Goal: Task Accomplishment & Management: Use online tool/utility

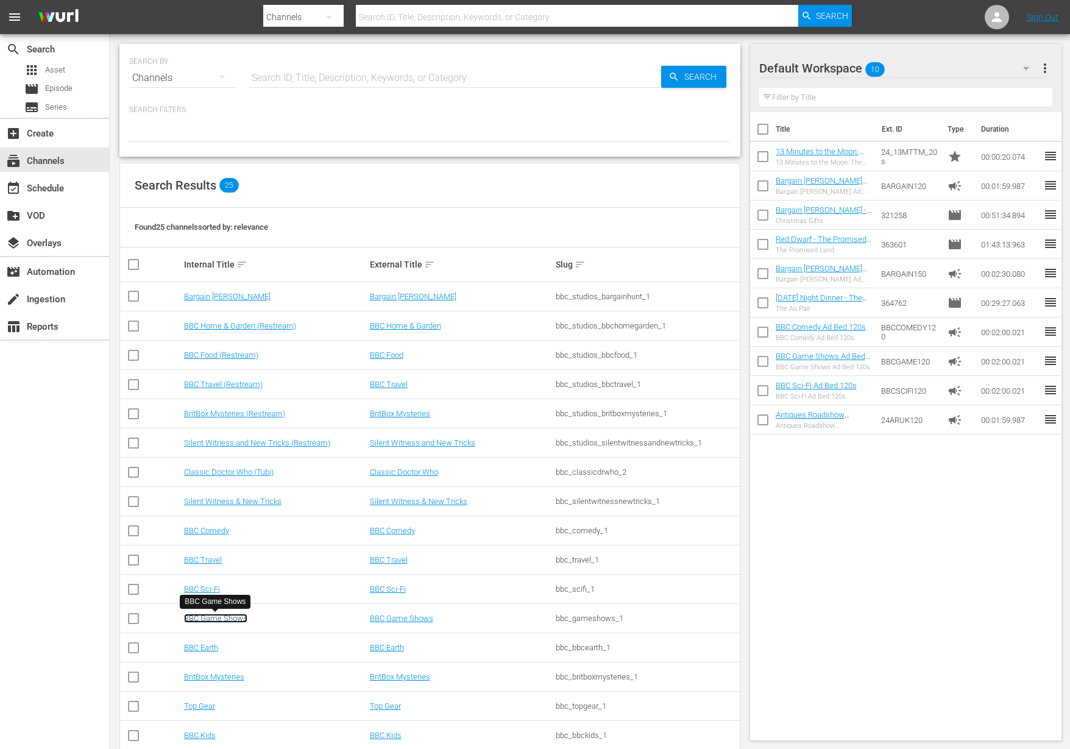
click at [219, 619] on link "BBC Game Shows" at bounding box center [215, 617] width 63 height 9
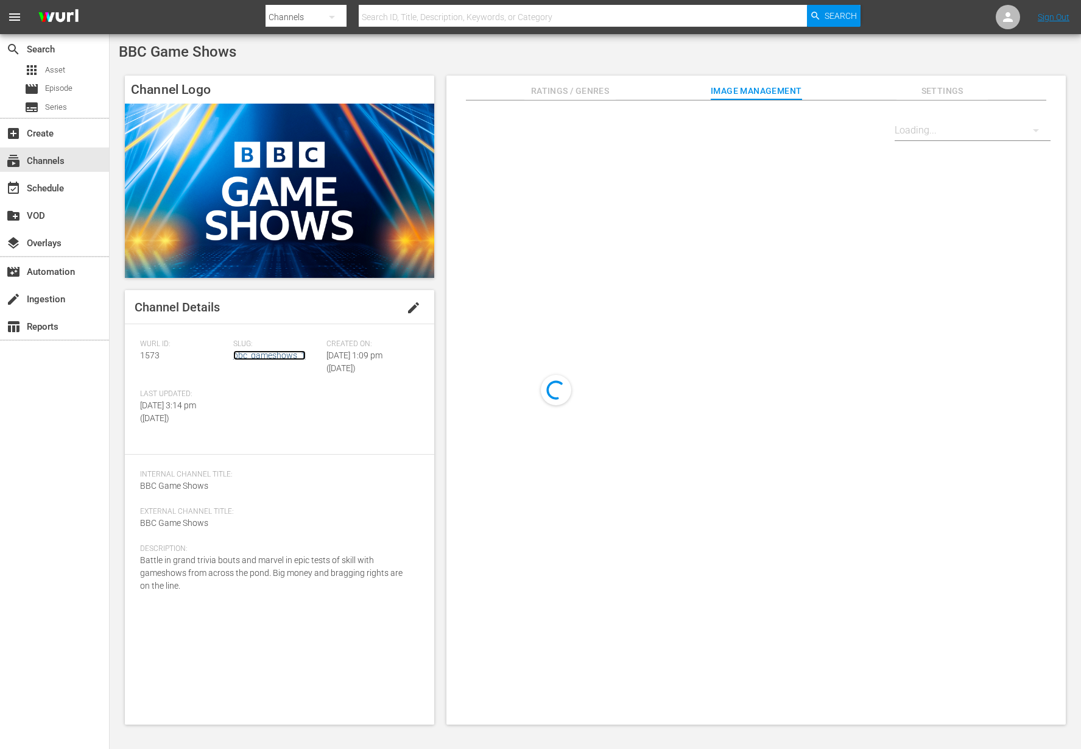
click at [292, 356] on link "bbc_gameshows_1" at bounding box center [269, 355] width 72 height 10
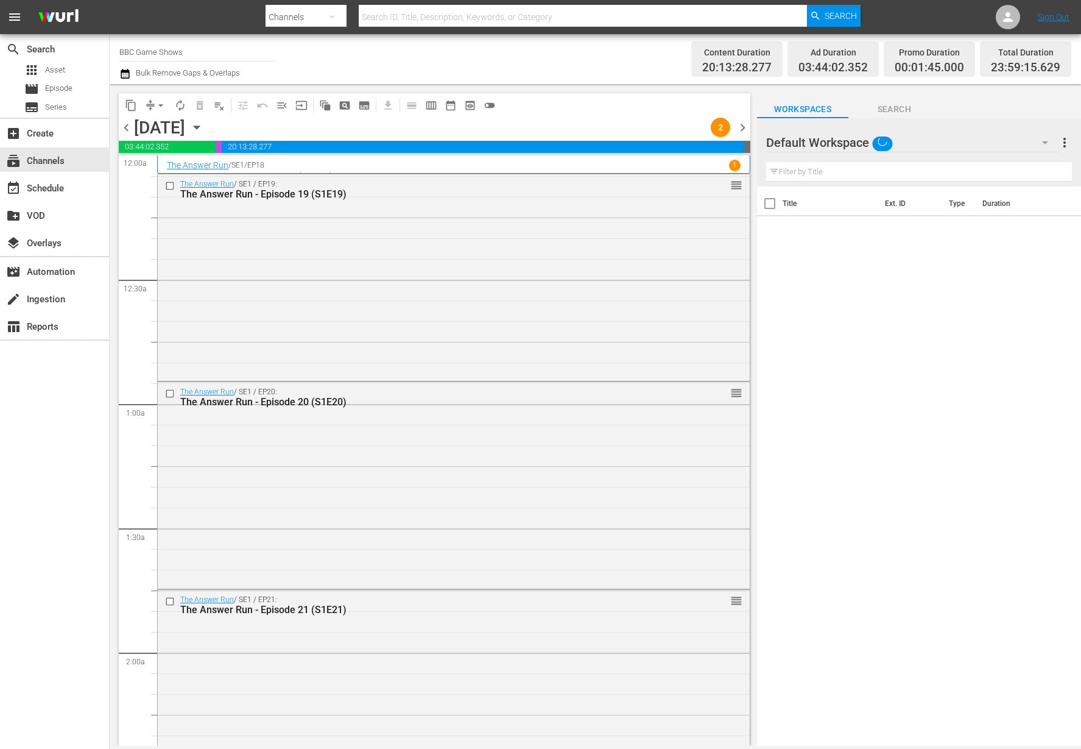
click at [203, 122] on icon "button" at bounding box center [196, 127] width 13 height 13
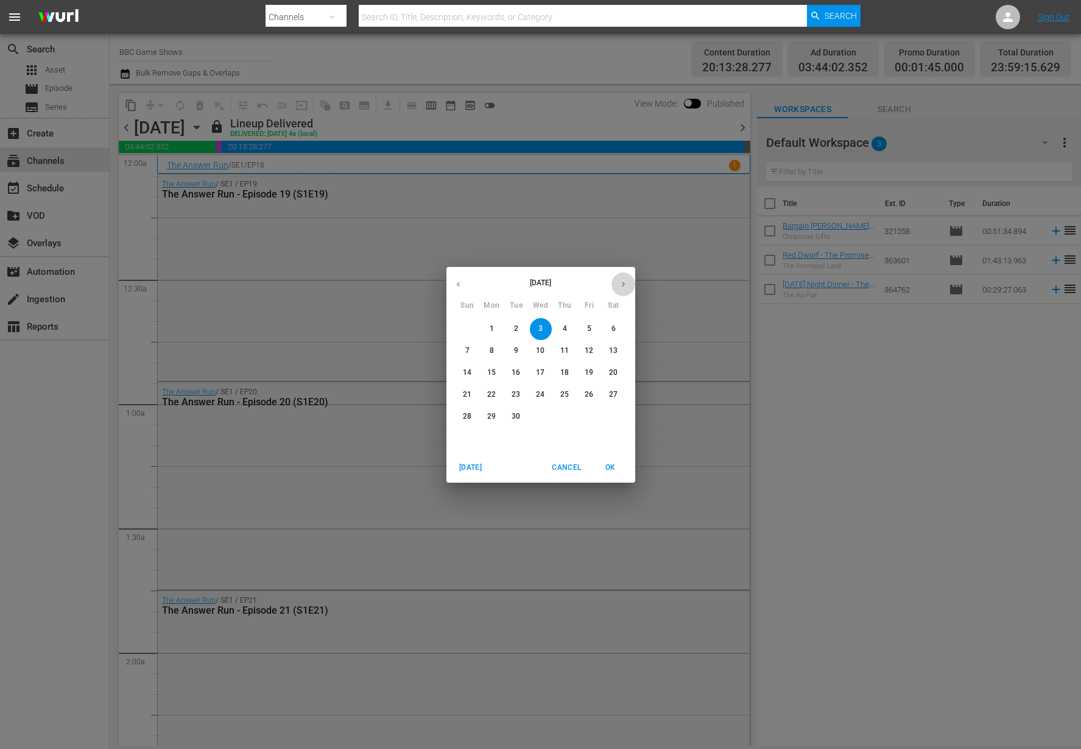
click at [619, 280] on icon "button" at bounding box center [623, 284] width 9 height 9
click at [459, 283] on icon "button" at bounding box center [458, 284] width 9 height 9
click at [414, 230] on div "September 2025 October 2025 Sun Mon Tue Wed Thu Fri Sat 31 1 2 3 4 5 6 7 8 9 10…" at bounding box center [540, 374] width 1081 height 749
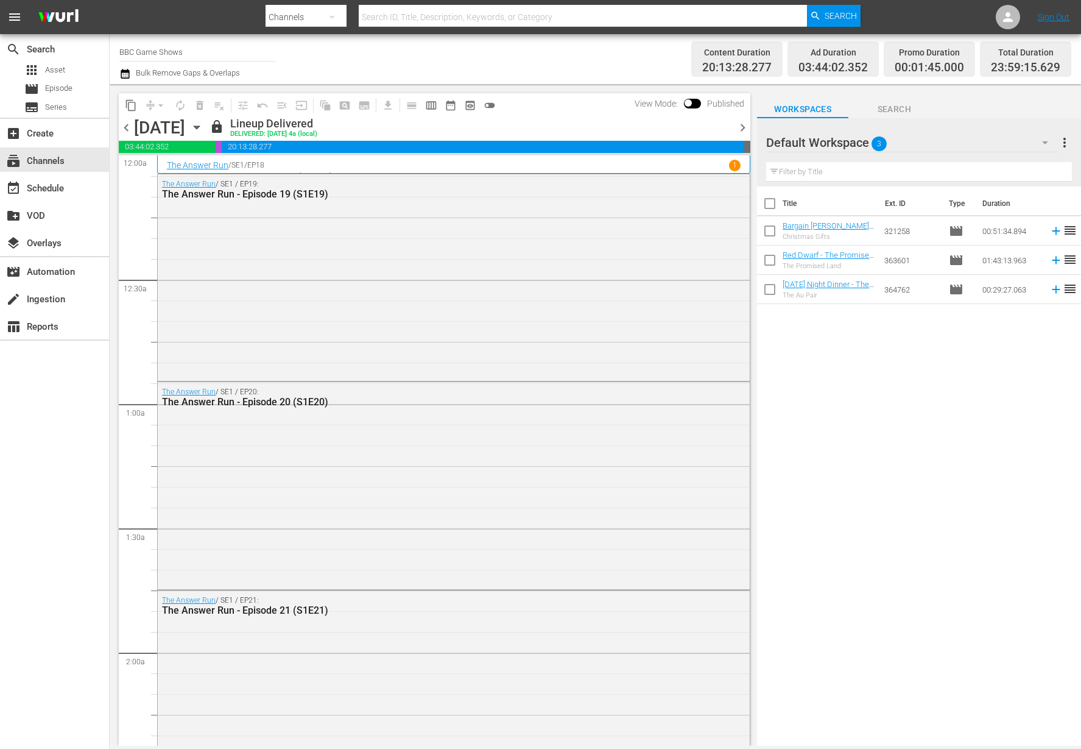
click at [116, 73] on div "Channel Title BBC Game Shows Bulk Remove Gaps & Overlaps Content Duration 20:13…" at bounding box center [596, 59] width 972 height 50
click at [126, 75] on icon "button" at bounding box center [125, 73] width 12 height 15
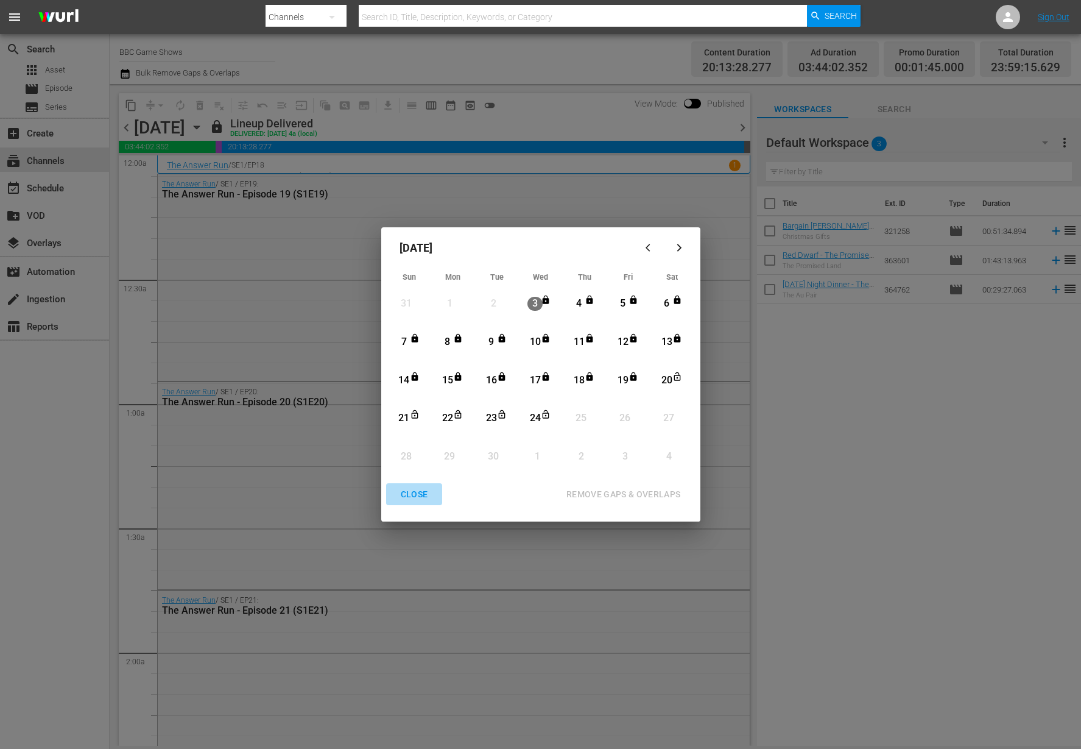
click at [425, 484] on button "CLOSE" at bounding box center [414, 494] width 57 height 23
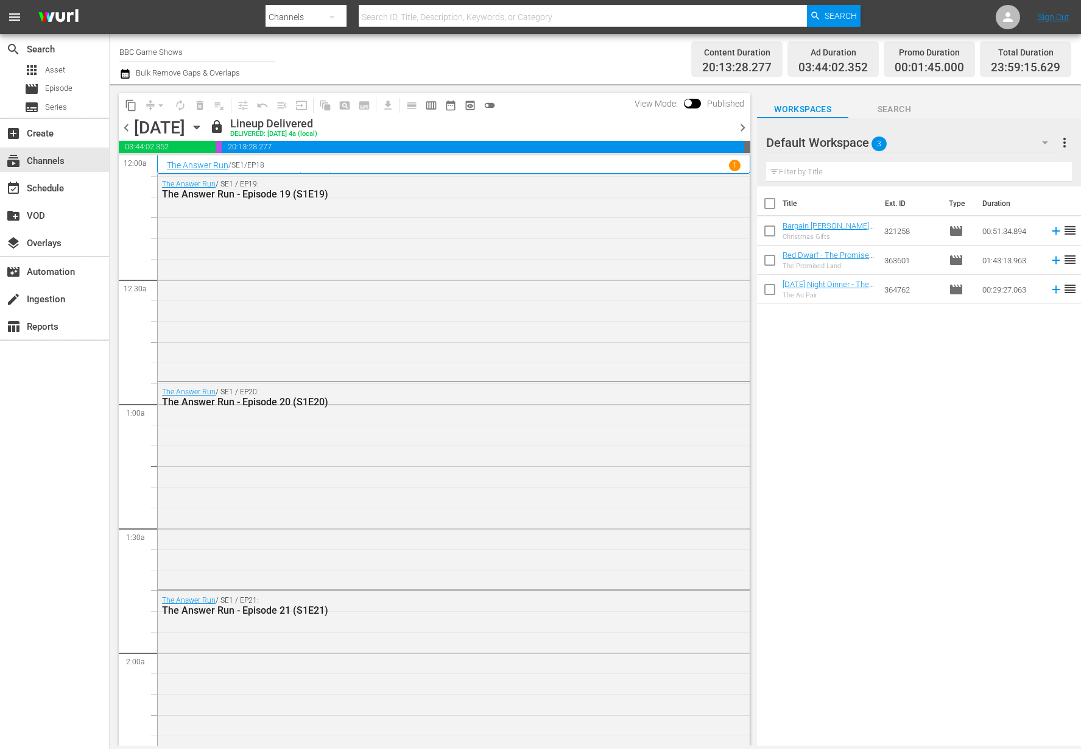
click at [203, 130] on icon "button" at bounding box center [196, 127] width 13 height 13
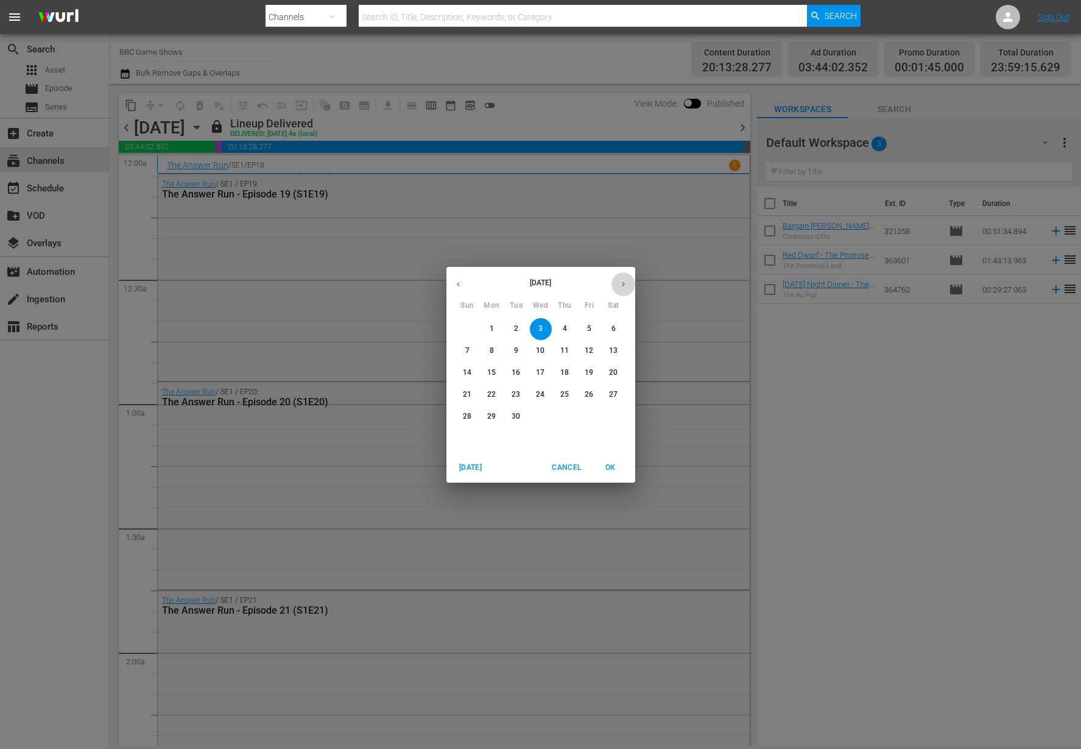
click at [626, 280] on icon "button" at bounding box center [623, 284] width 9 height 9
click at [463, 277] on button "button" at bounding box center [458, 284] width 24 height 24
click at [617, 371] on p "20" at bounding box center [613, 372] width 9 height 10
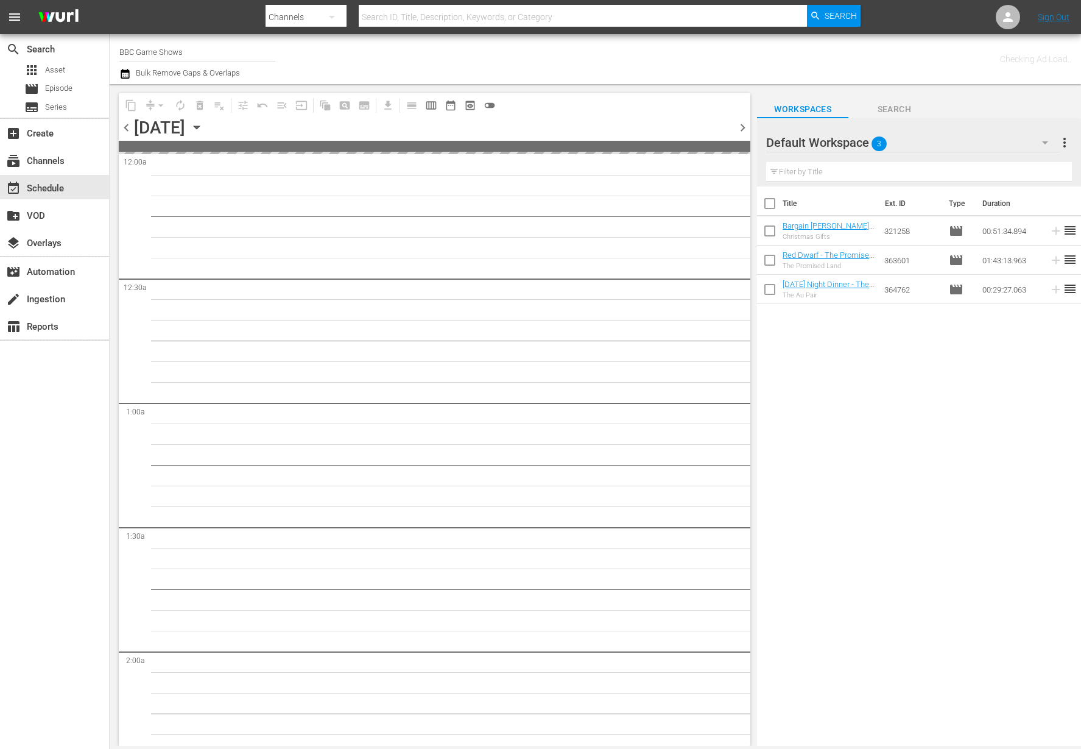
click at [1043, 138] on icon "button" at bounding box center [1045, 142] width 15 height 15
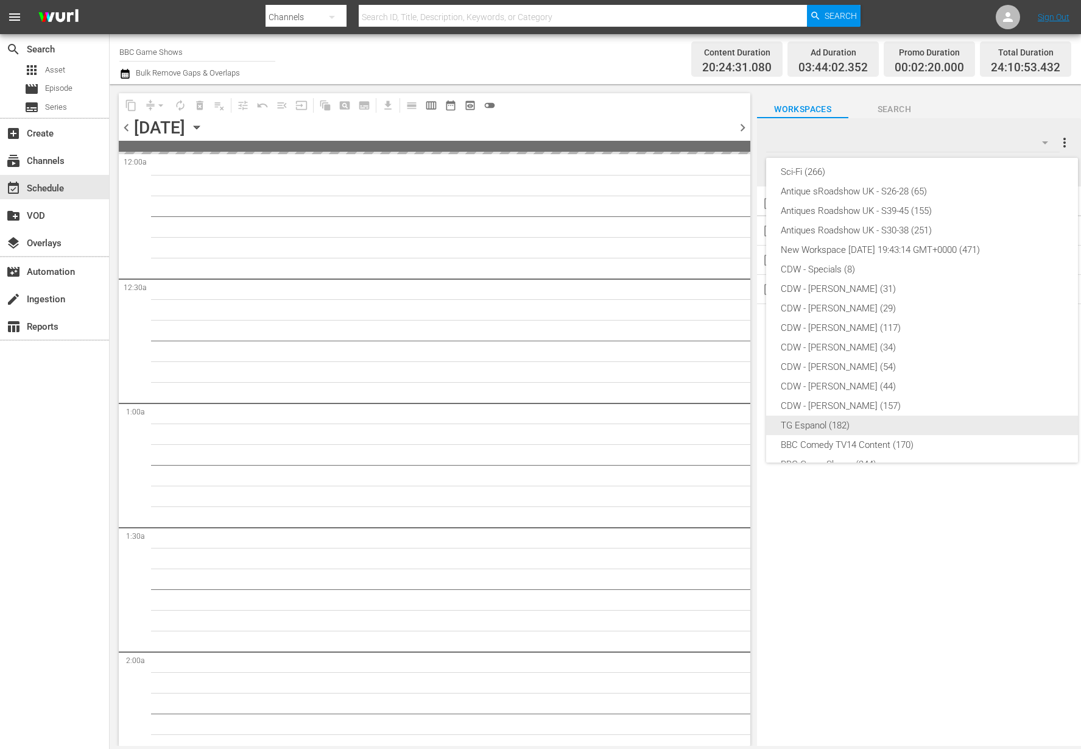
scroll to position [222, 0]
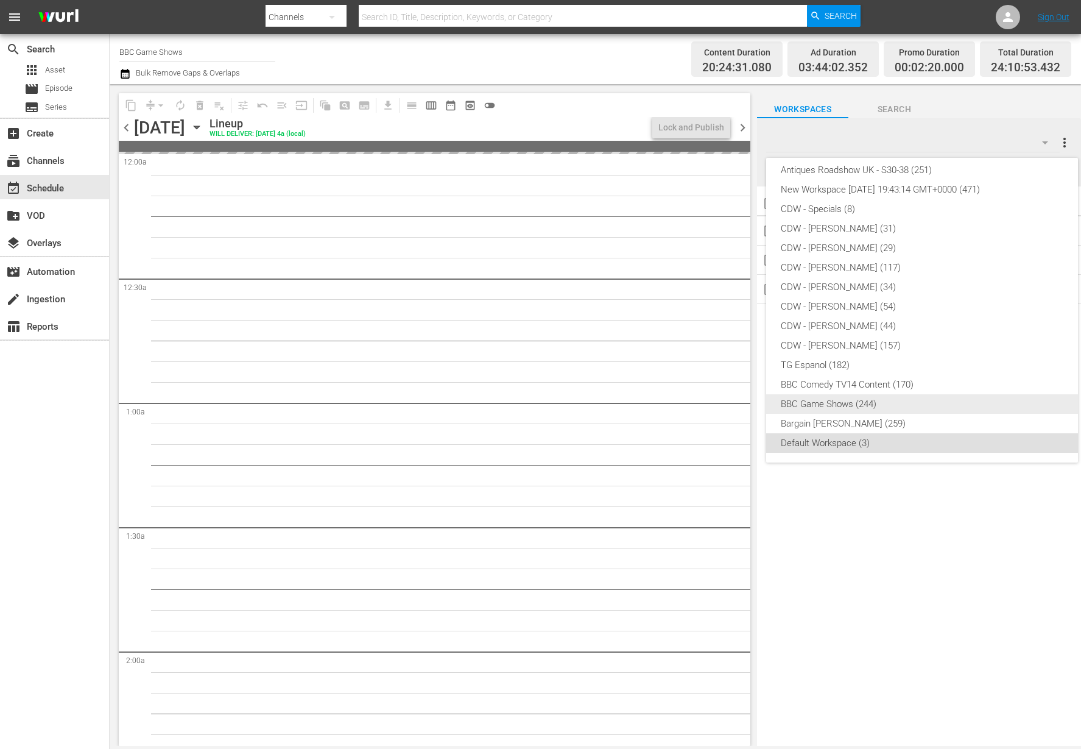
click at [859, 401] on div "BBC Game Shows (244)" at bounding box center [922, 403] width 283 height 19
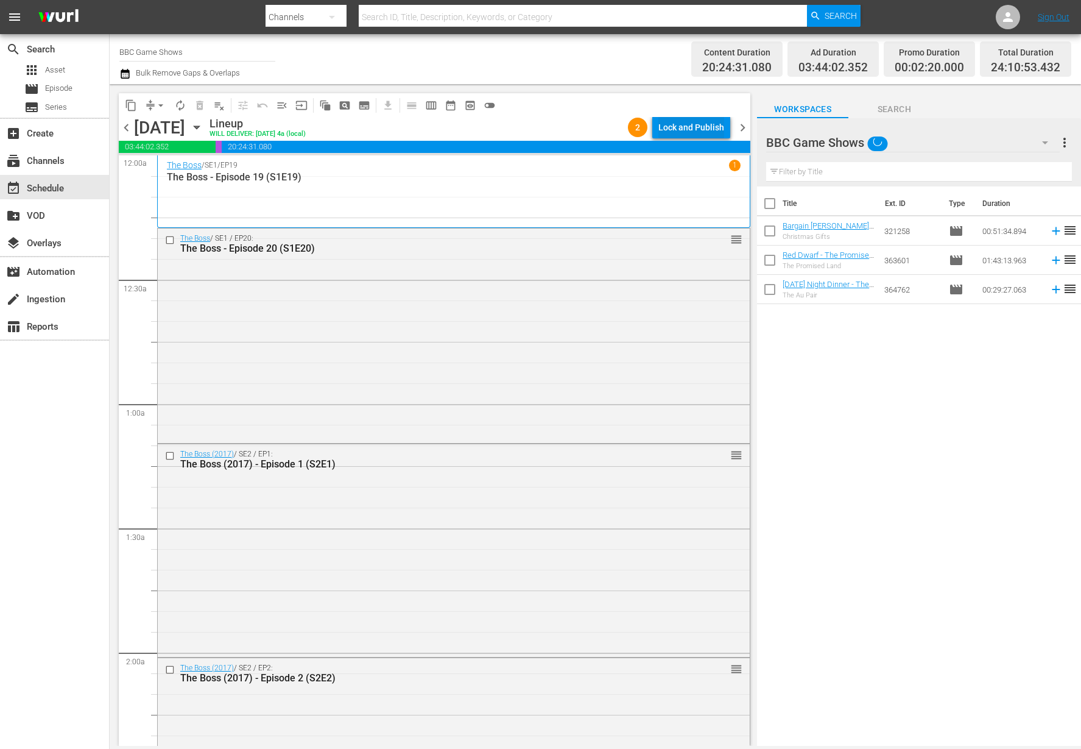
click at [668, 118] on div "Lock and Publish" at bounding box center [691, 127] width 66 height 22
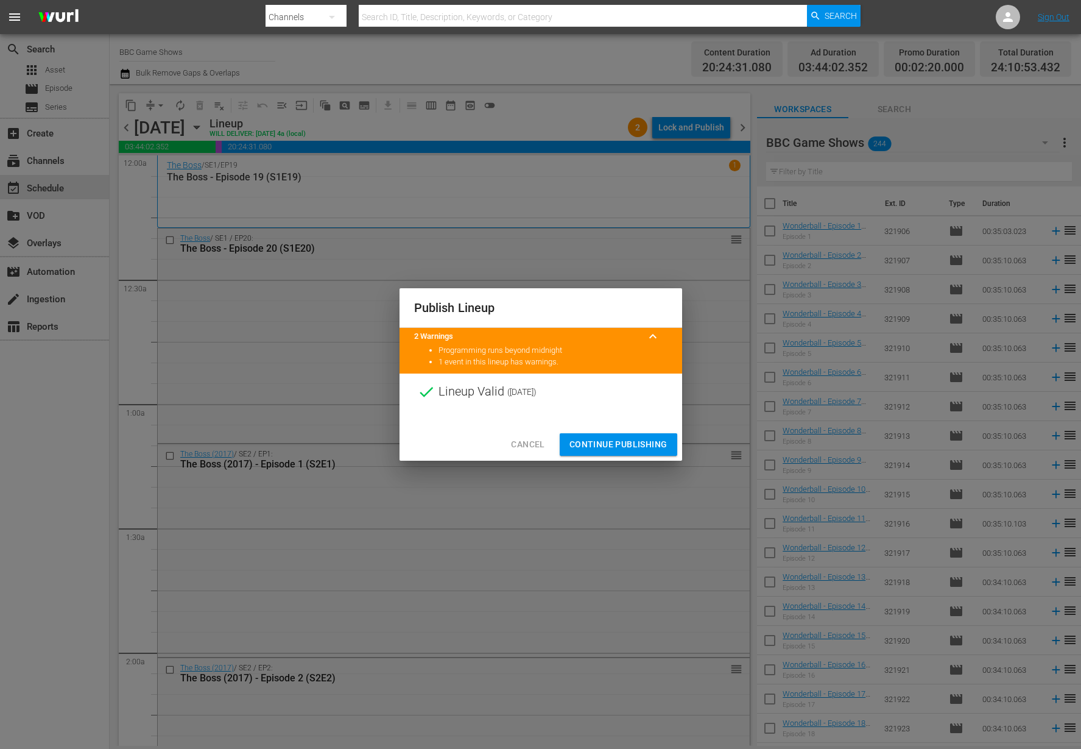
click at [619, 445] on span "Continue Publishing" at bounding box center [619, 444] width 98 height 15
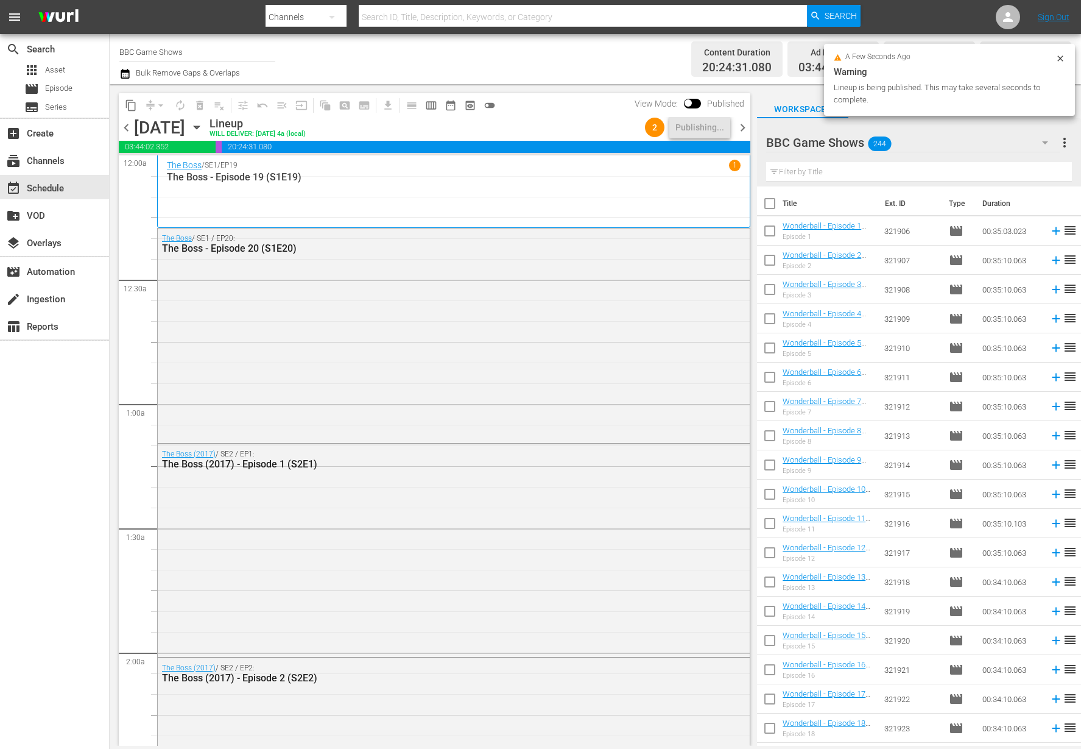
click at [746, 129] on span "chevron_right" at bounding box center [742, 127] width 15 height 15
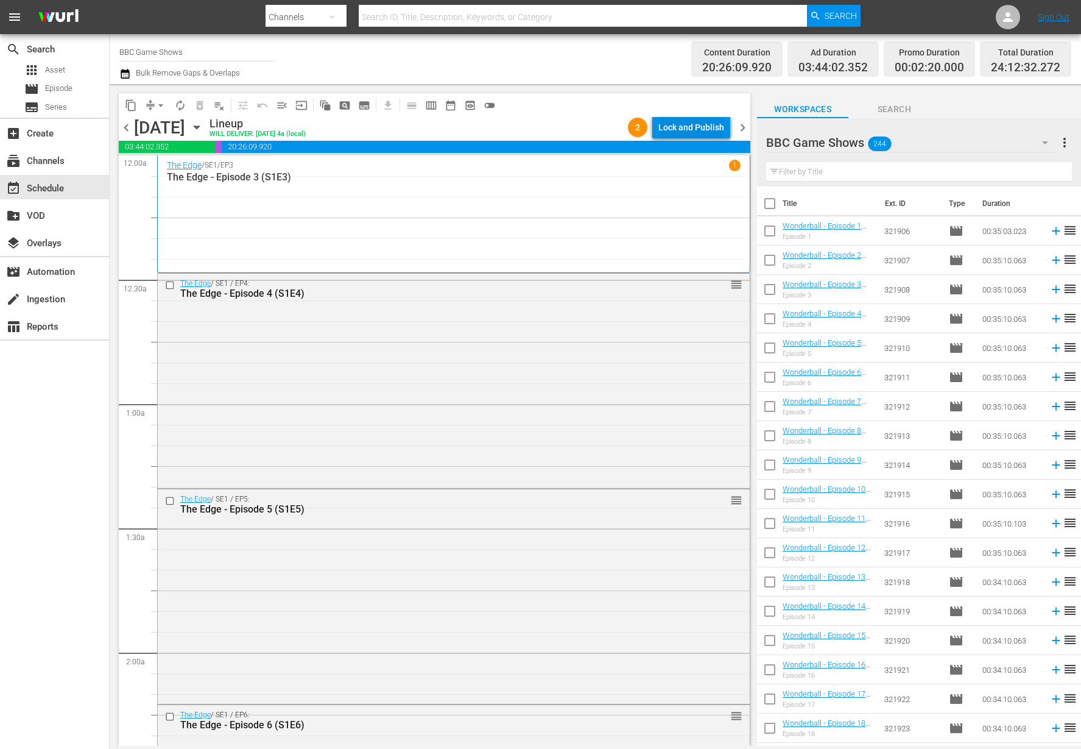
click at [704, 132] on div "Lock and Publish" at bounding box center [691, 127] width 66 height 22
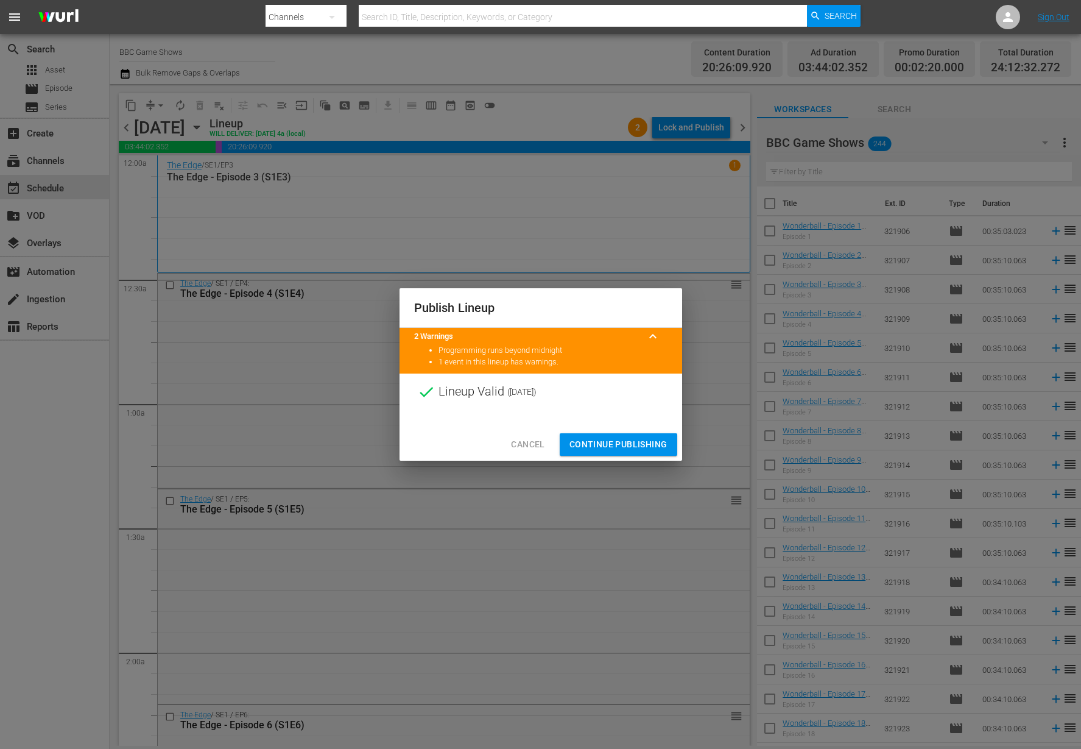
click at [635, 443] on span "Continue Publishing" at bounding box center [619, 444] width 98 height 15
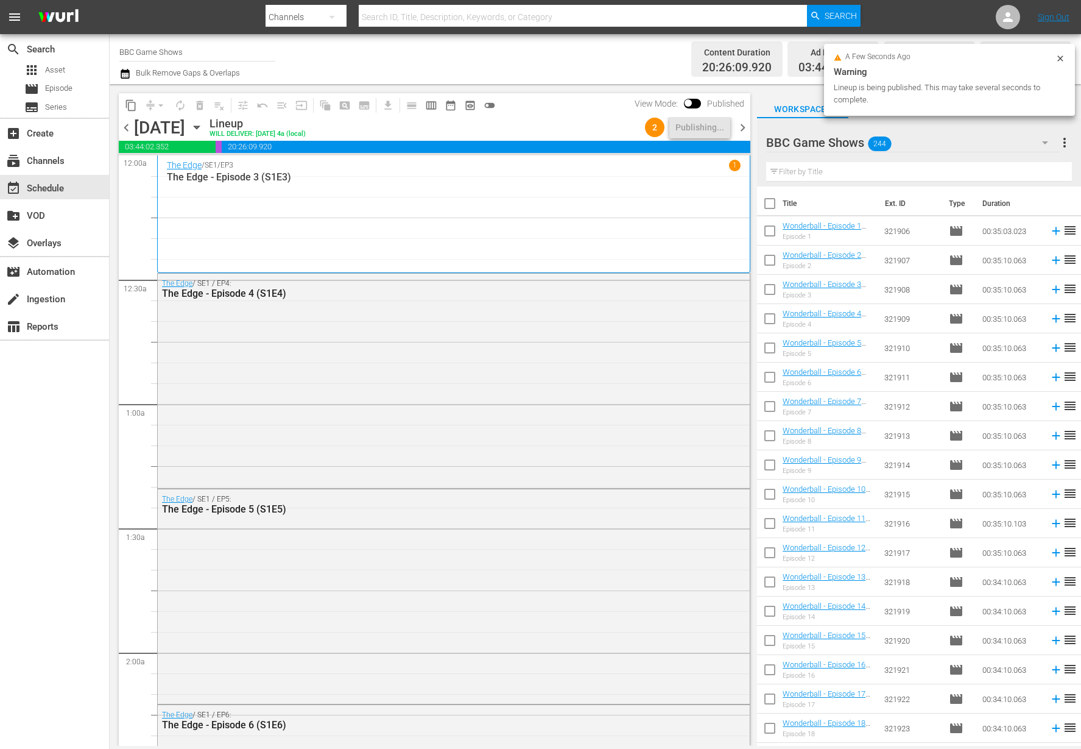
click at [744, 129] on span "chevron_right" at bounding box center [742, 127] width 15 height 15
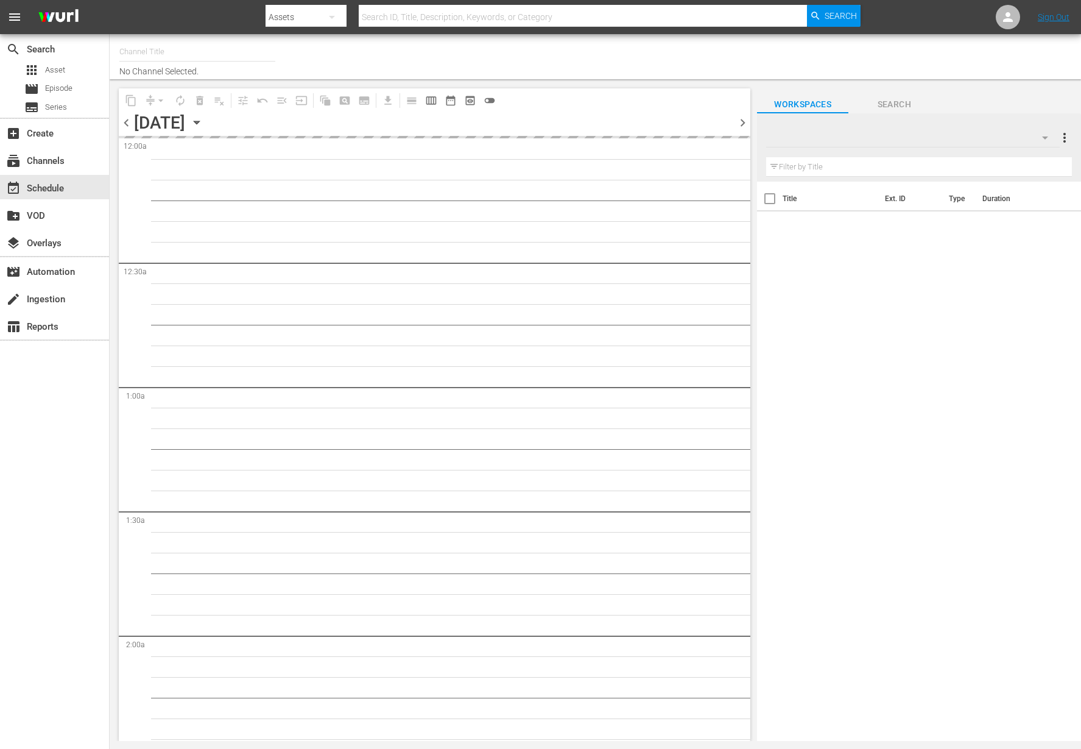
type input "BBC Game Shows (1573)"
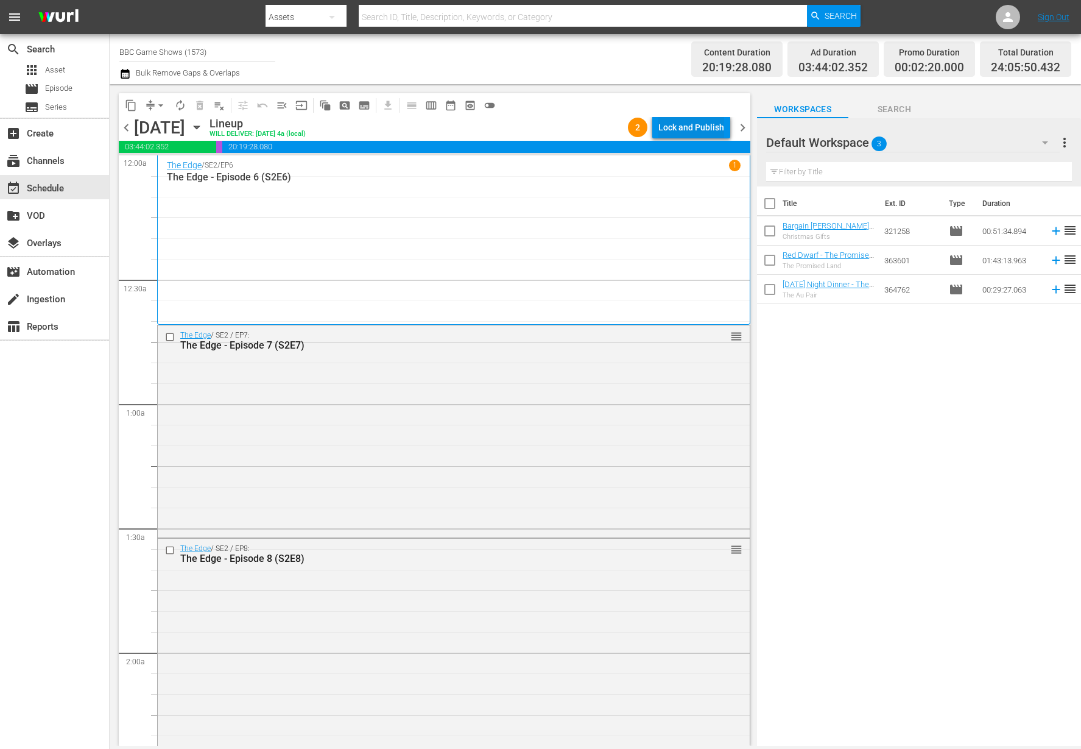
click at [698, 120] on div "Lock and Publish" at bounding box center [691, 127] width 66 height 22
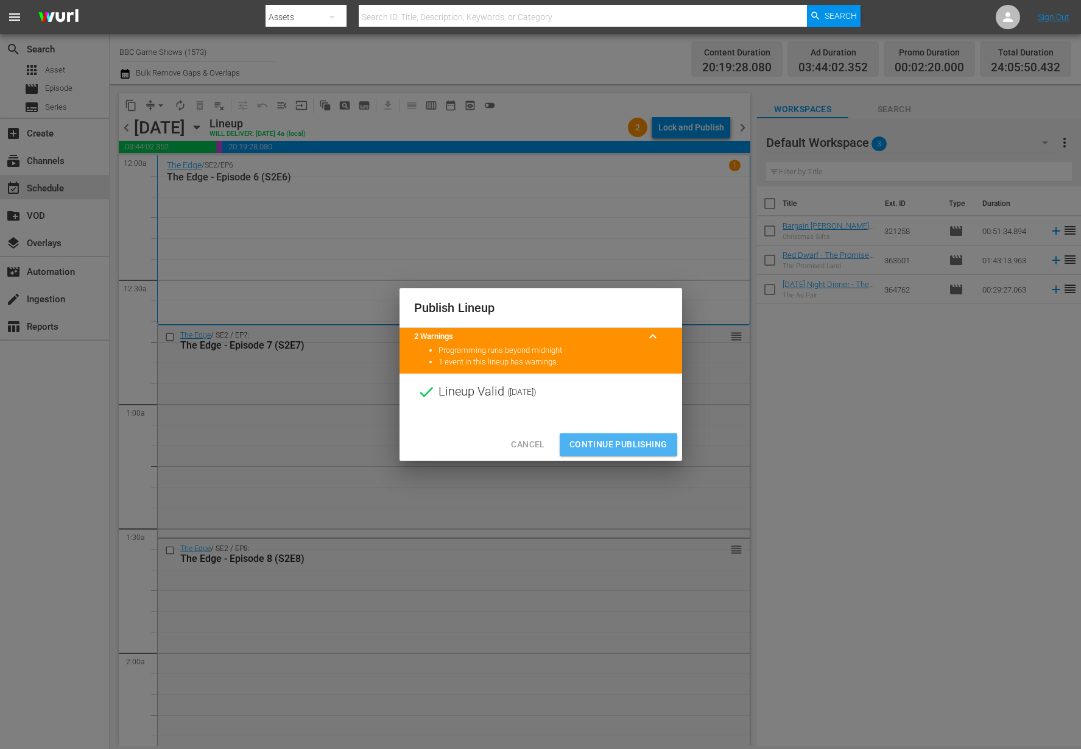
click at [586, 437] on span "Continue Publishing" at bounding box center [619, 444] width 98 height 15
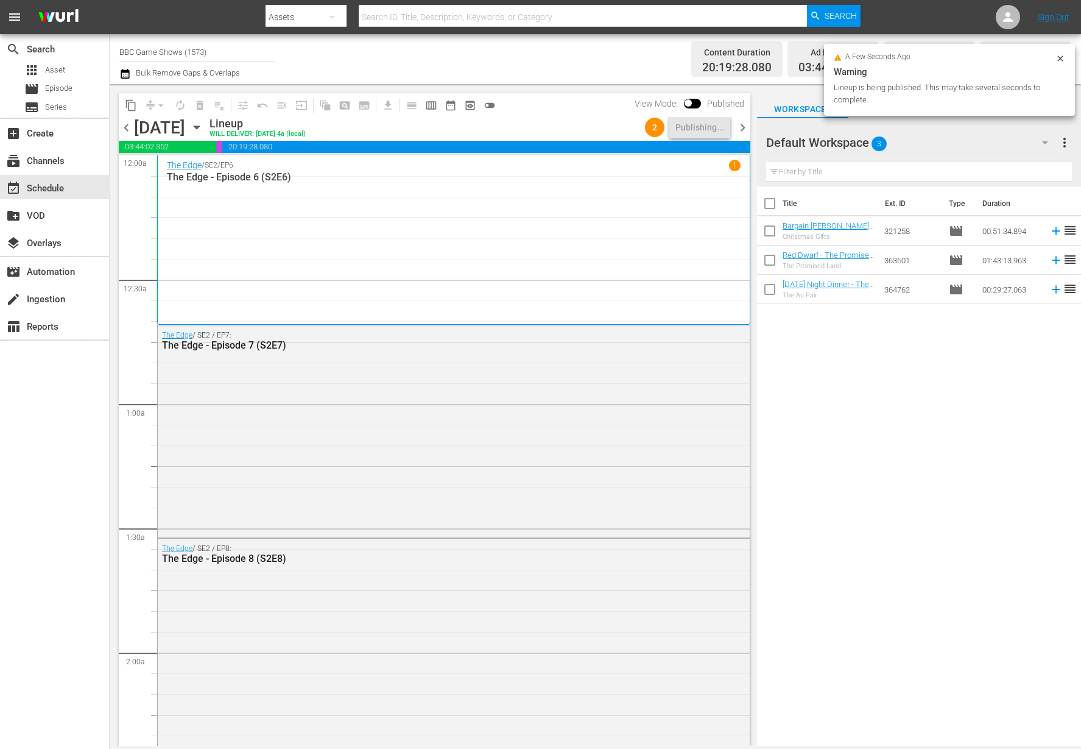
click at [745, 125] on span "chevron_right" at bounding box center [742, 127] width 15 height 15
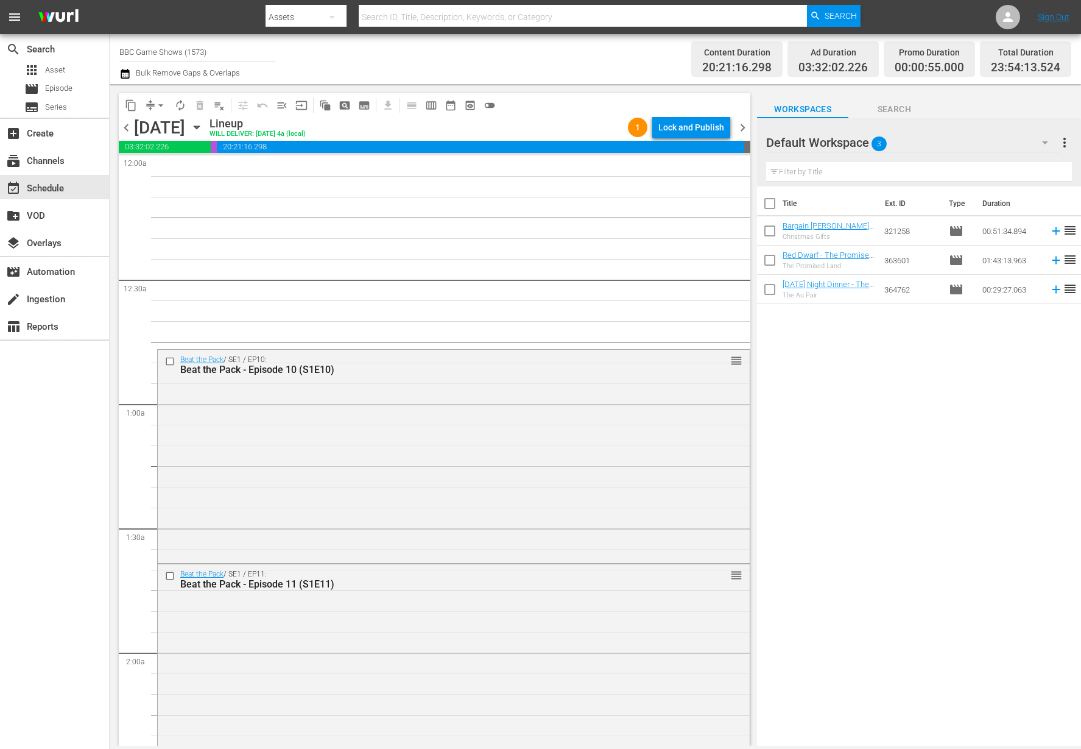
click at [714, 127] on div "Lock and Publish" at bounding box center [691, 127] width 66 height 22
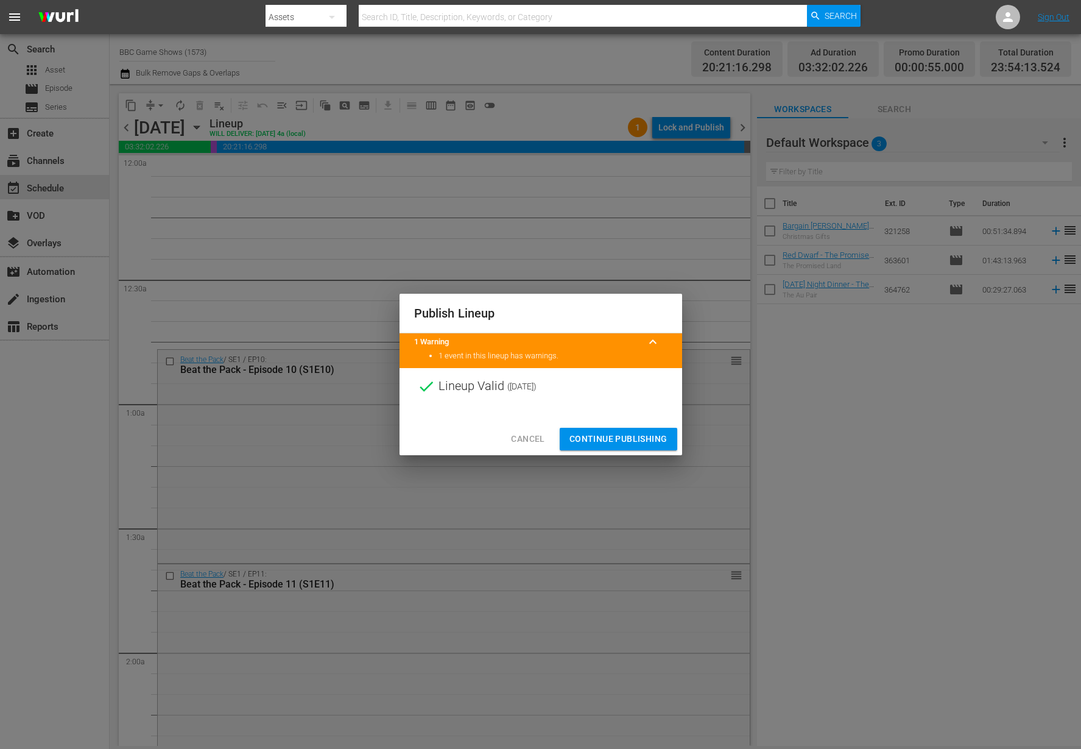
click at [585, 440] on span "Continue Publishing" at bounding box center [619, 438] width 98 height 15
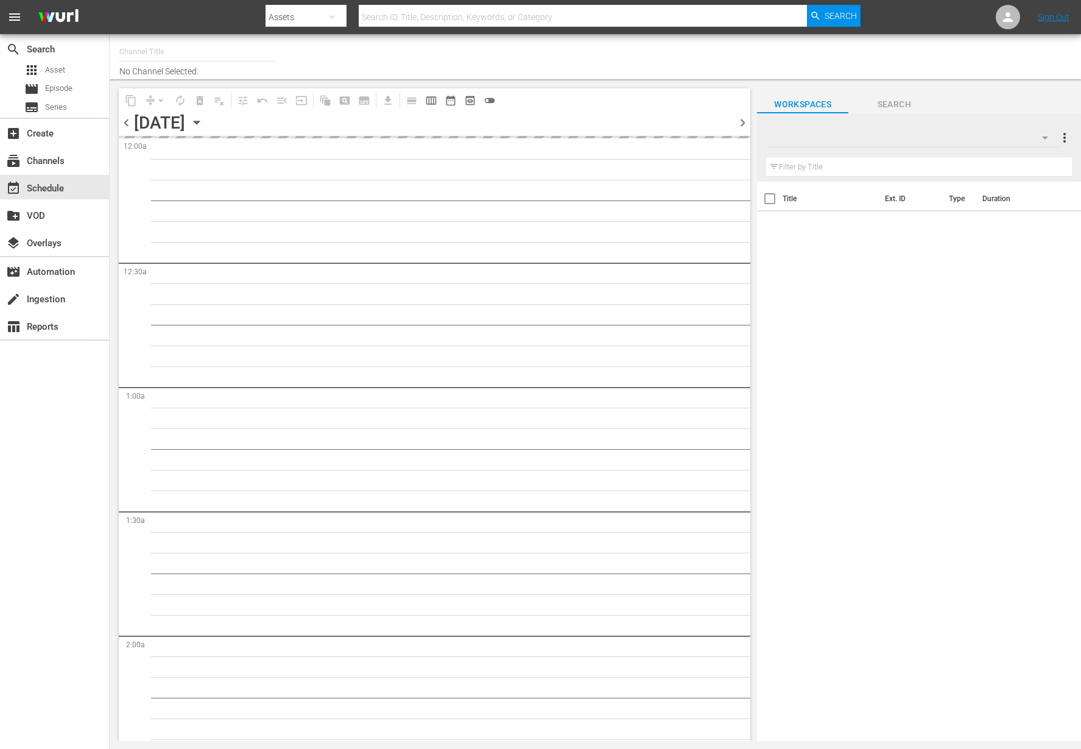
type input "BBC Game Shows (1573)"
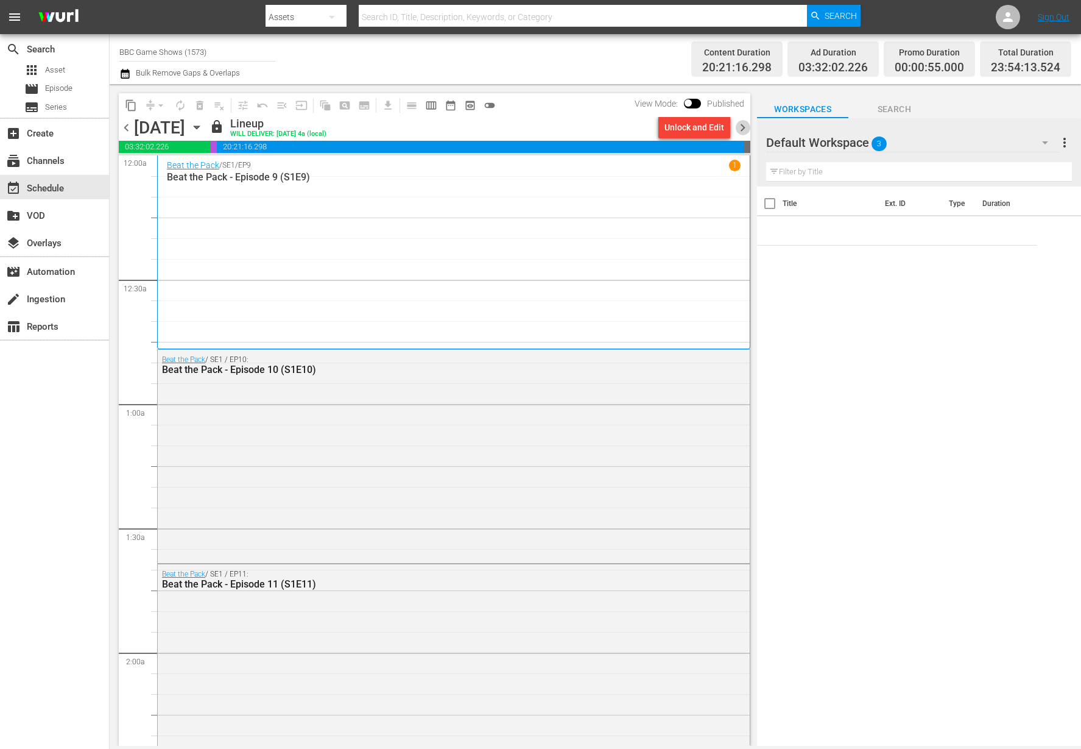
click at [742, 124] on span "chevron_right" at bounding box center [742, 127] width 15 height 15
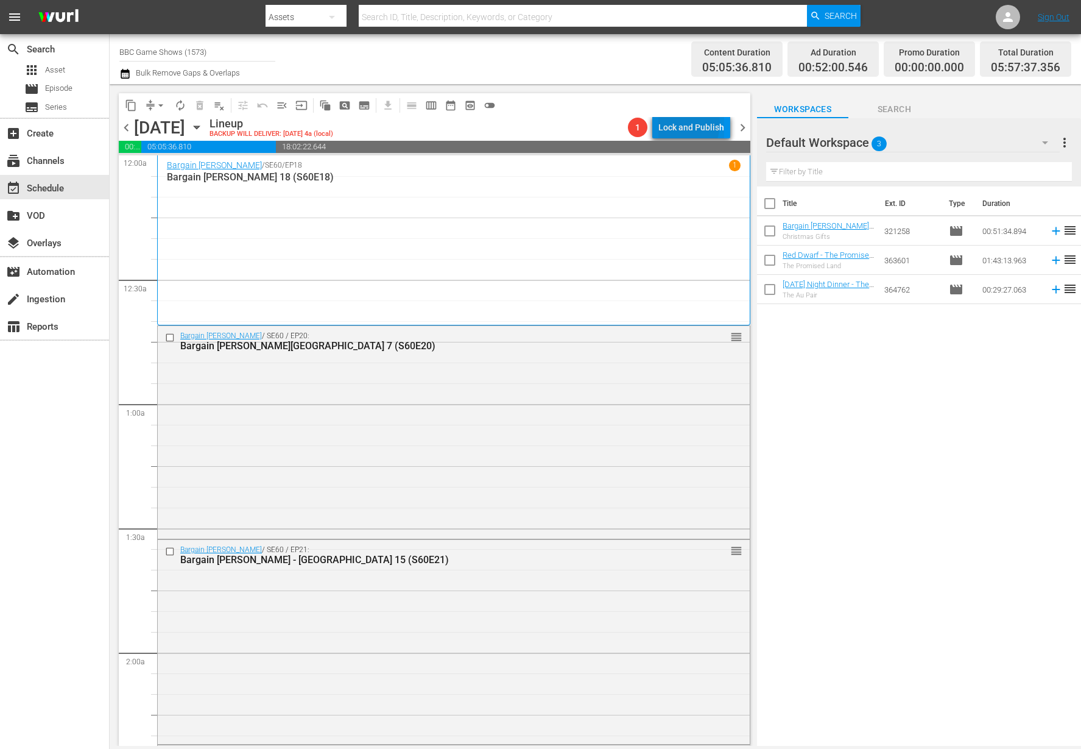
click at [674, 123] on div "Lock and Publish" at bounding box center [691, 127] width 66 height 22
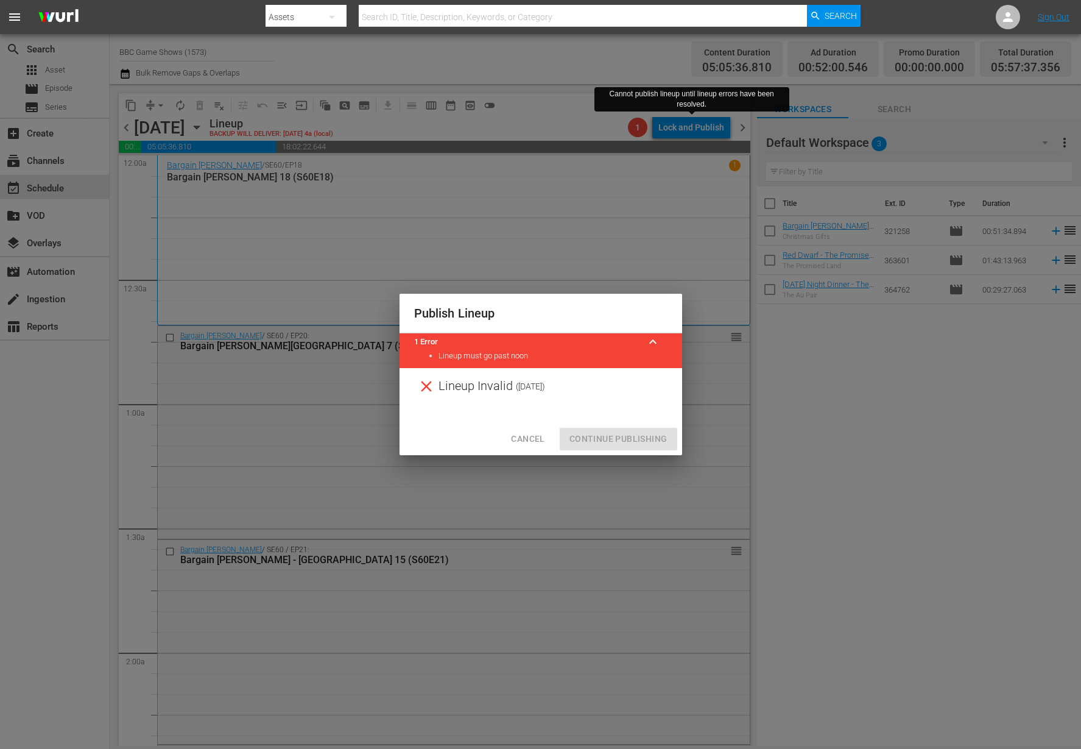
click at [516, 429] on button "Cancel" at bounding box center [527, 439] width 53 height 23
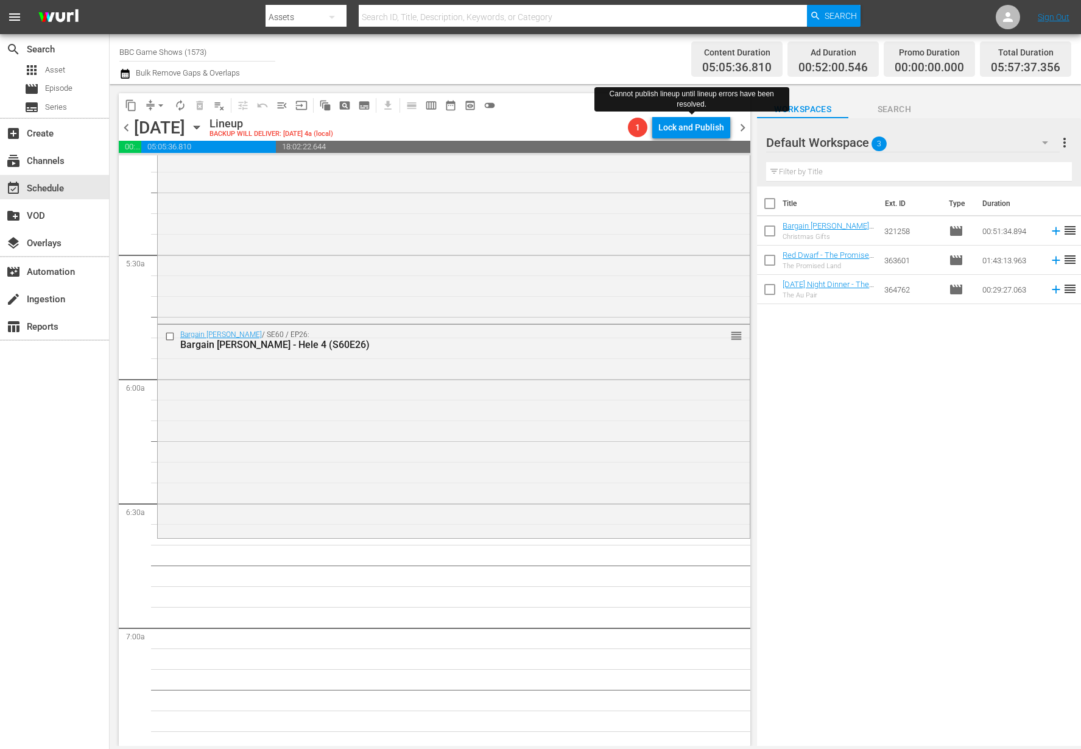
scroll to position [1190, 0]
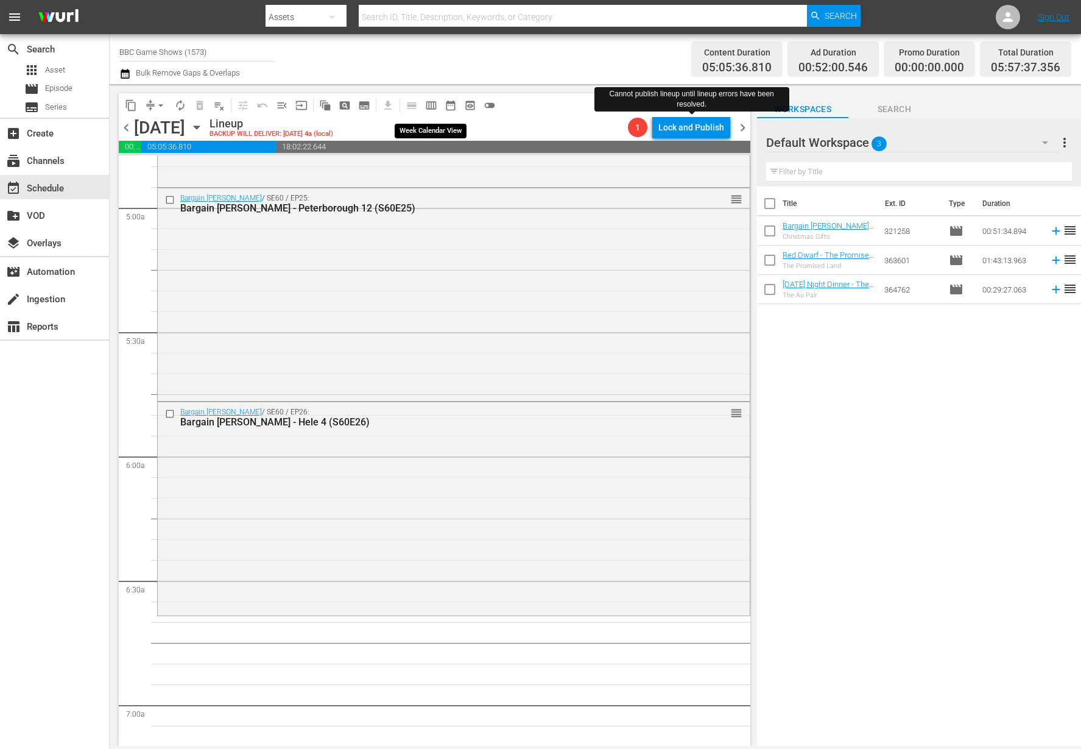
click at [434, 104] on span "calendar_view_week_outlined" at bounding box center [431, 105] width 12 height 12
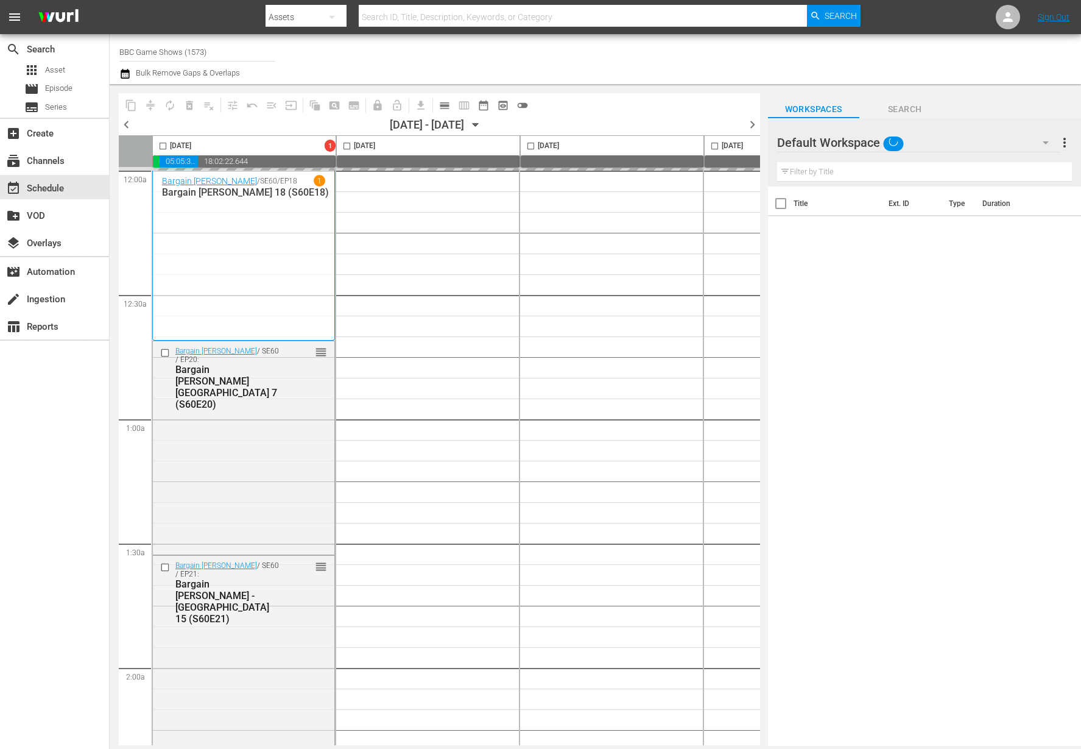
click at [978, 148] on div "Default Workspace" at bounding box center [918, 142] width 283 height 34
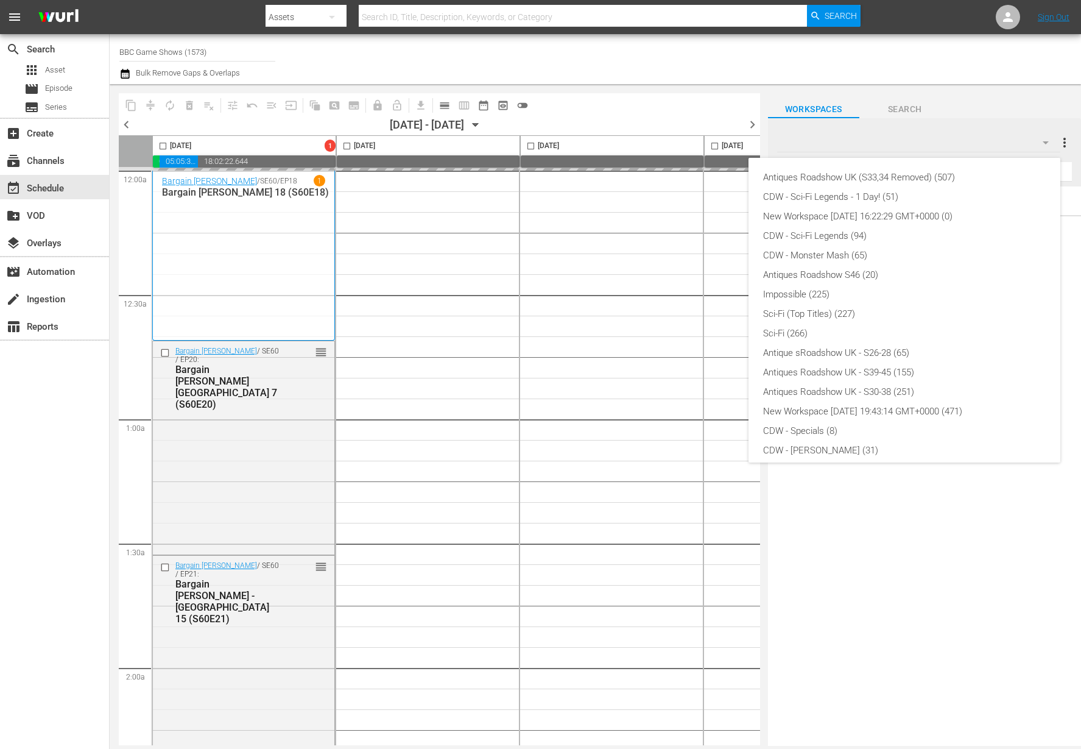
scroll to position [222, 0]
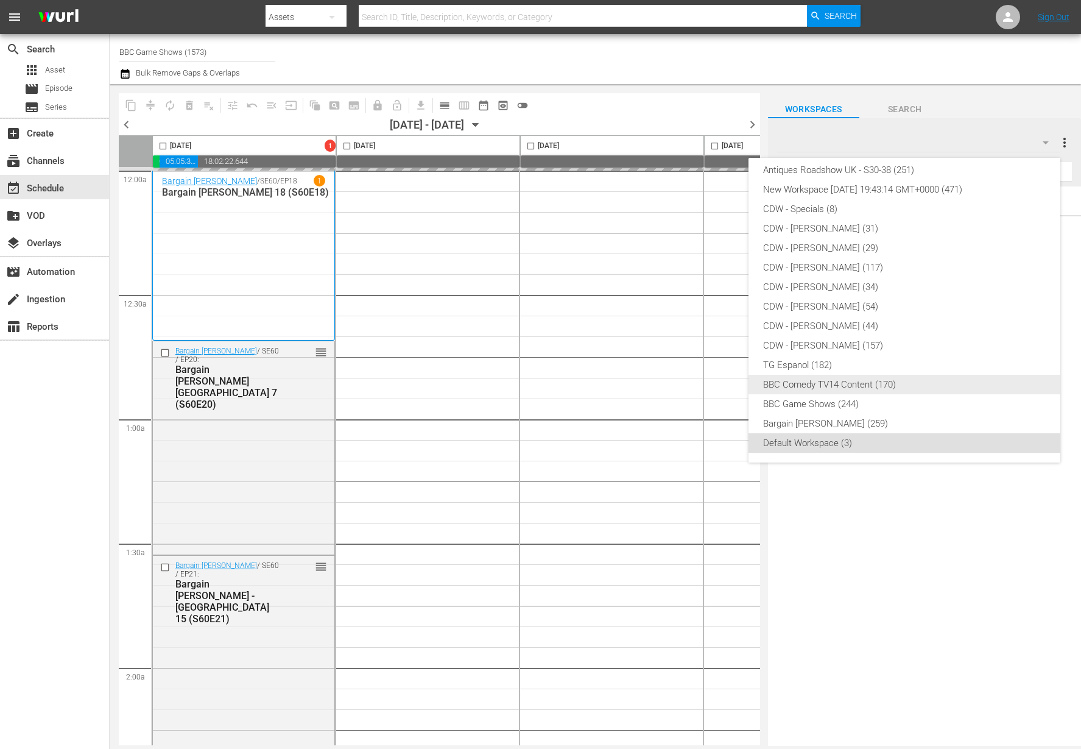
click at [845, 406] on div "BBC Game Shows (244)" at bounding box center [904, 403] width 283 height 19
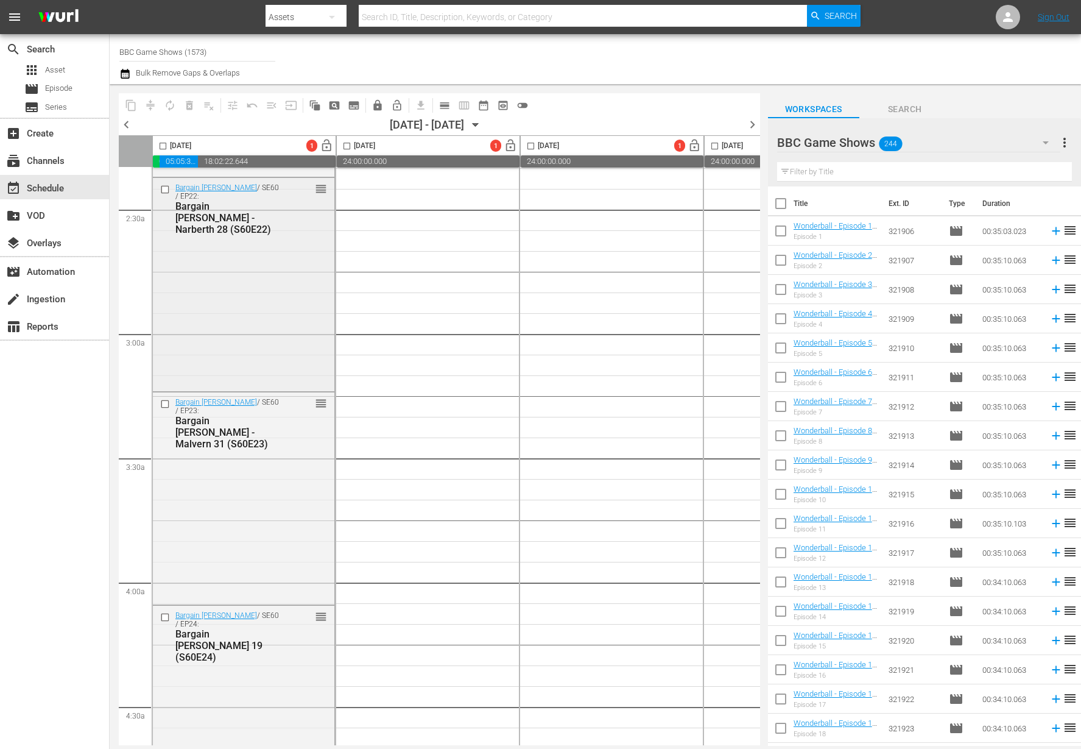
scroll to position [838, 0]
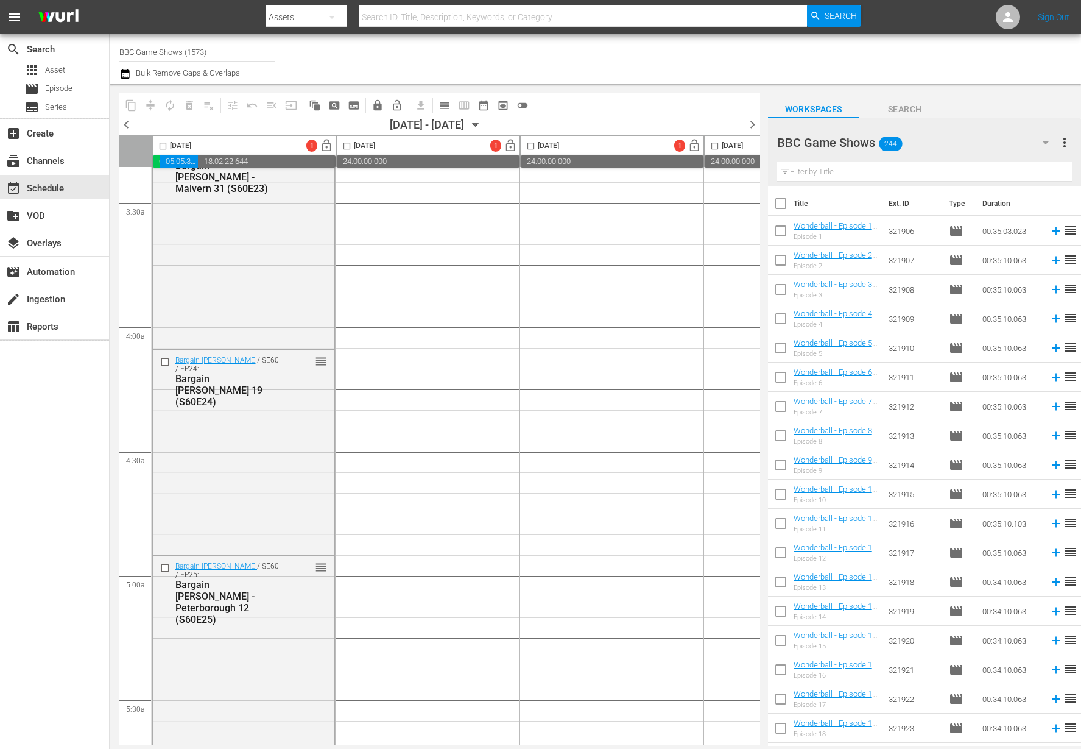
click at [161, 147] on input "checkbox" at bounding box center [163, 148] width 14 height 14
checkbox input "true"
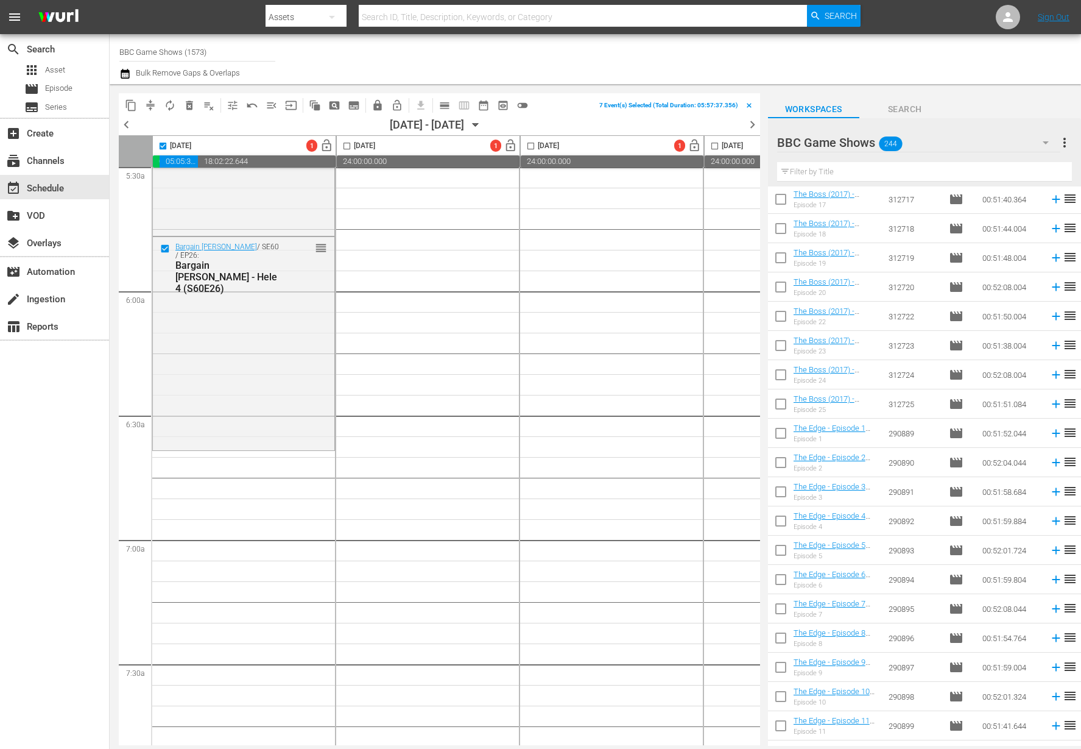
scroll to position [0, 0]
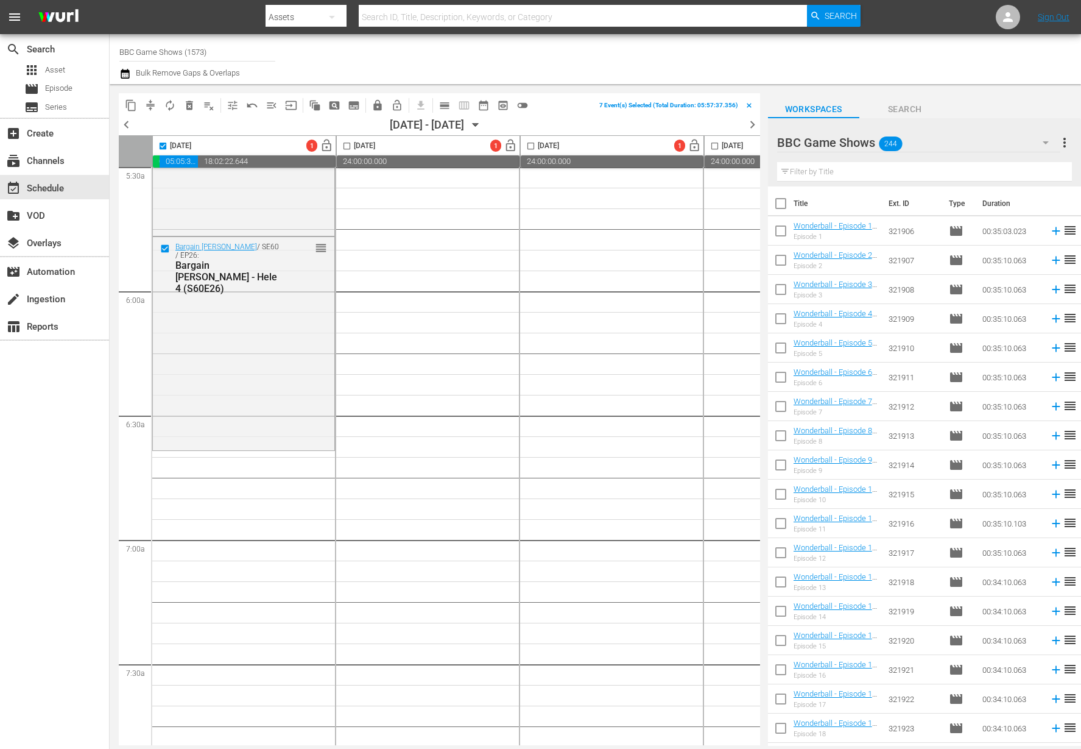
click at [775, 202] on input "checkbox" at bounding box center [781, 206] width 26 height 26
checkbox input "true"
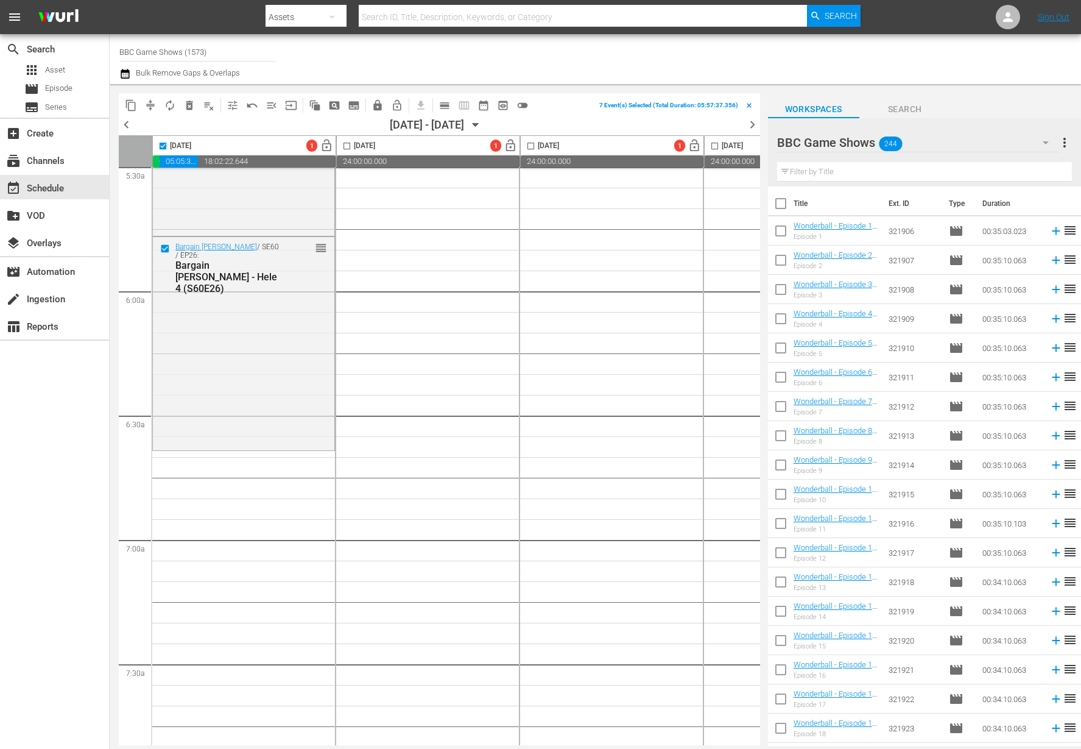
checkbox input "true"
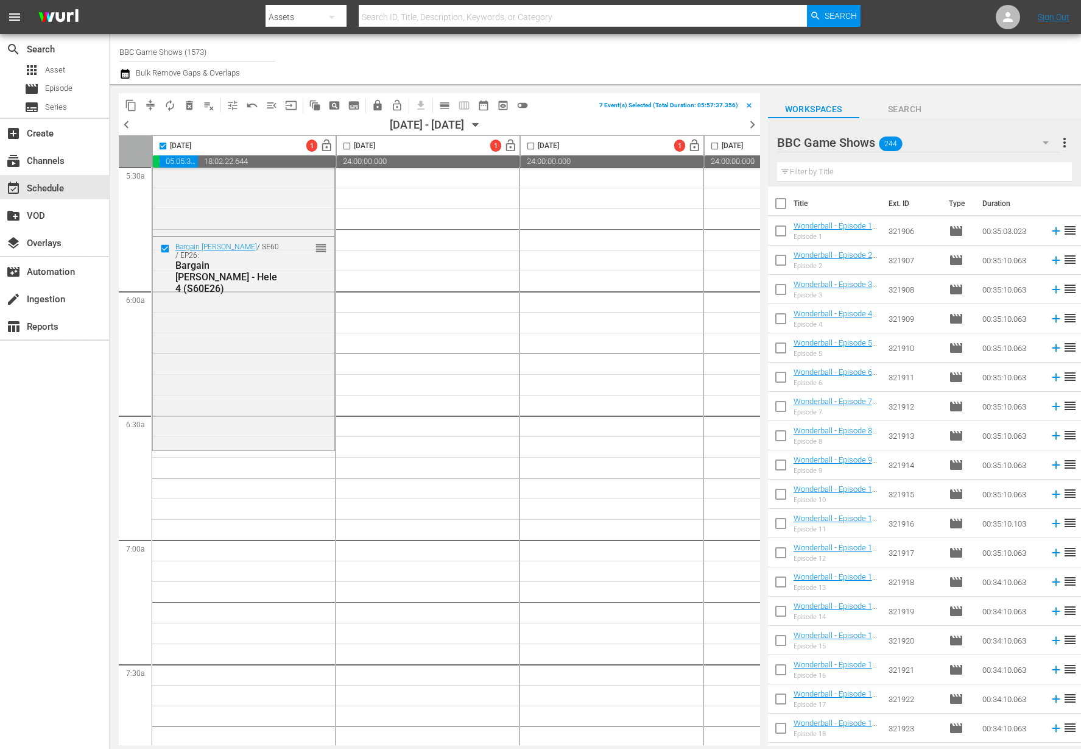
checkbox input "true"
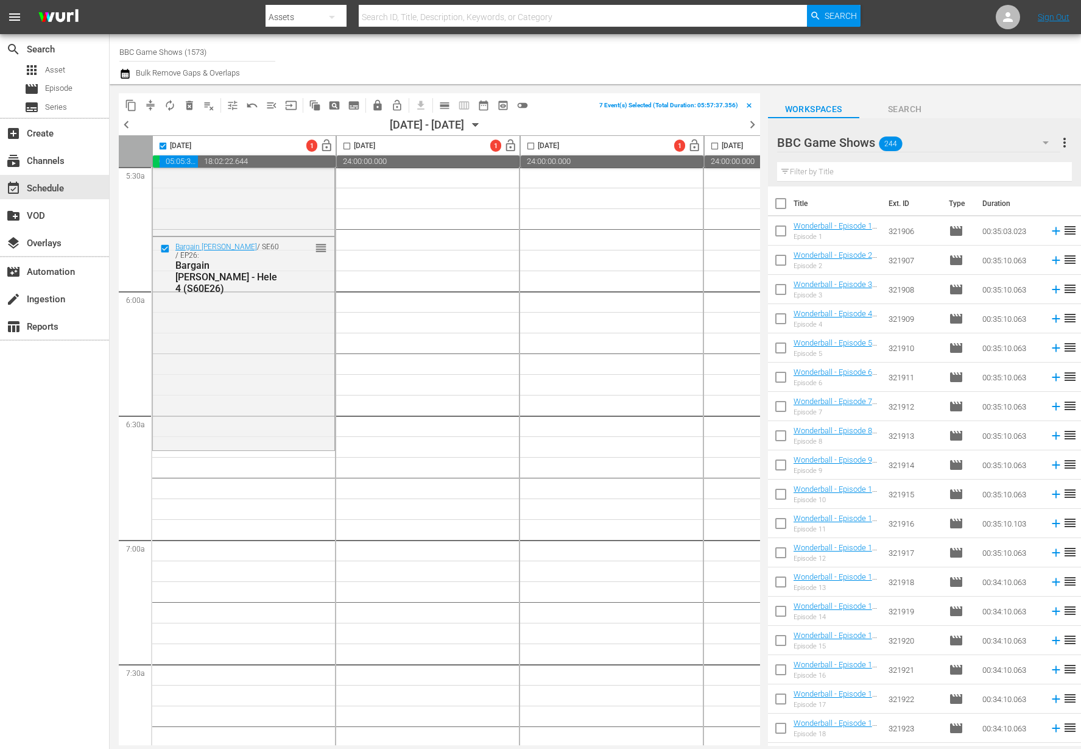
checkbox input "true"
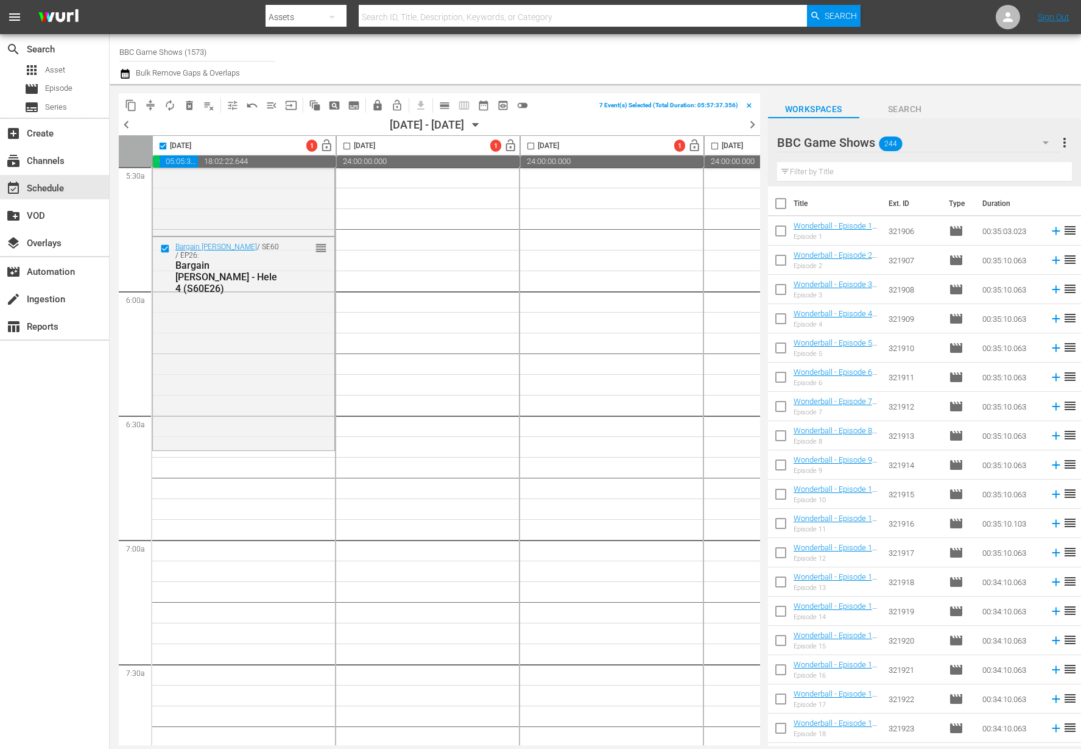
checkbox input "true"
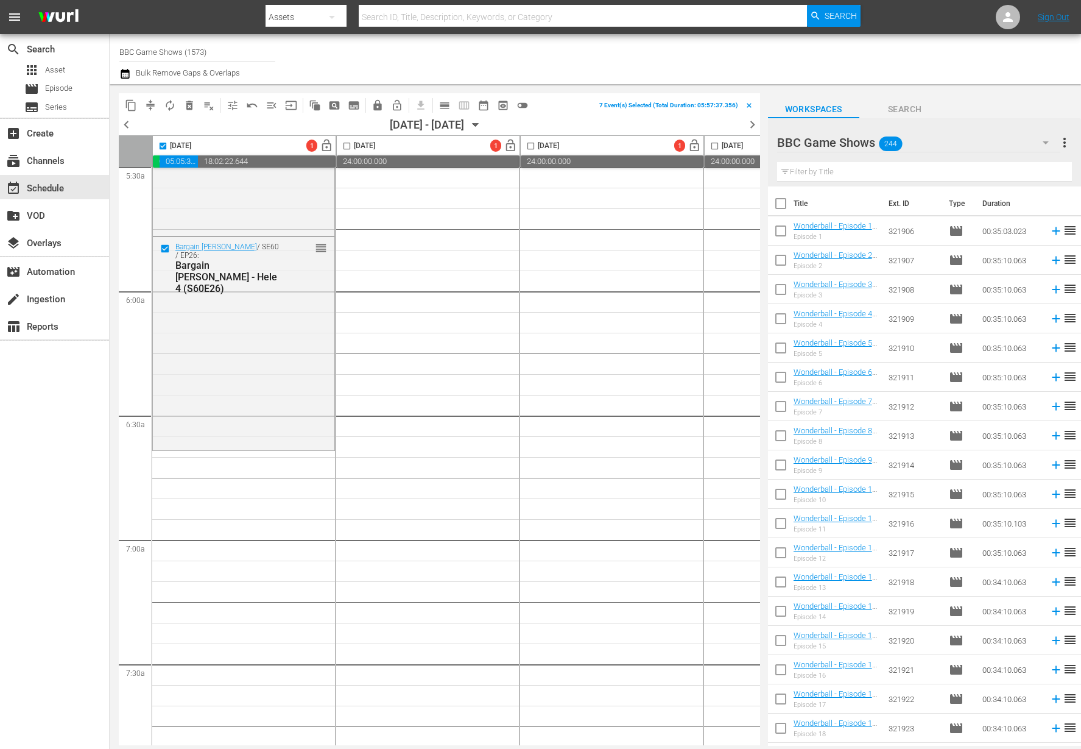
checkbox input "true"
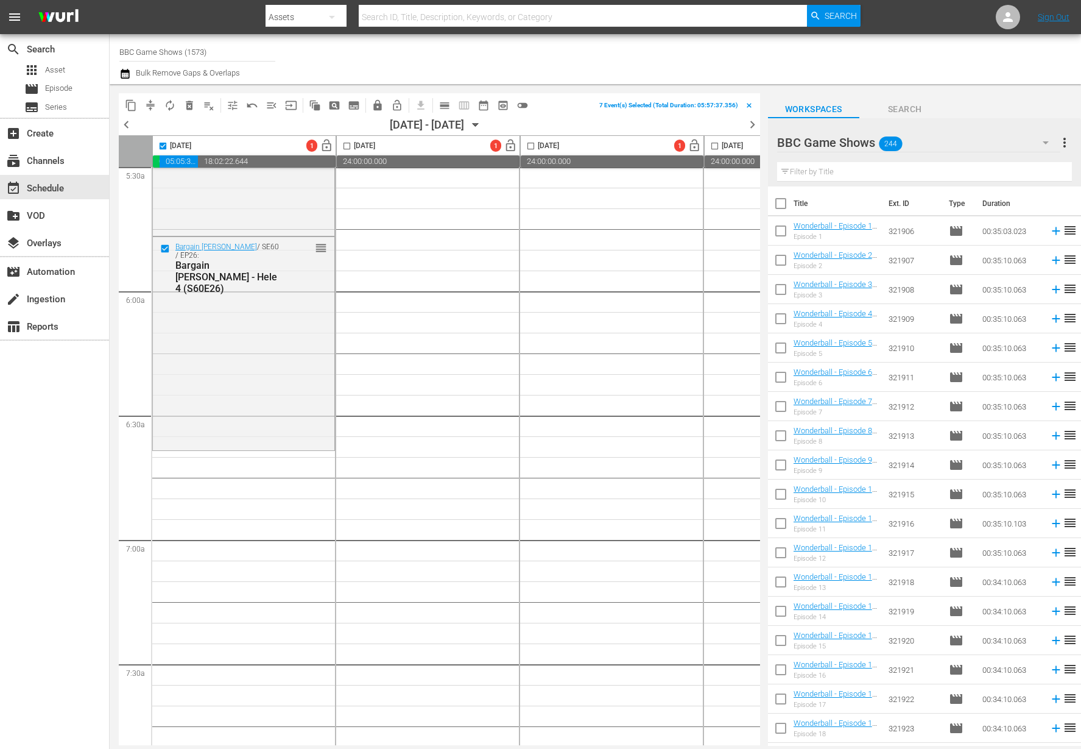
checkbox input "true"
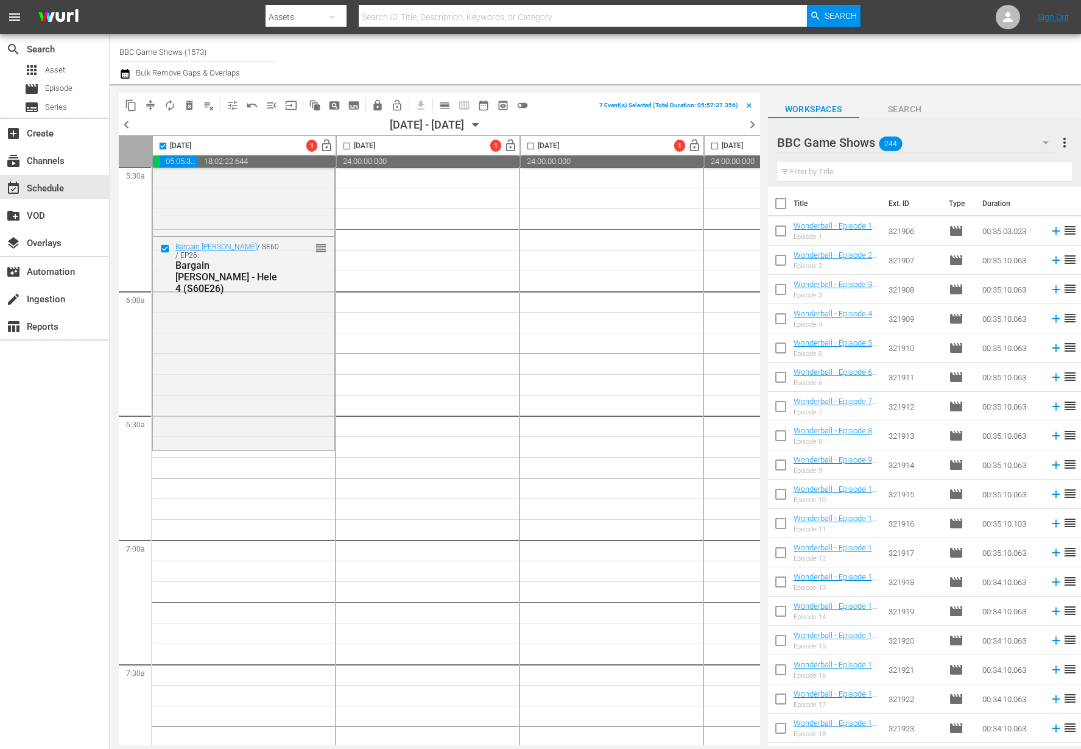
checkbox input "true"
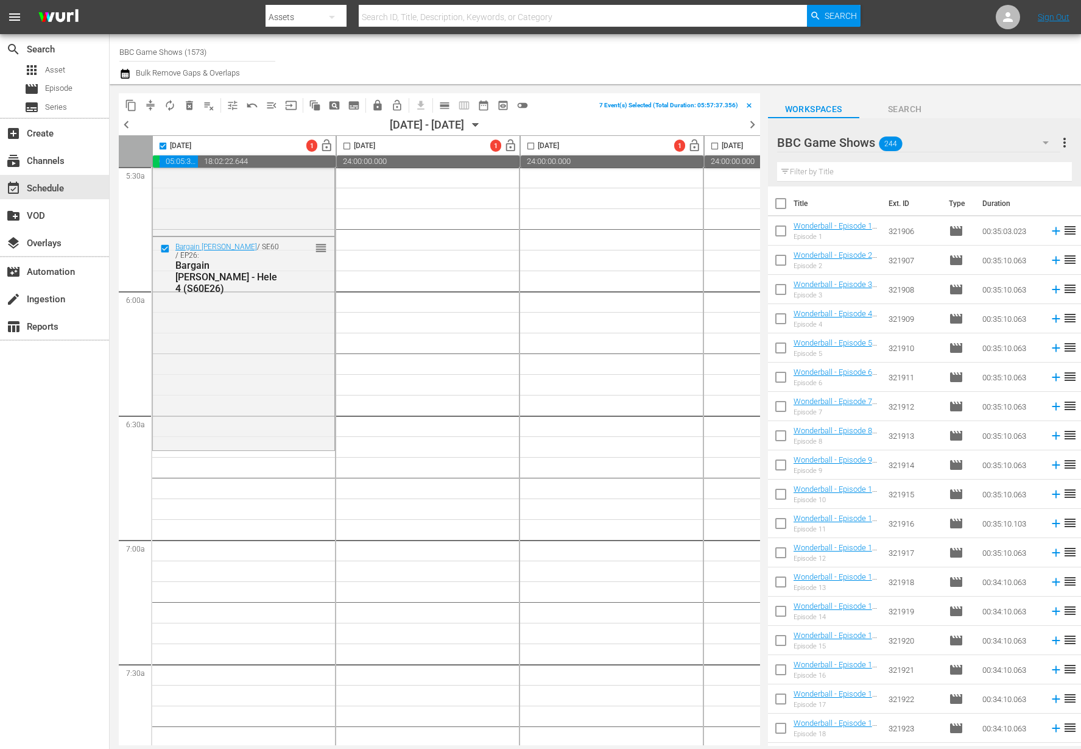
checkbox input "true"
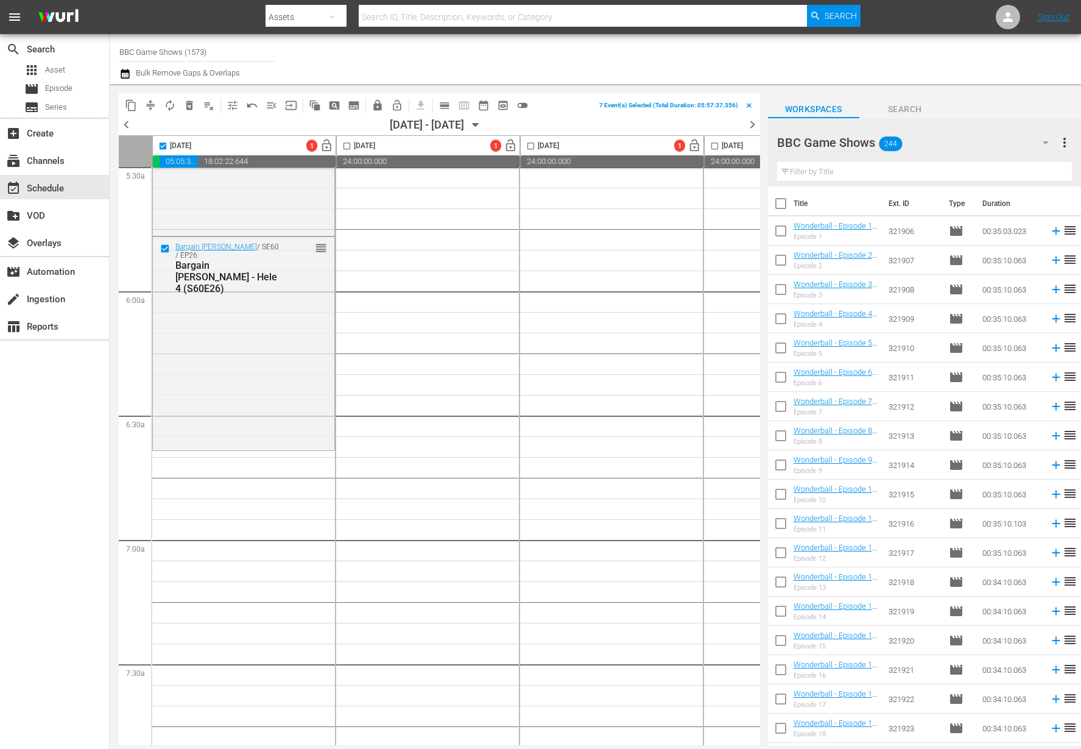
checkbox input "true"
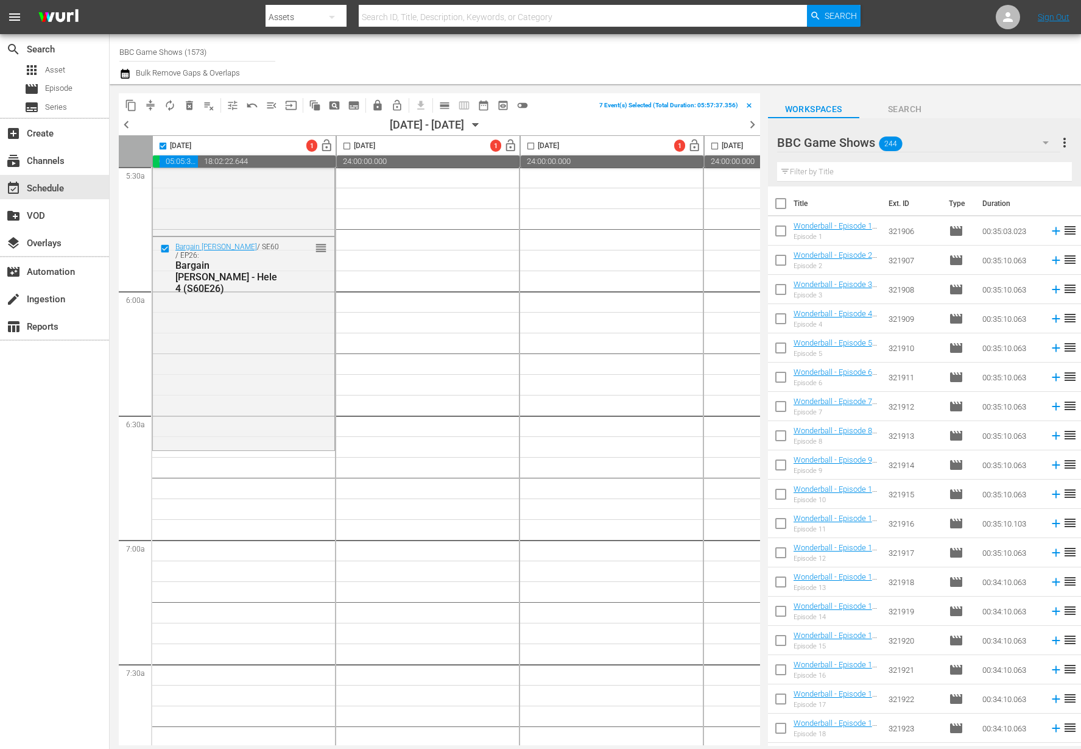
checkbox input "true"
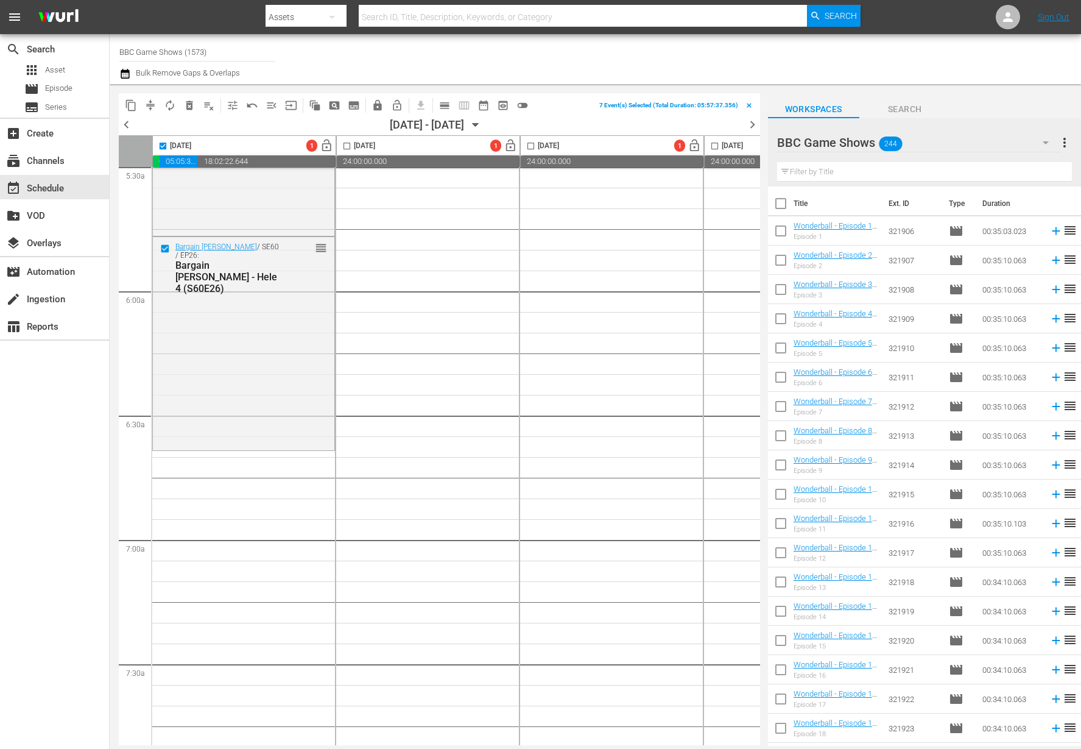
checkbox input "true"
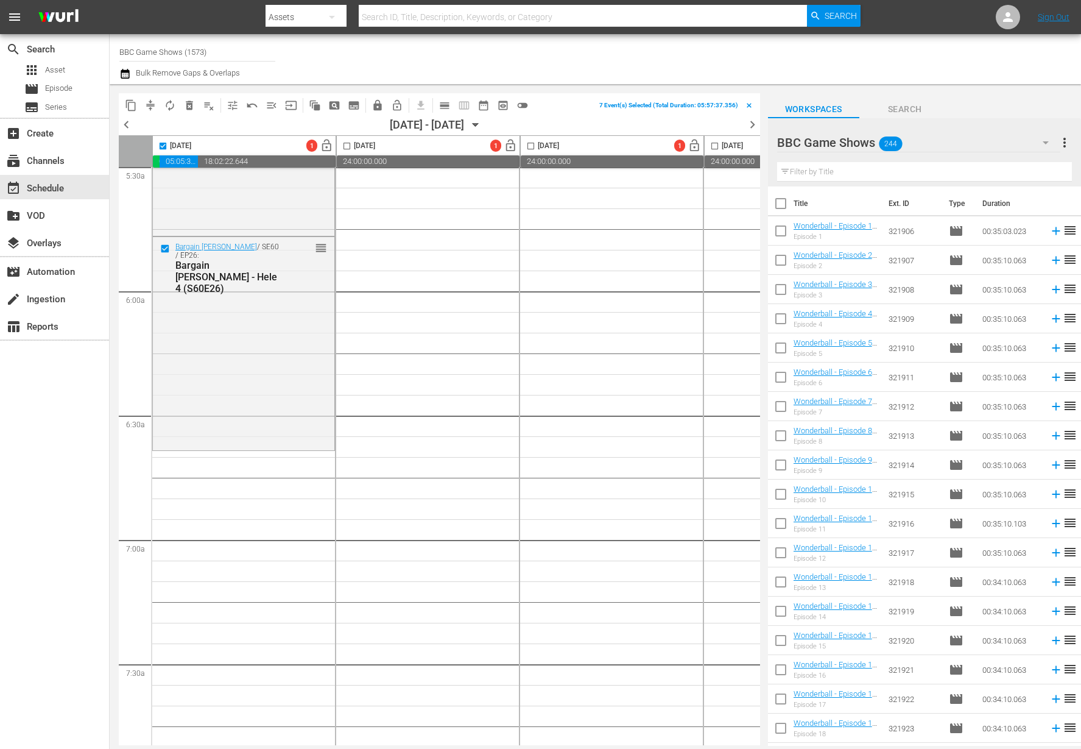
checkbox input "true"
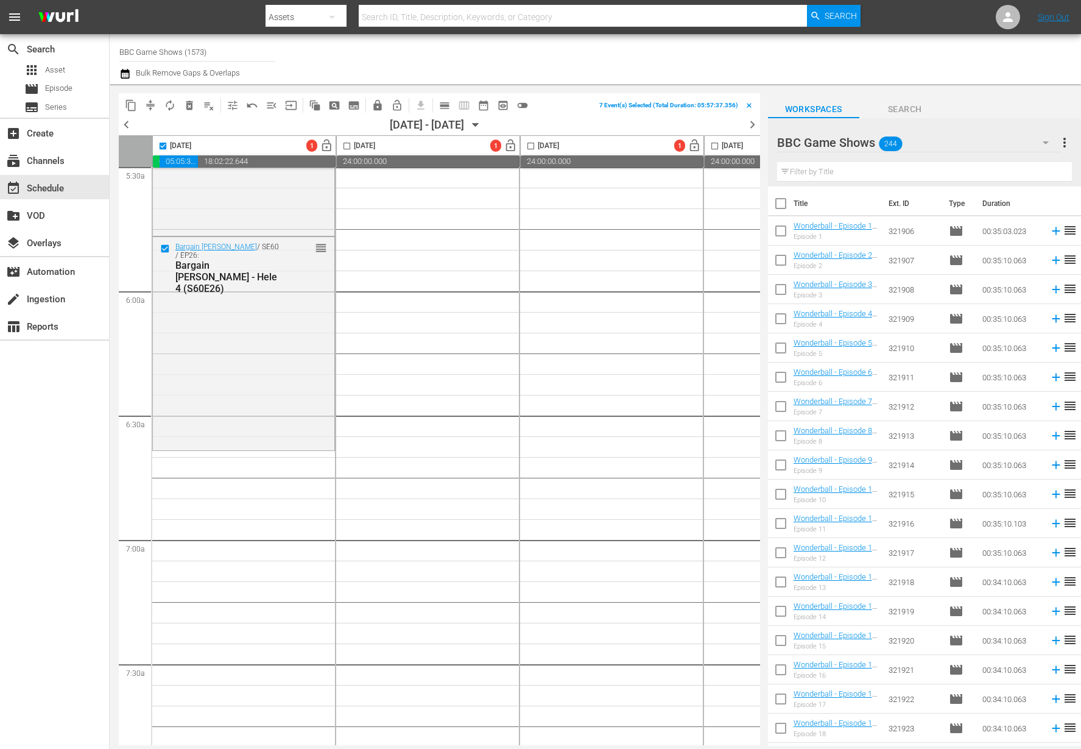
checkbox input "true"
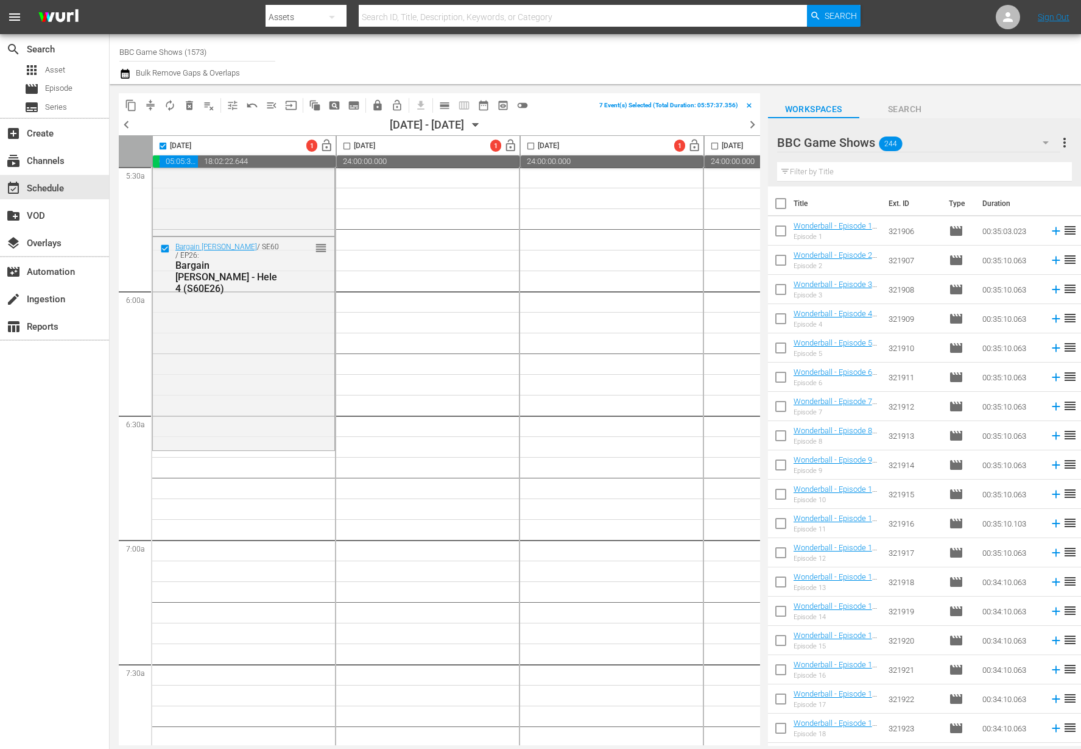
checkbox input "true"
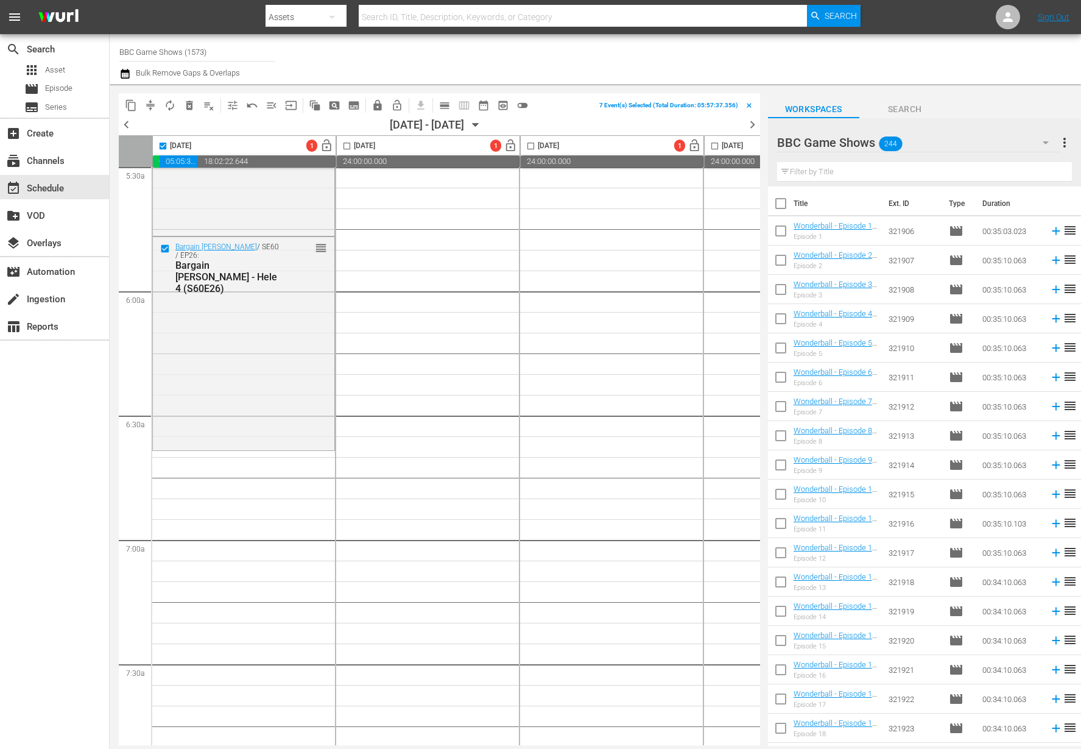
checkbox input "true"
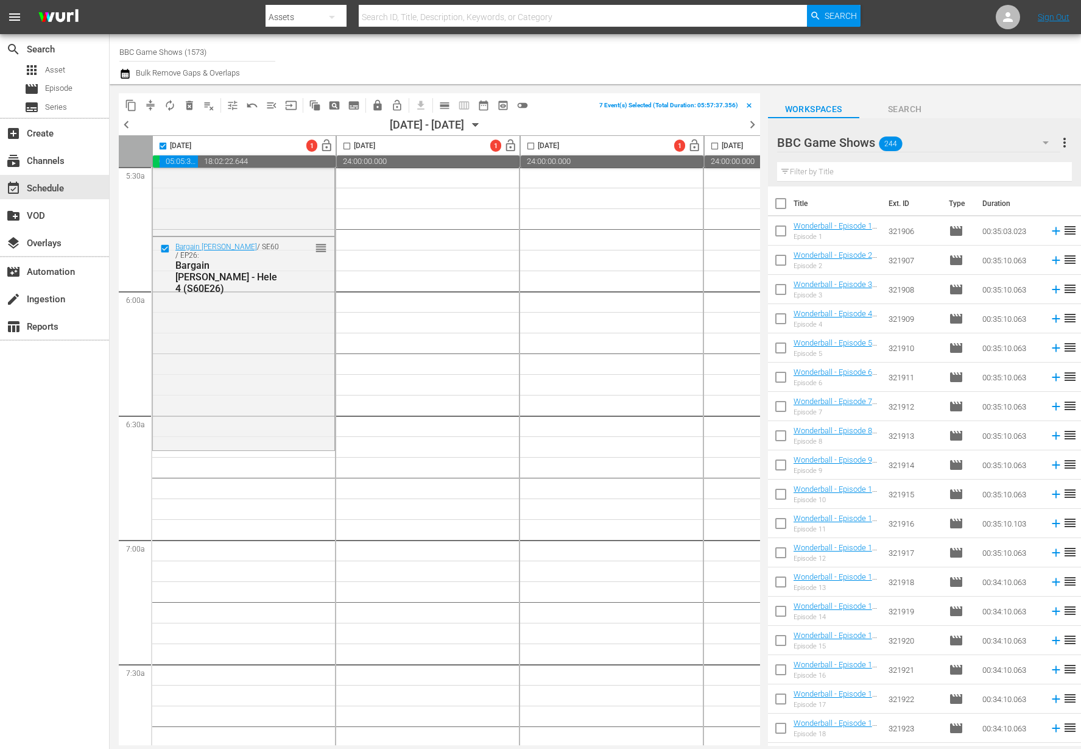
checkbox input "true"
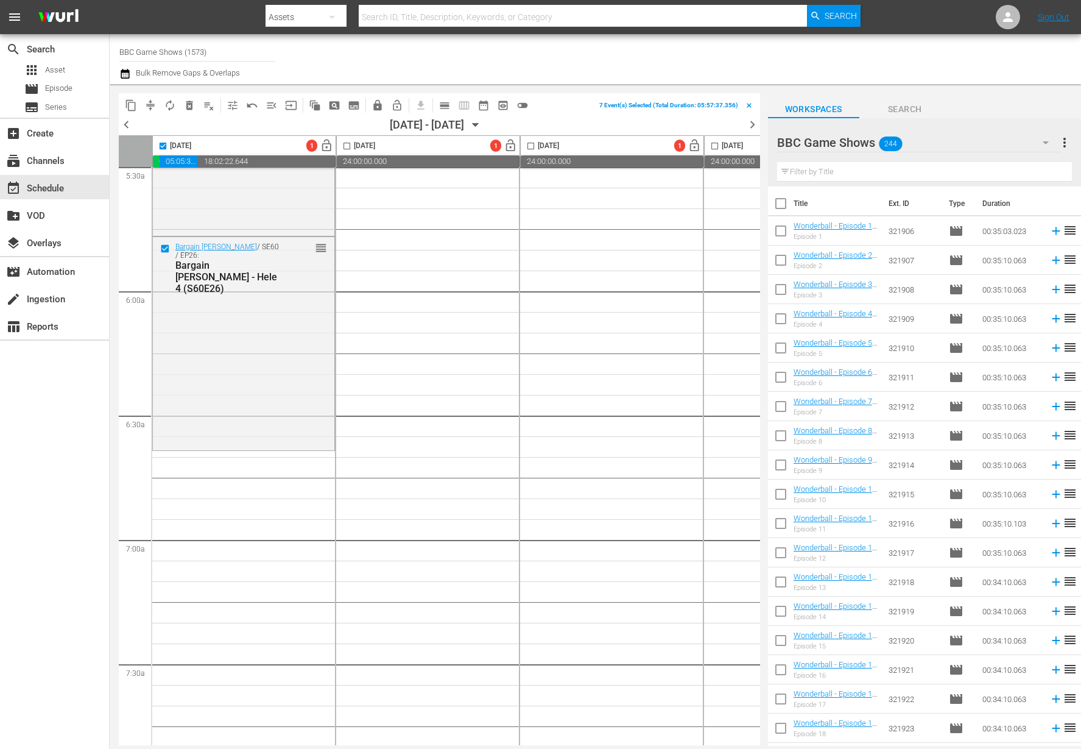
checkbox input "true"
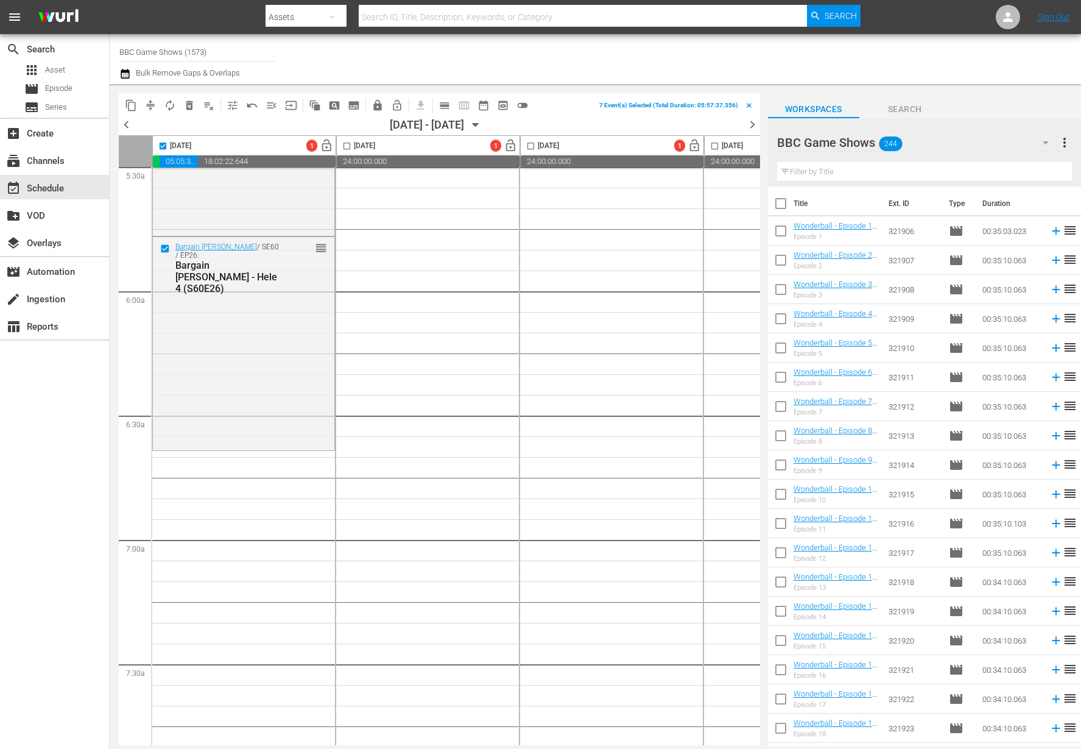
checkbox input "true"
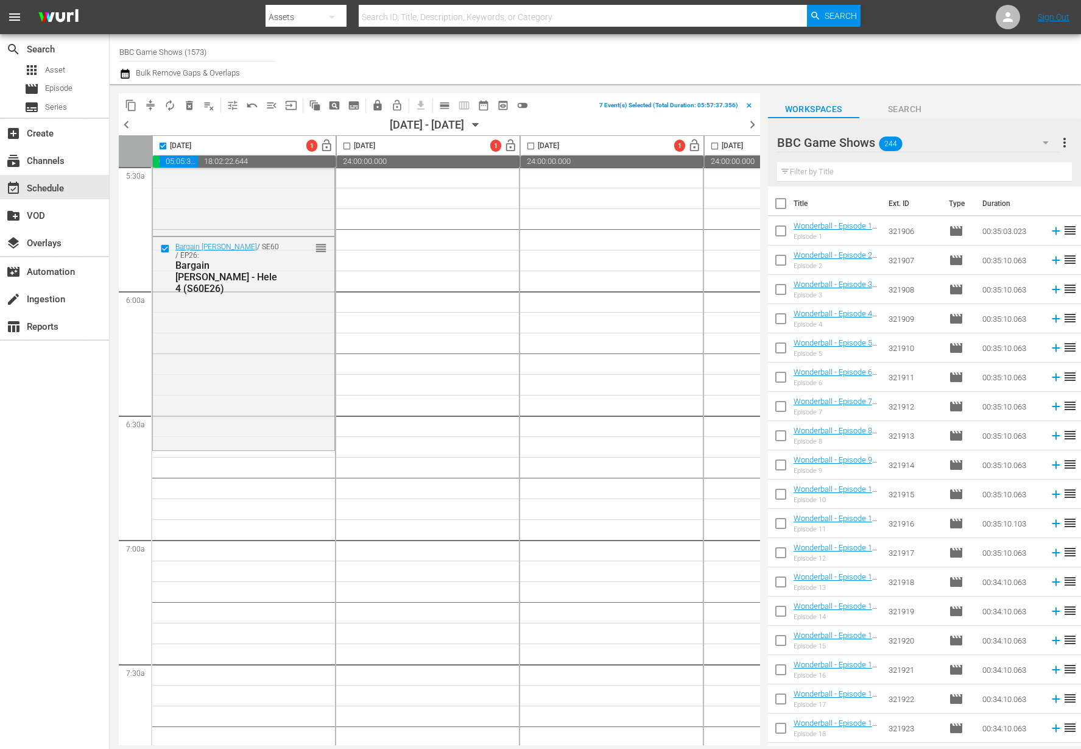
checkbox input "true"
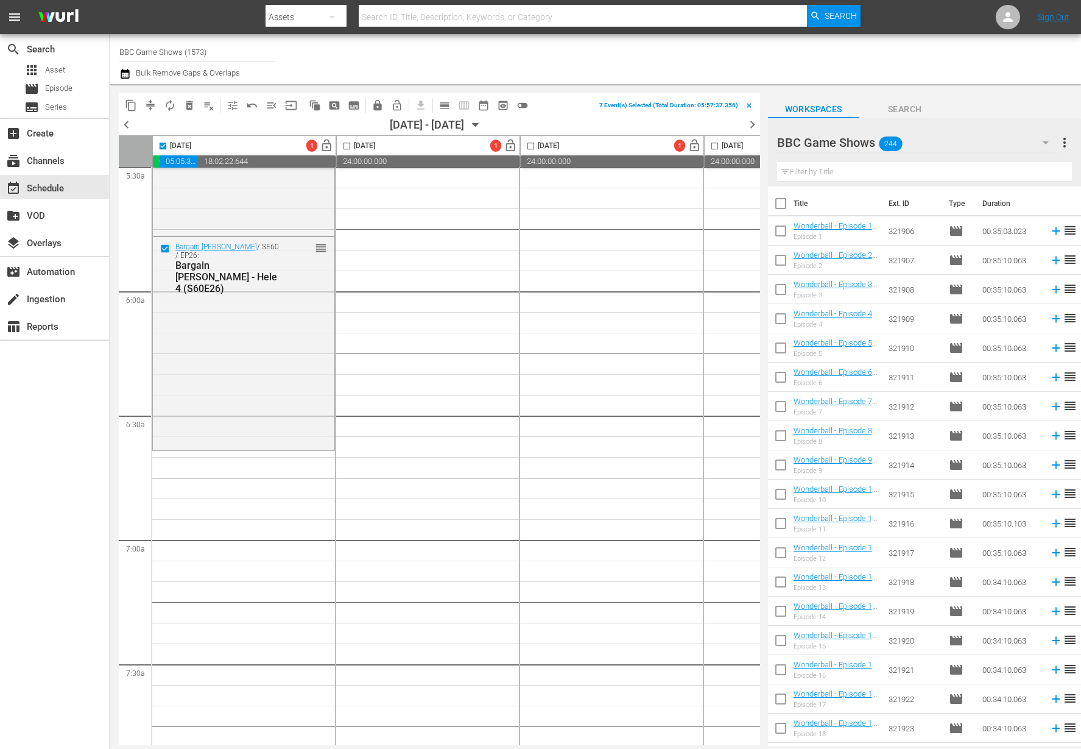
checkbox input "true"
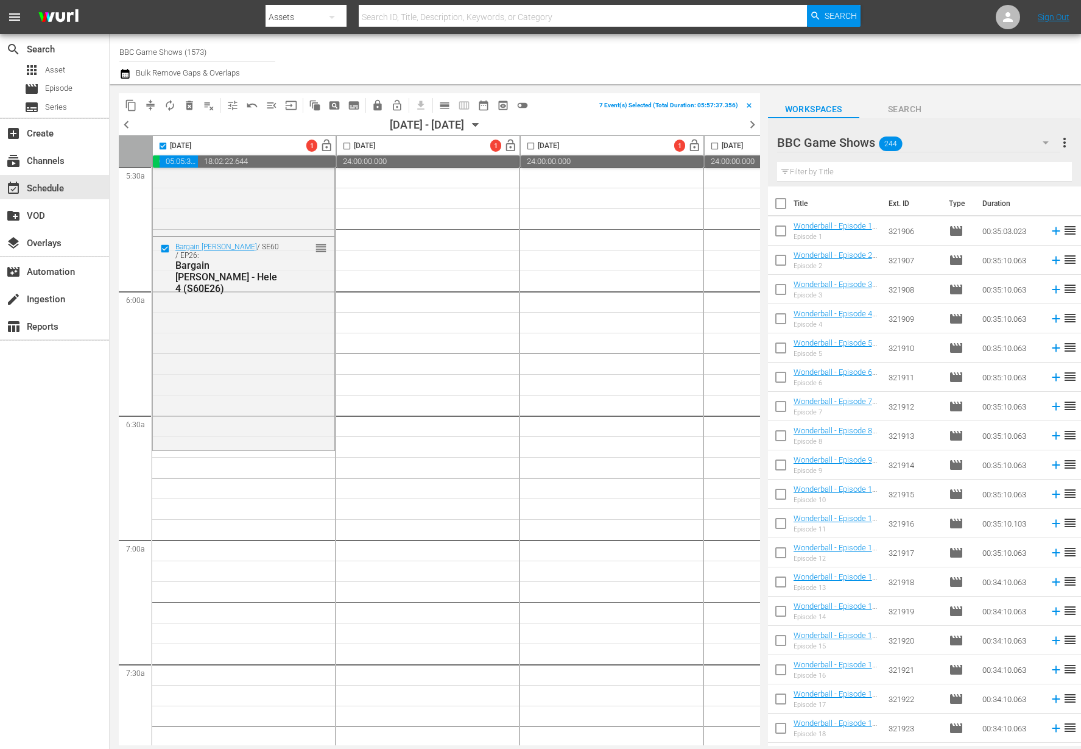
checkbox input "true"
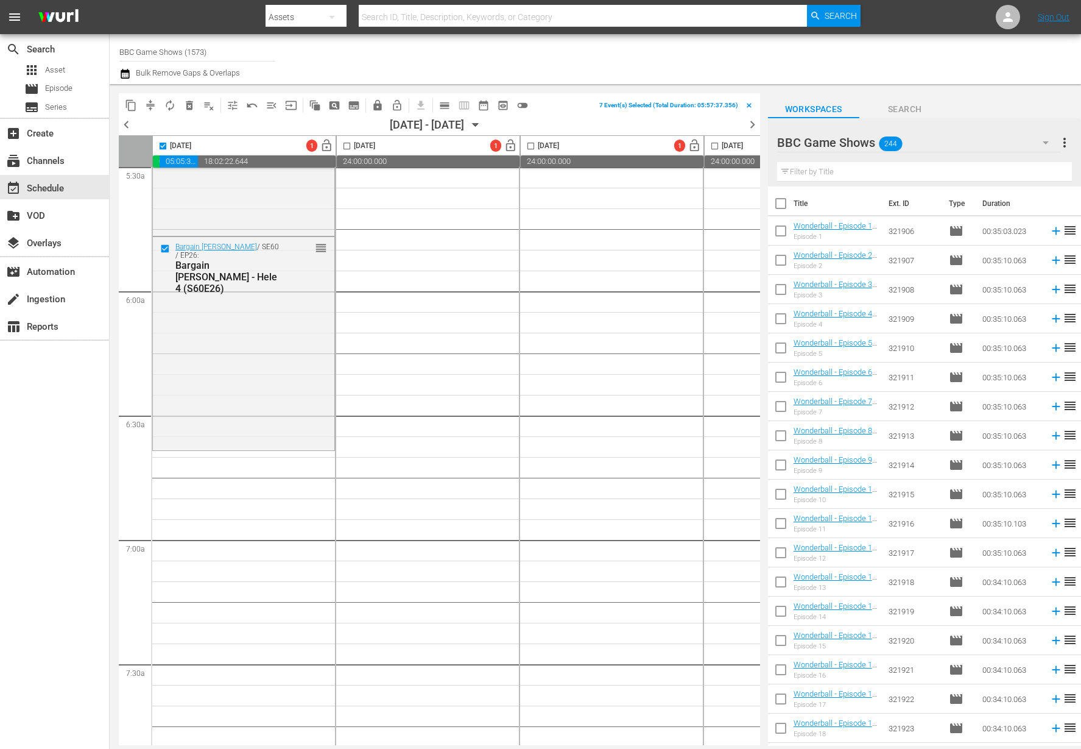
checkbox input "true"
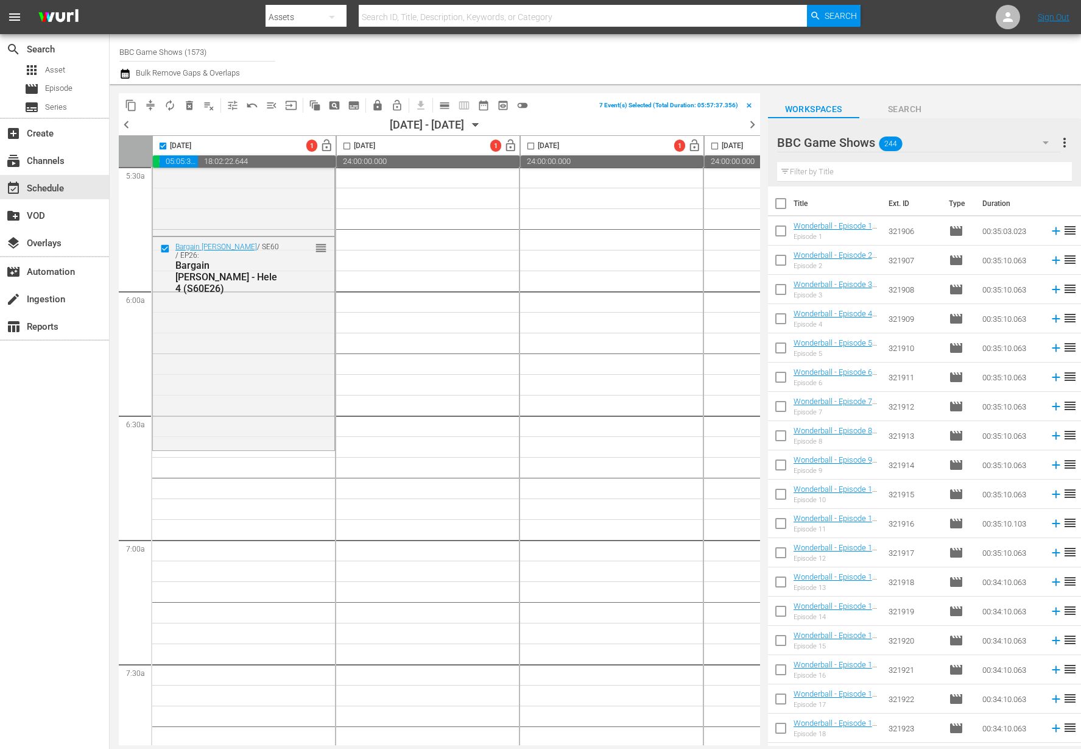
checkbox input "true"
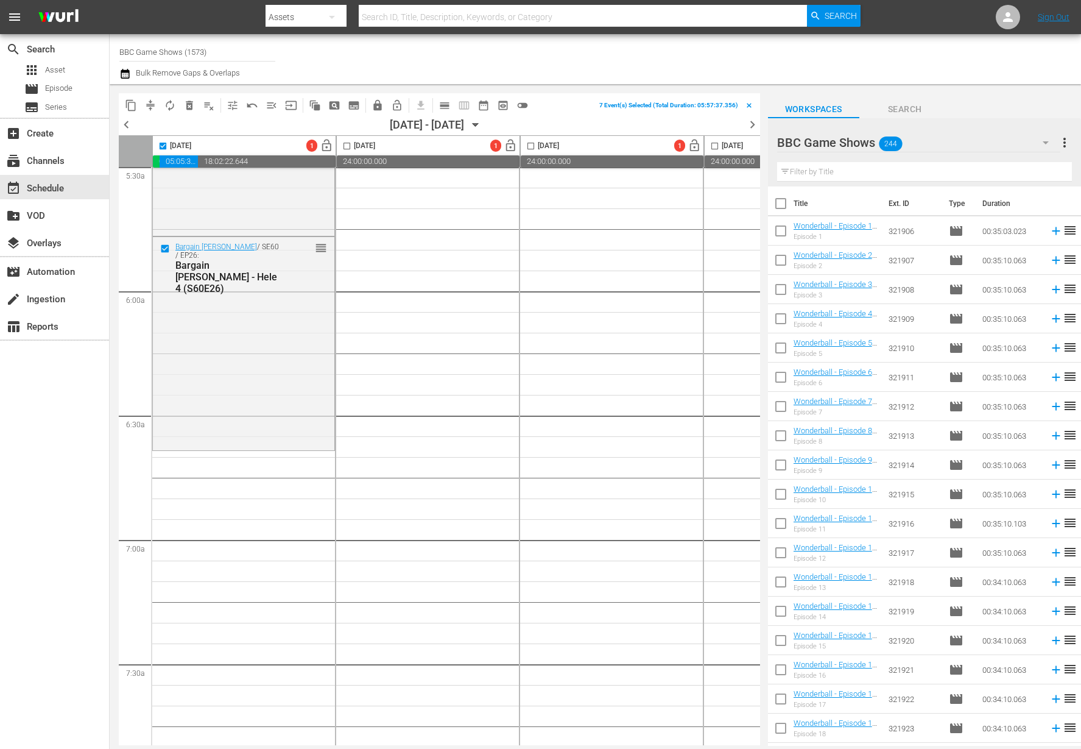
checkbox input "true"
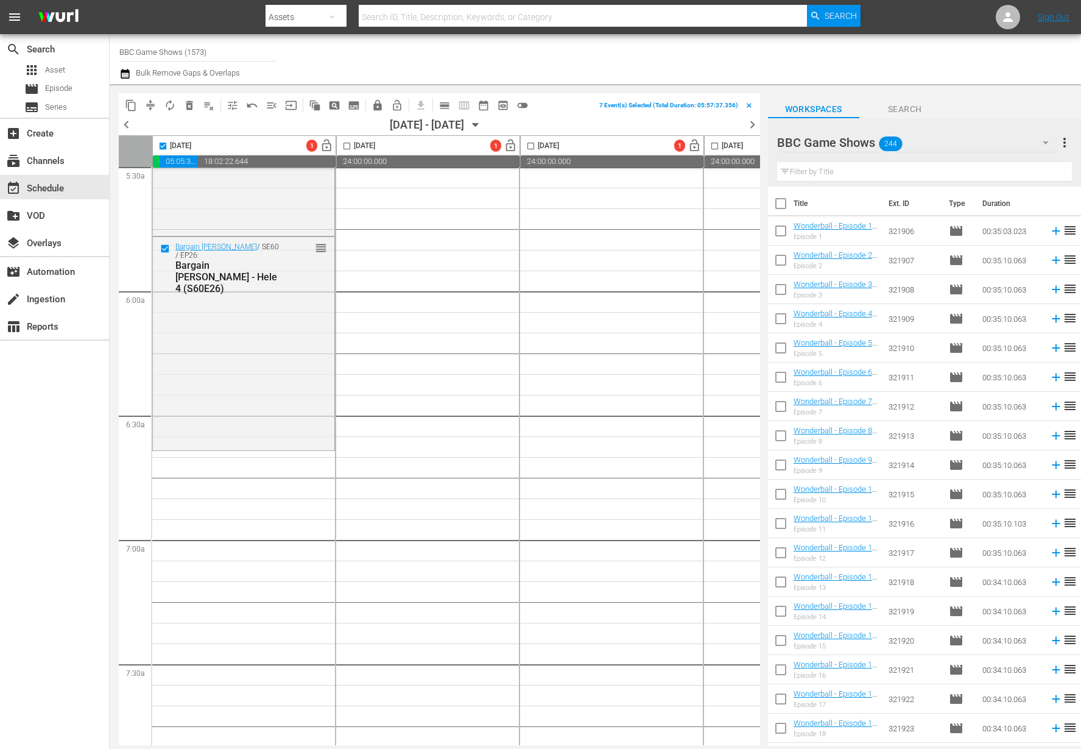
checkbox input "true"
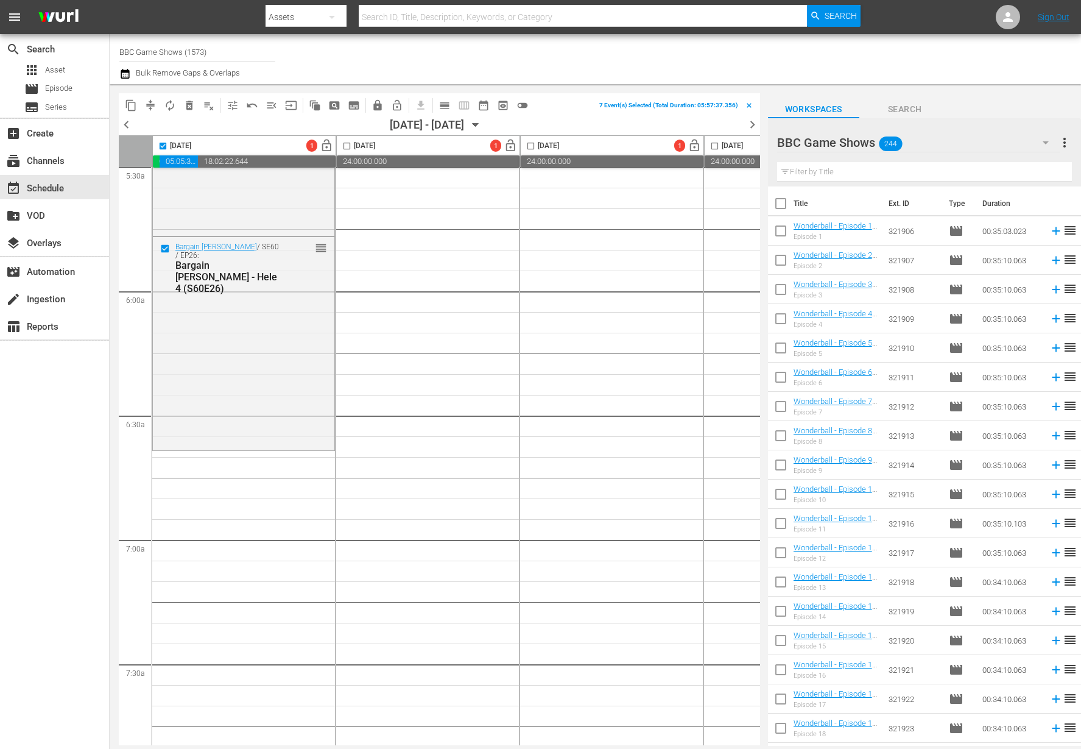
checkbox input "true"
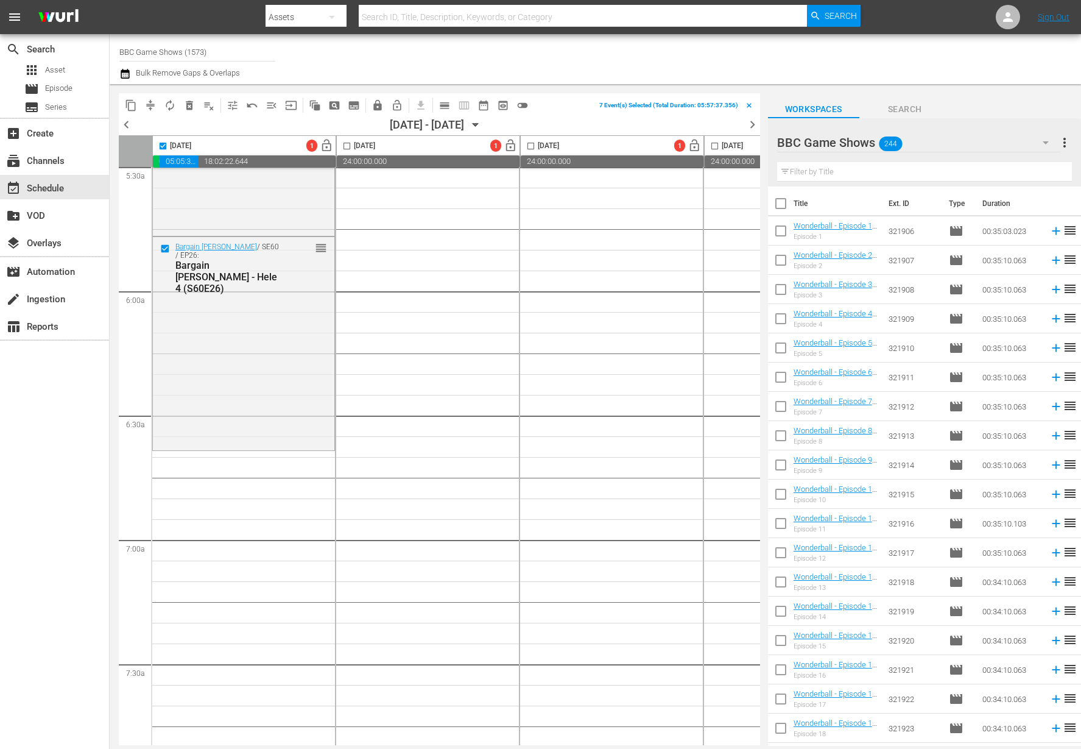
checkbox input "true"
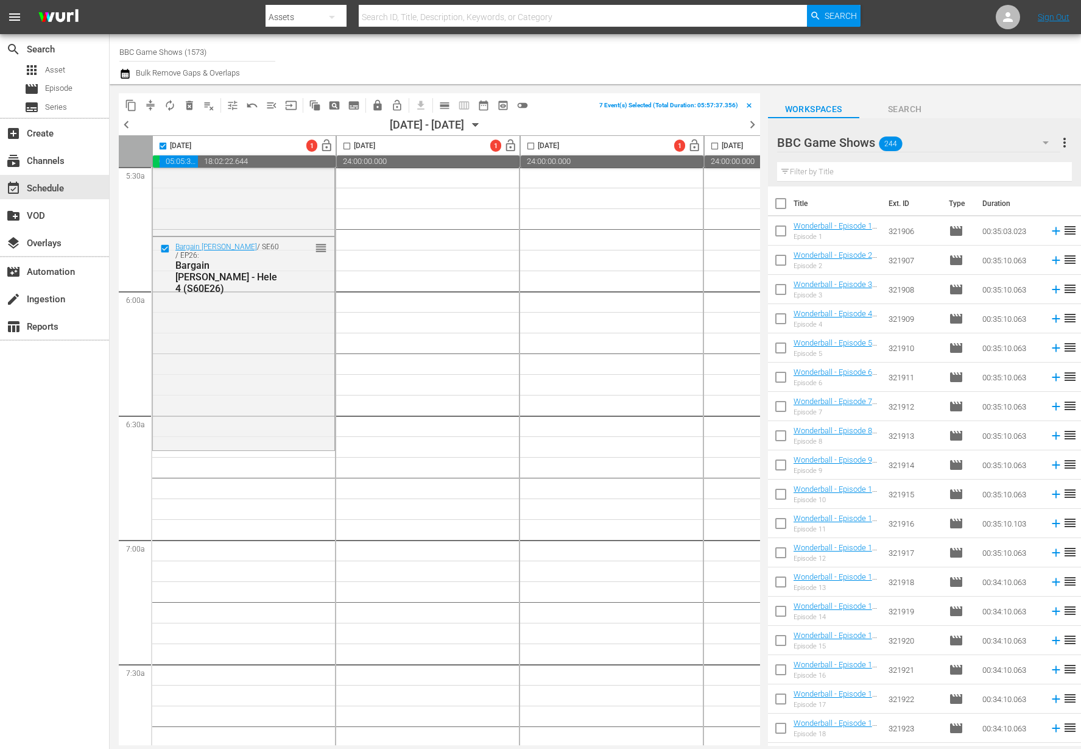
checkbox input "true"
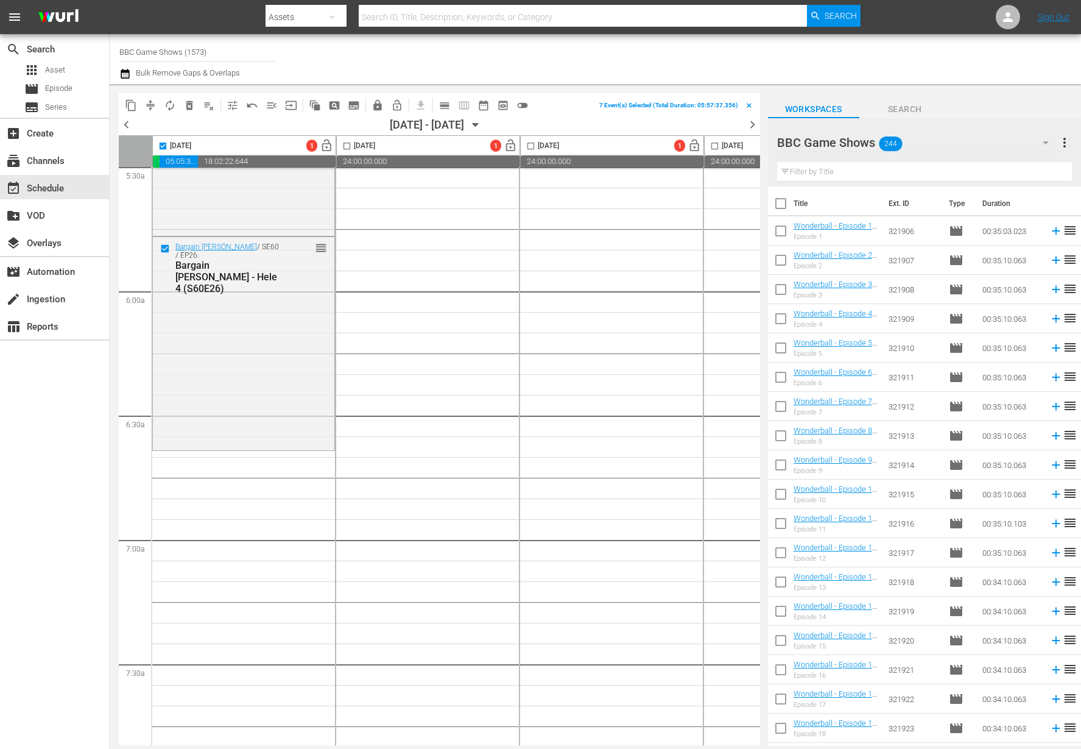
checkbox input "true"
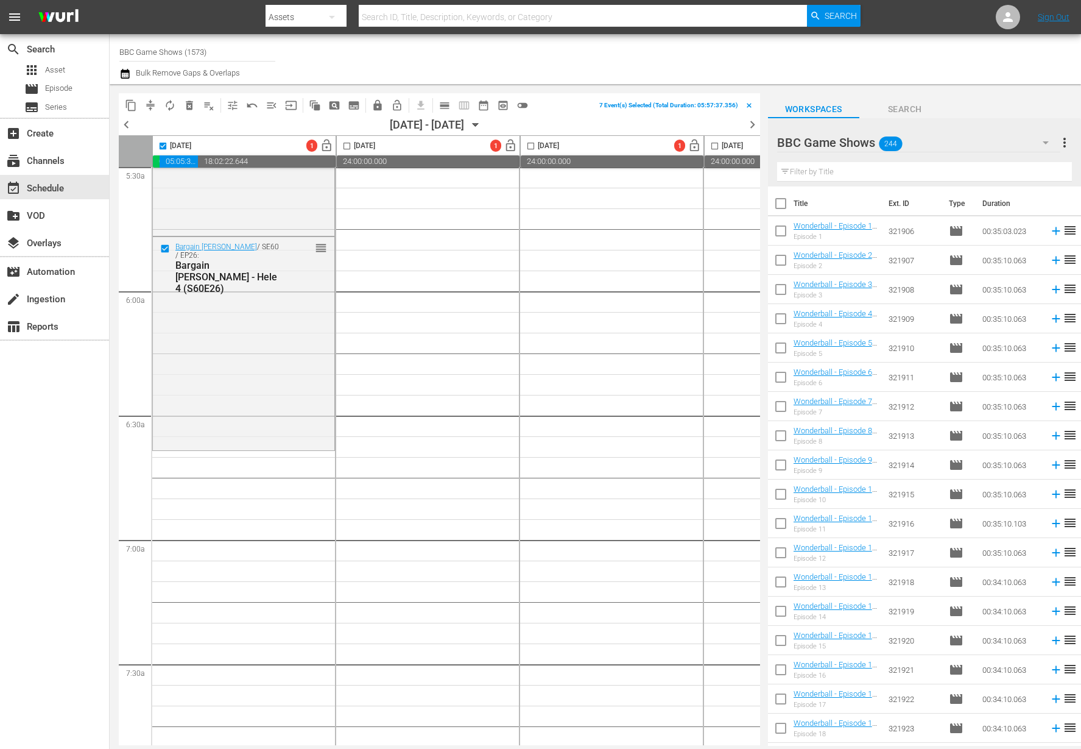
checkbox input "true"
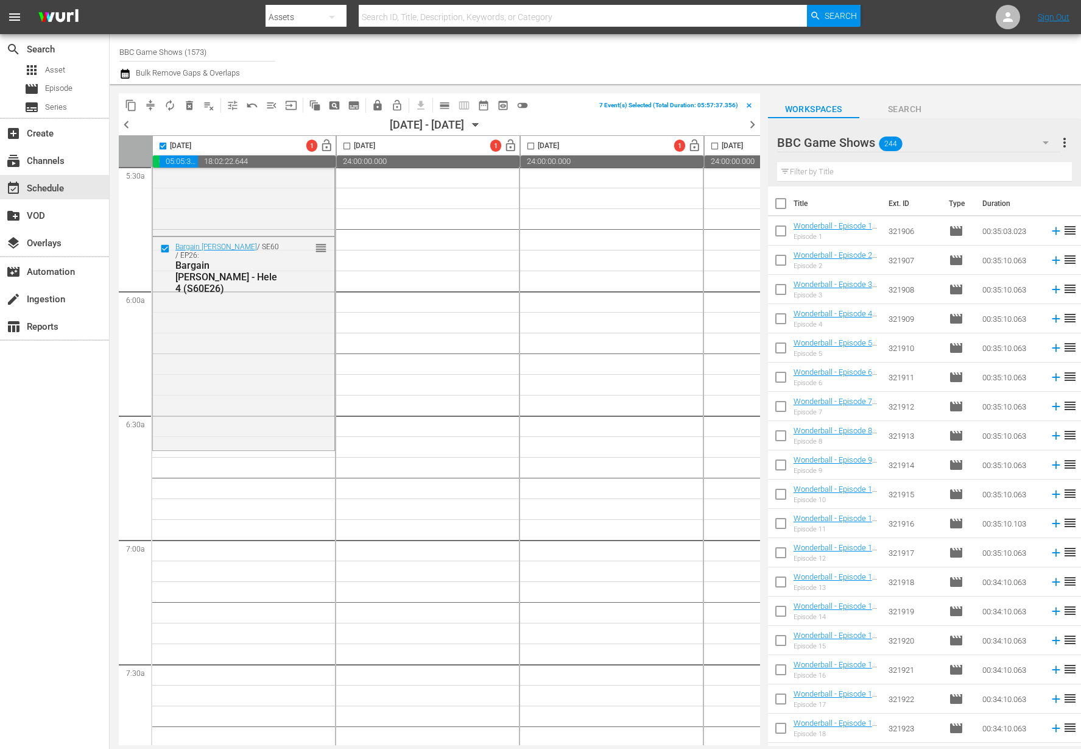
checkbox input "true"
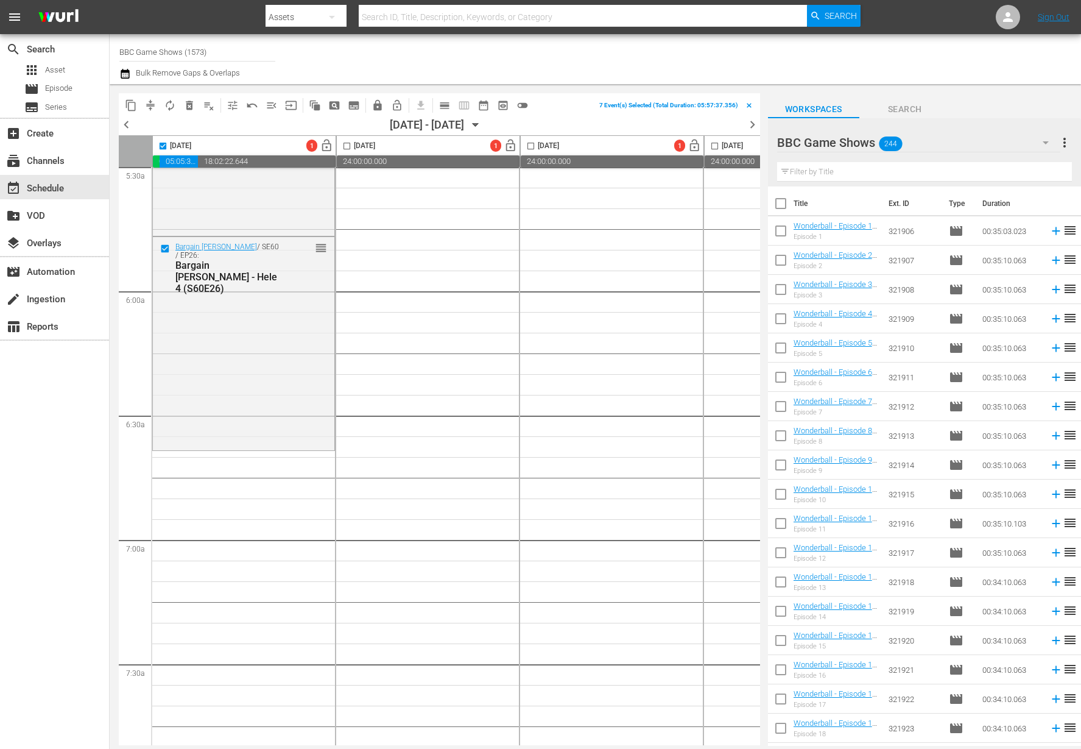
checkbox input "true"
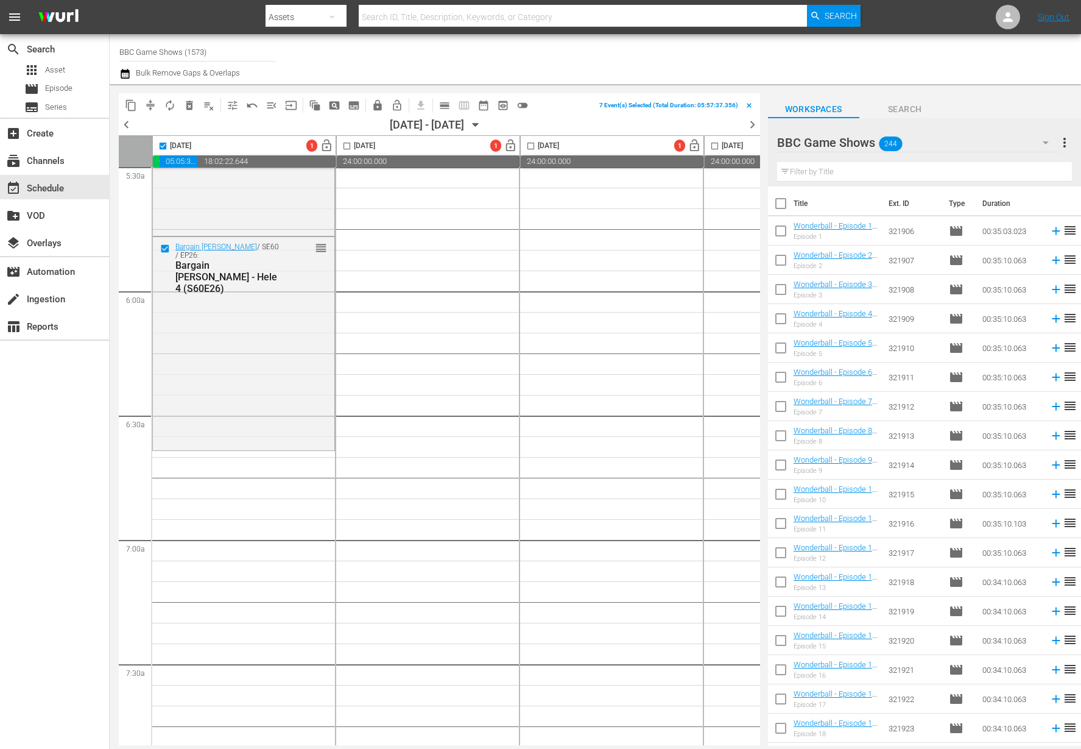
checkbox input "true"
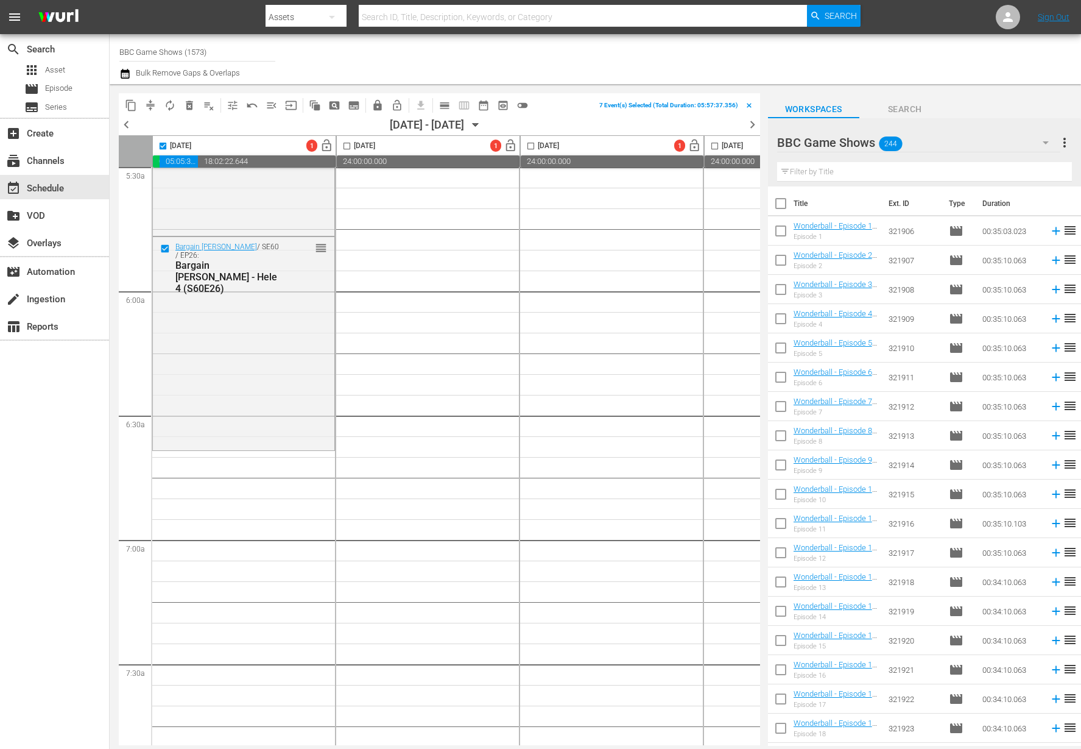
checkbox input "true"
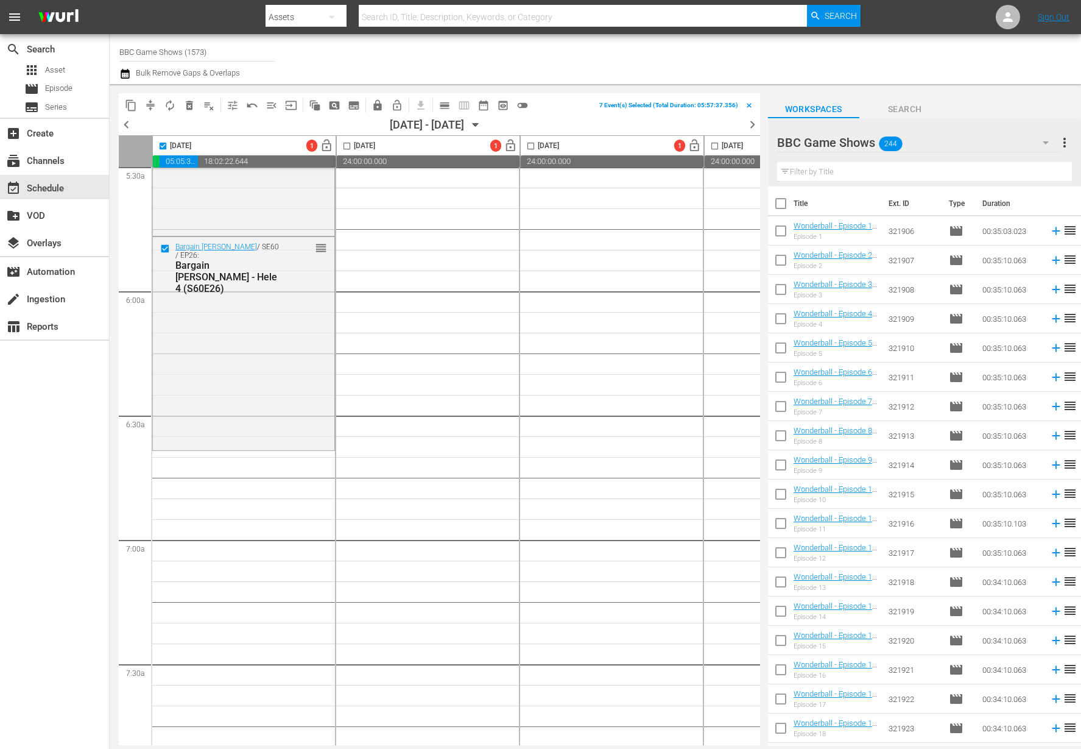
checkbox input "true"
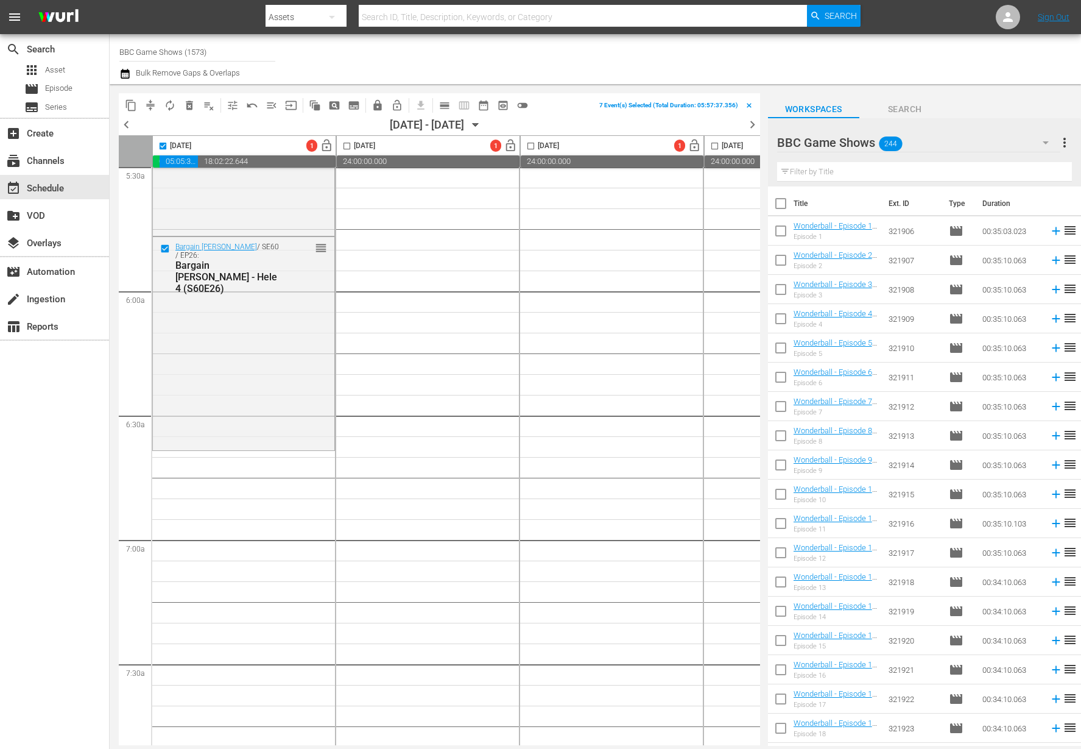
checkbox input "true"
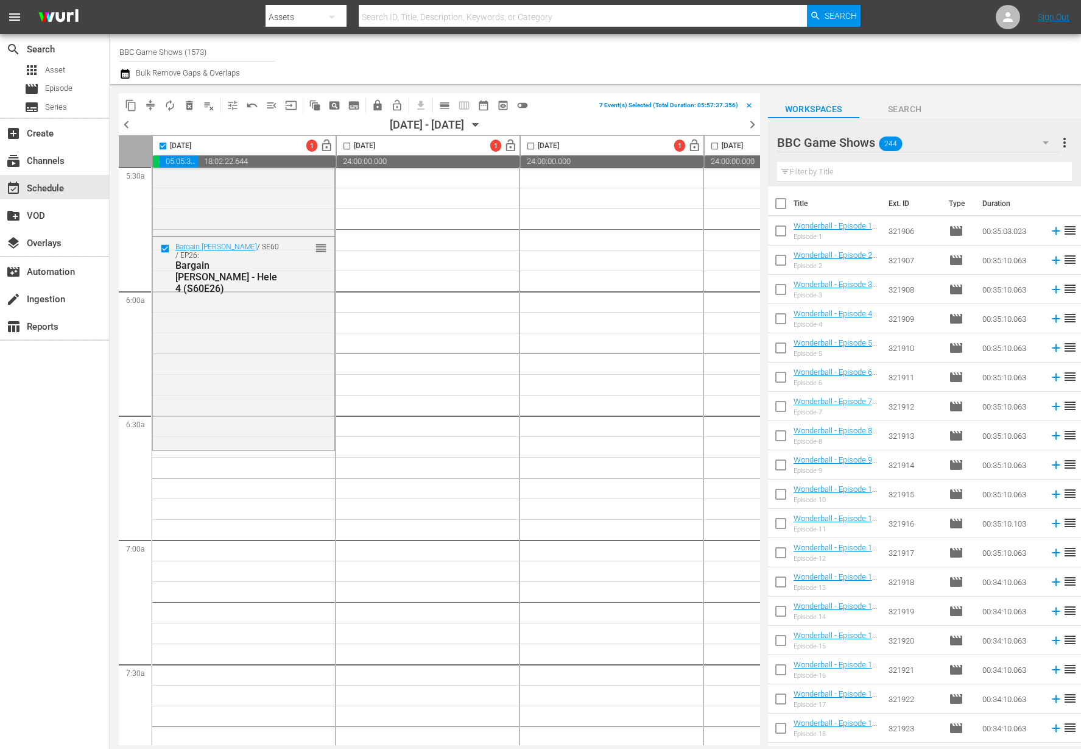
checkbox input "true"
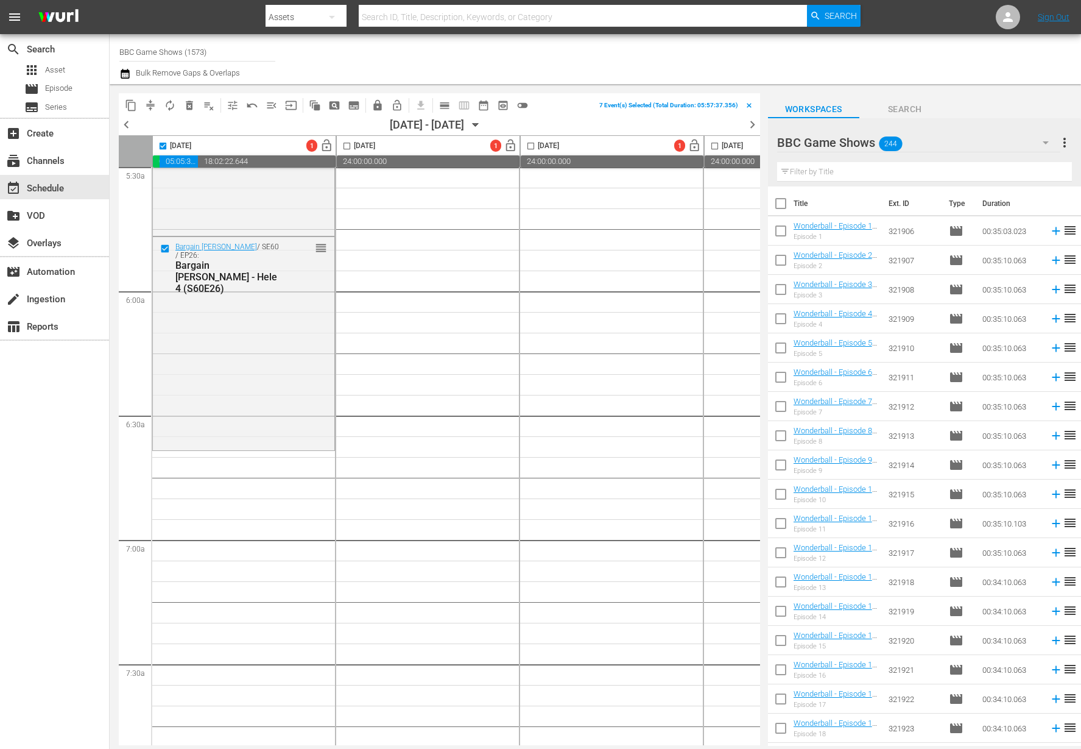
checkbox input "true"
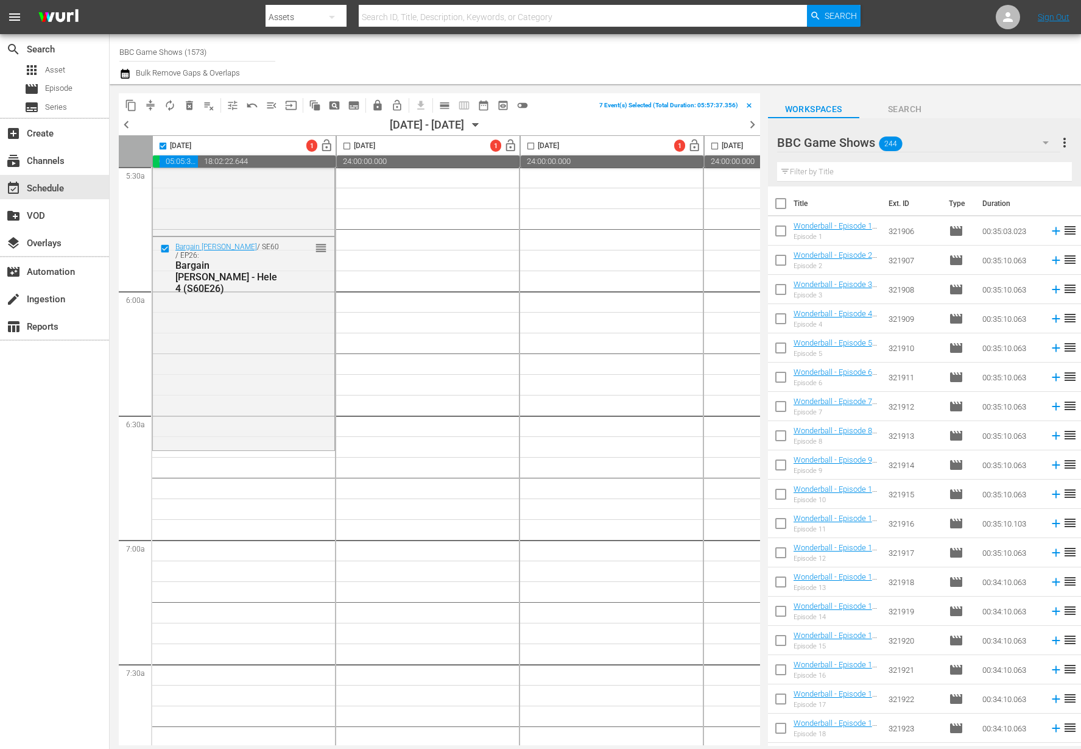
checkbox input "true"
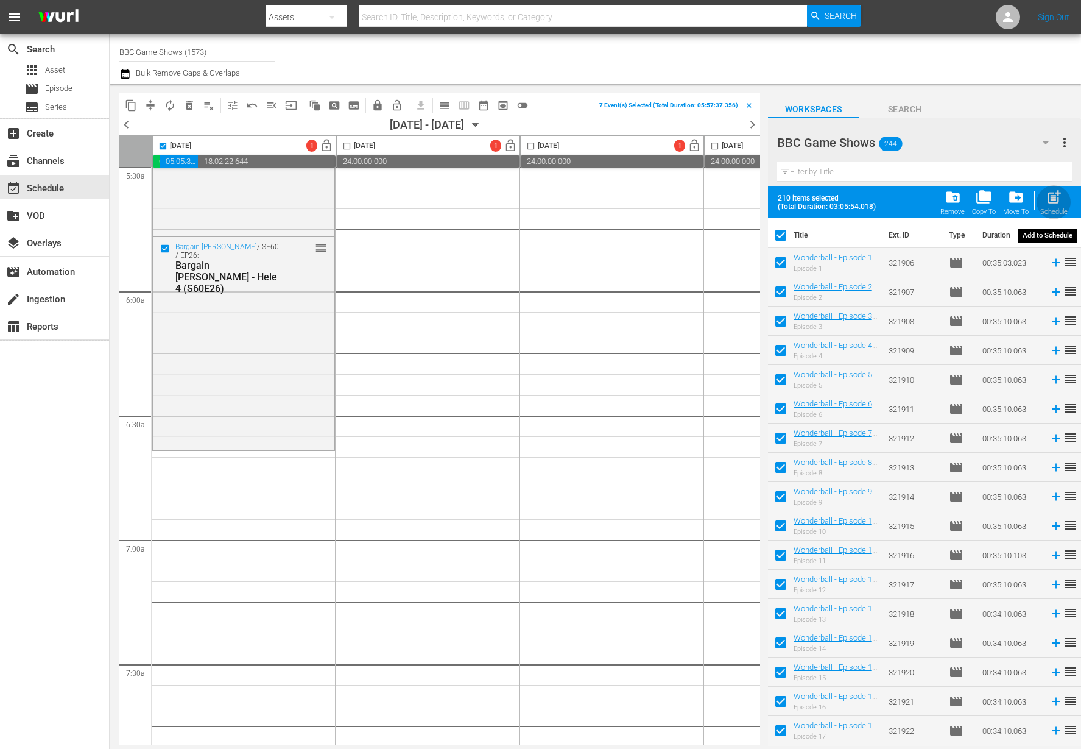
click at [1056, 191] on span "post_add" at bounding box center [1054, 197] width 16 height 16
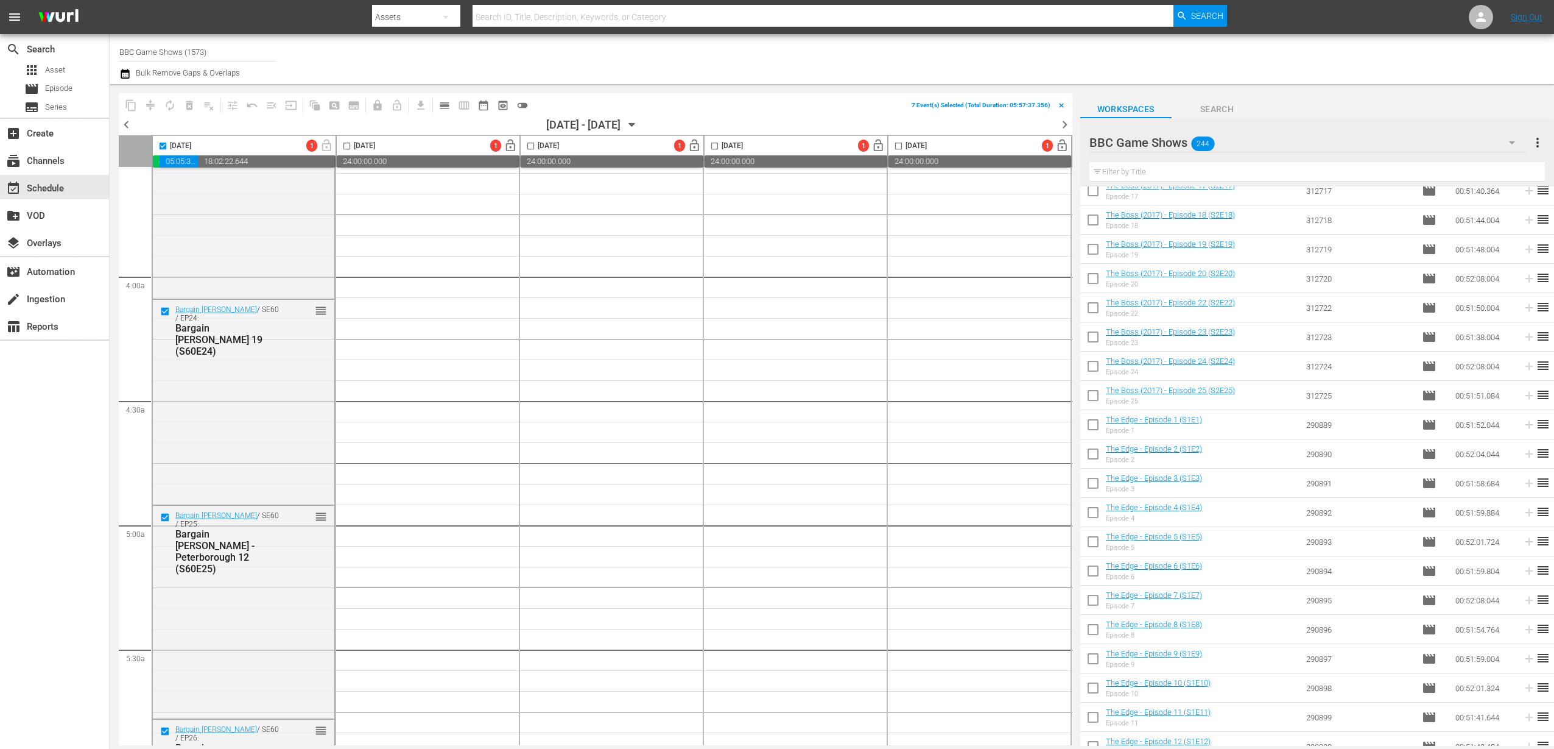
scroll to position [1345, 0]
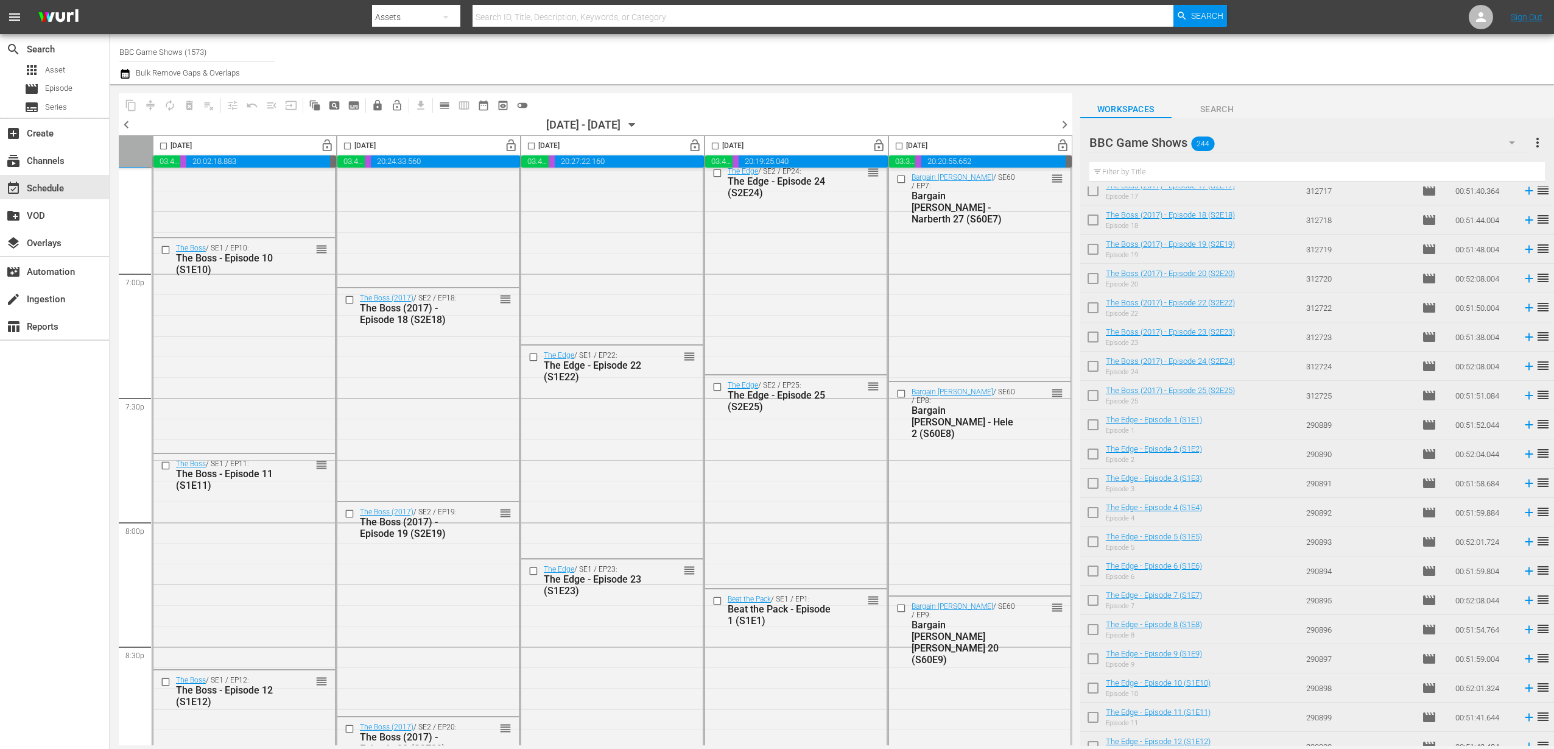
scroll to position [5395, 372]
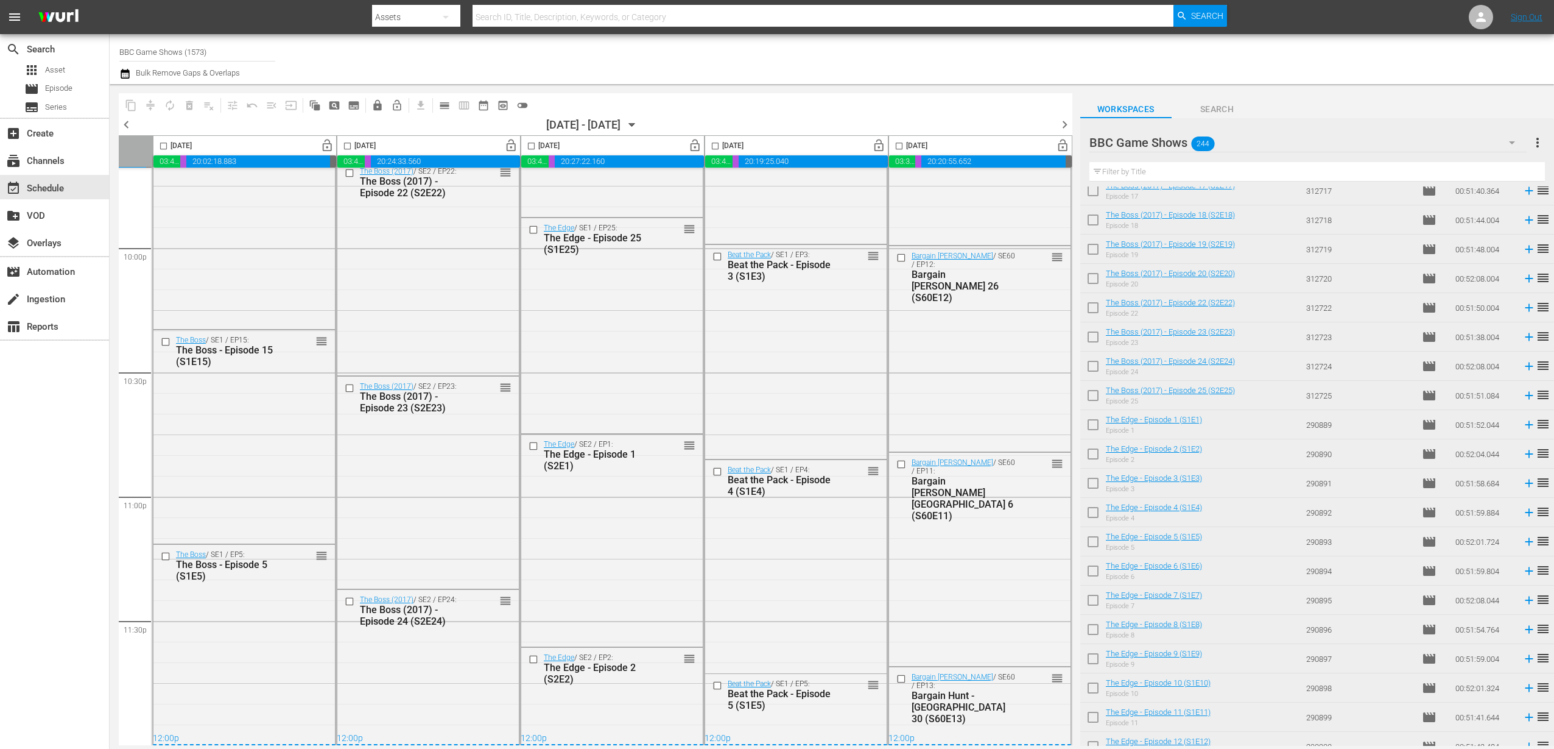
click at [1064, 127] on span "chevron_right" at bounding box center [1064, 124] width 15 height 15
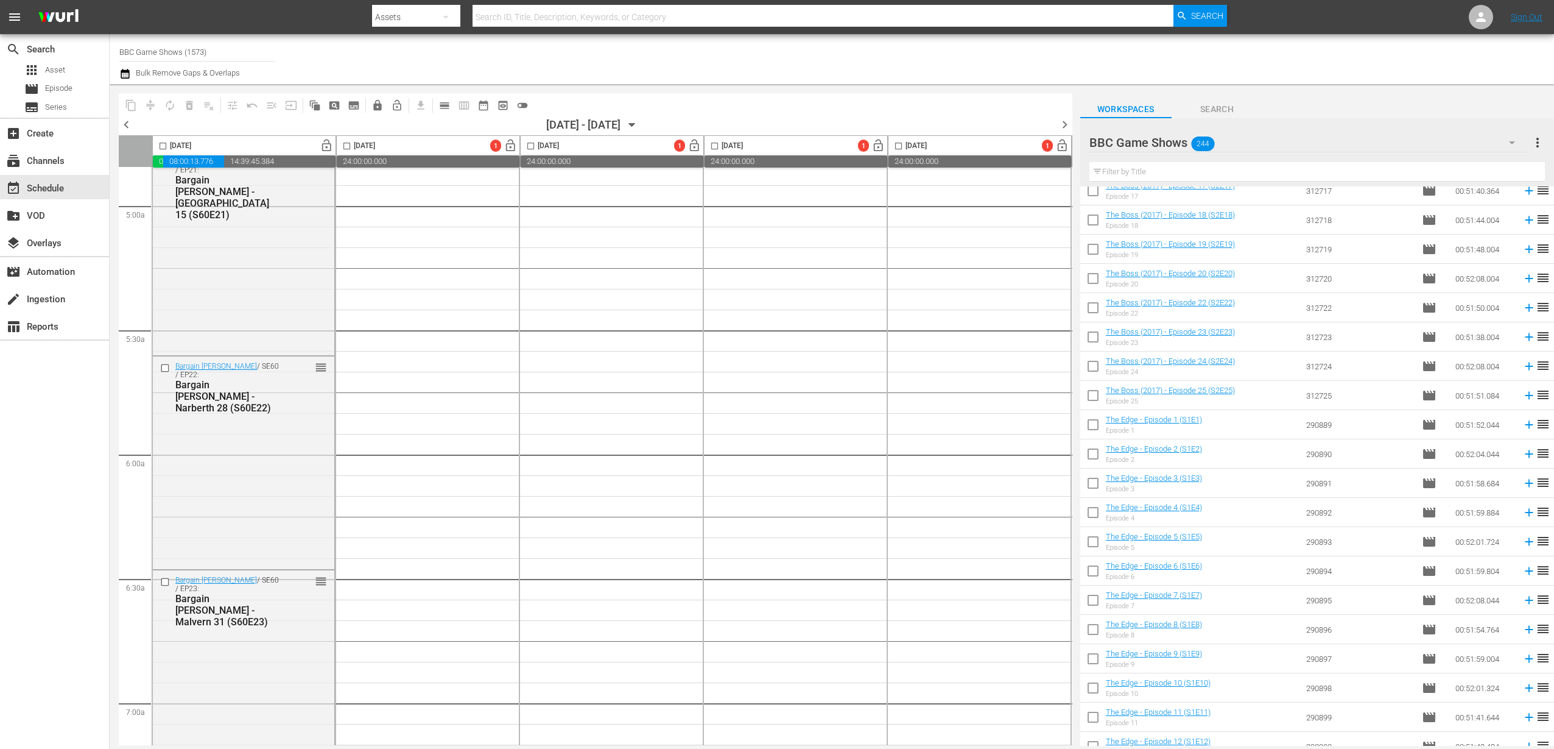
scroll to position [1892, 0]
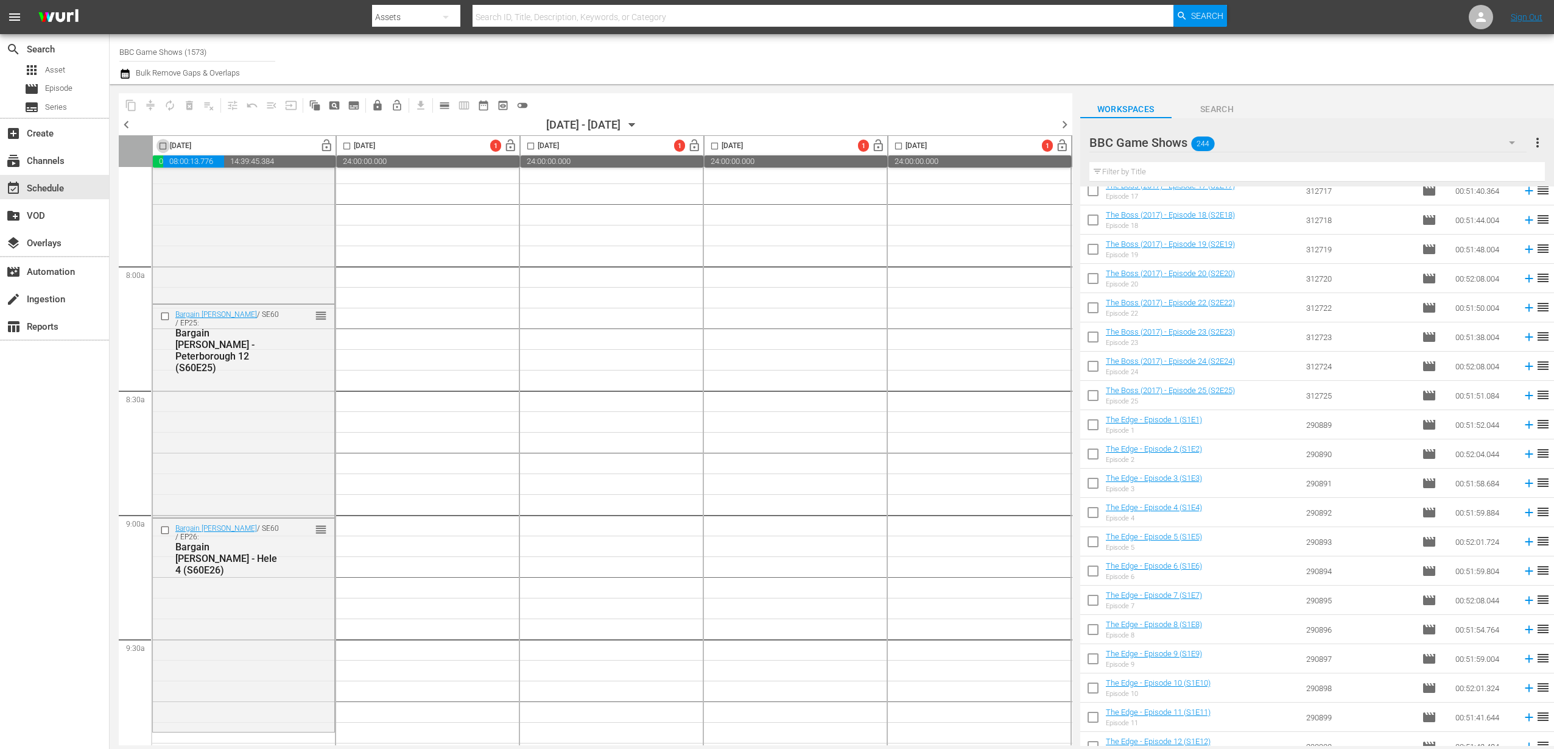
click at [161, 149] on input "checkbox" at bounding box center [163, 148] width 14 height 14
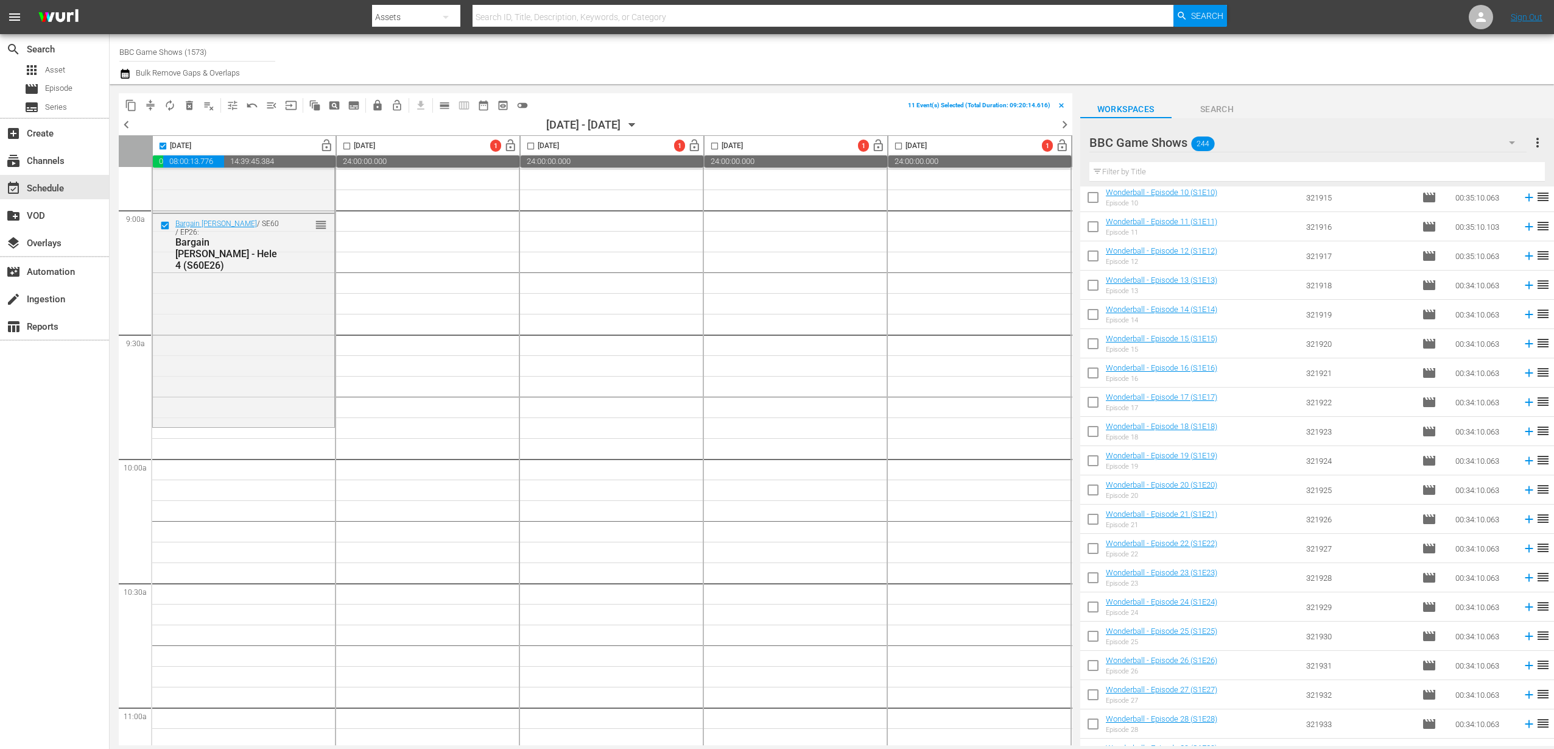
scroll to position [0, 0]
click at [1081, 207] on input "checkbox" at bounding box center [1094, 206] width 26 height 26
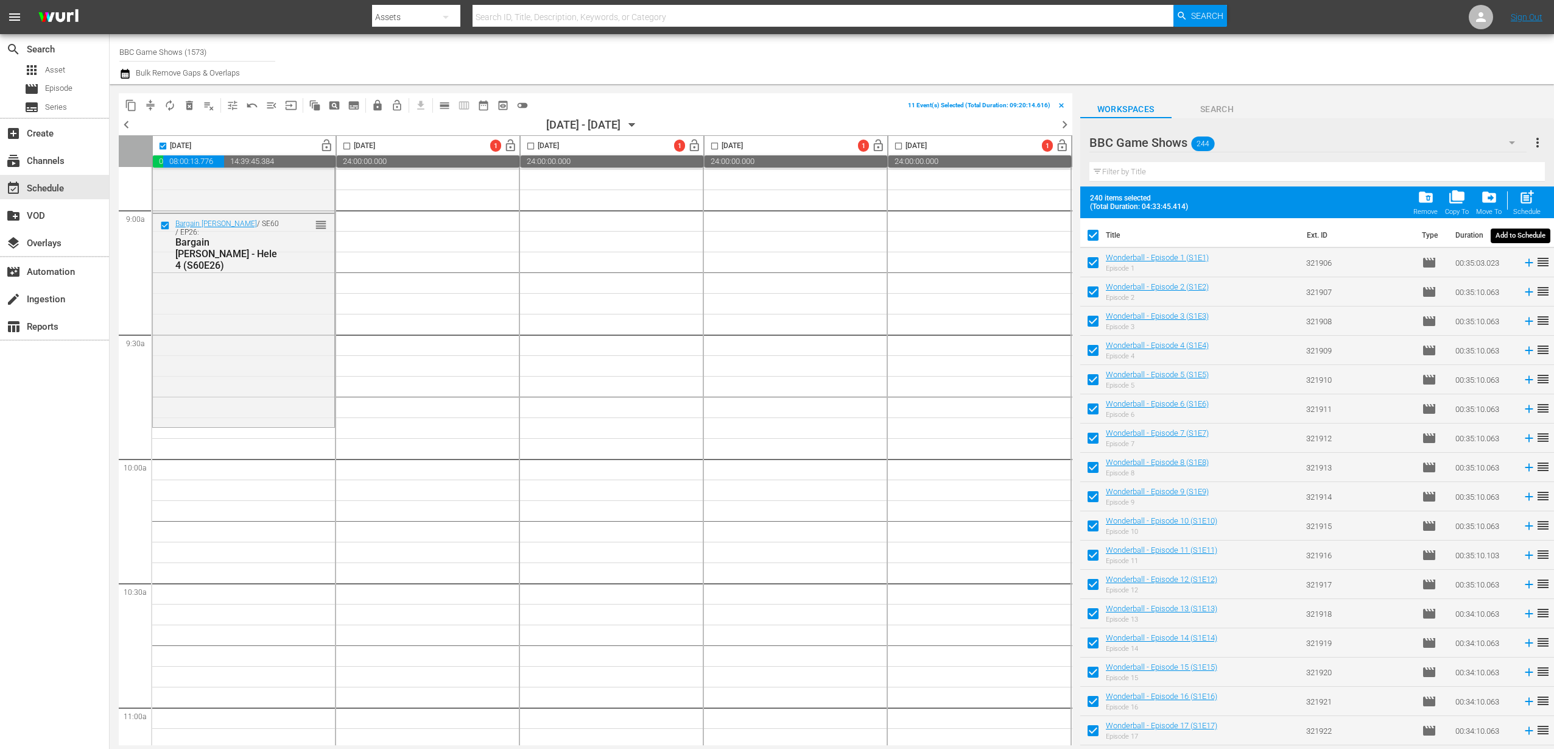
click at [1081, 208] on div "Schedule" at bounding box center [1527, 212] width 27 height 8
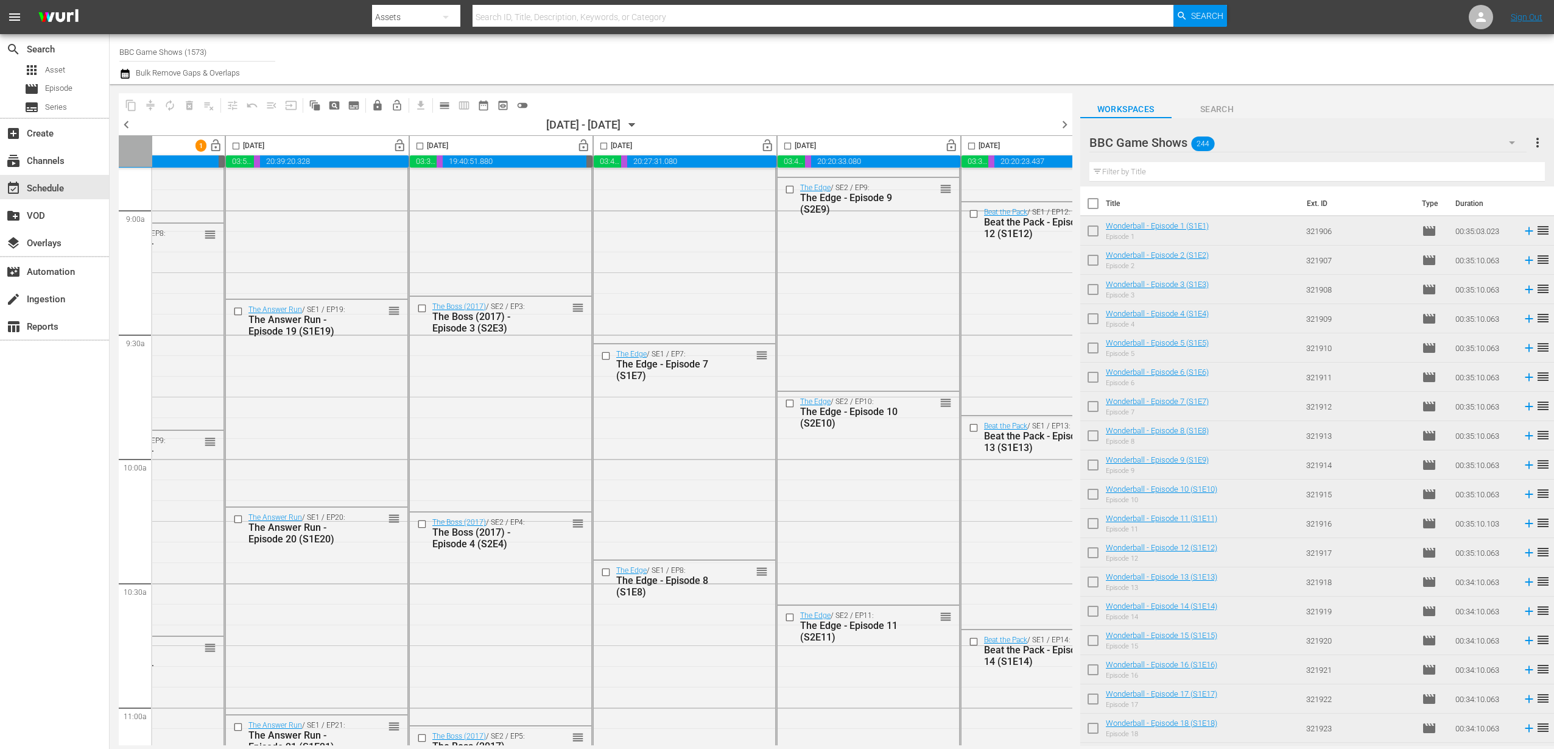
scroll to position [2197, 0]
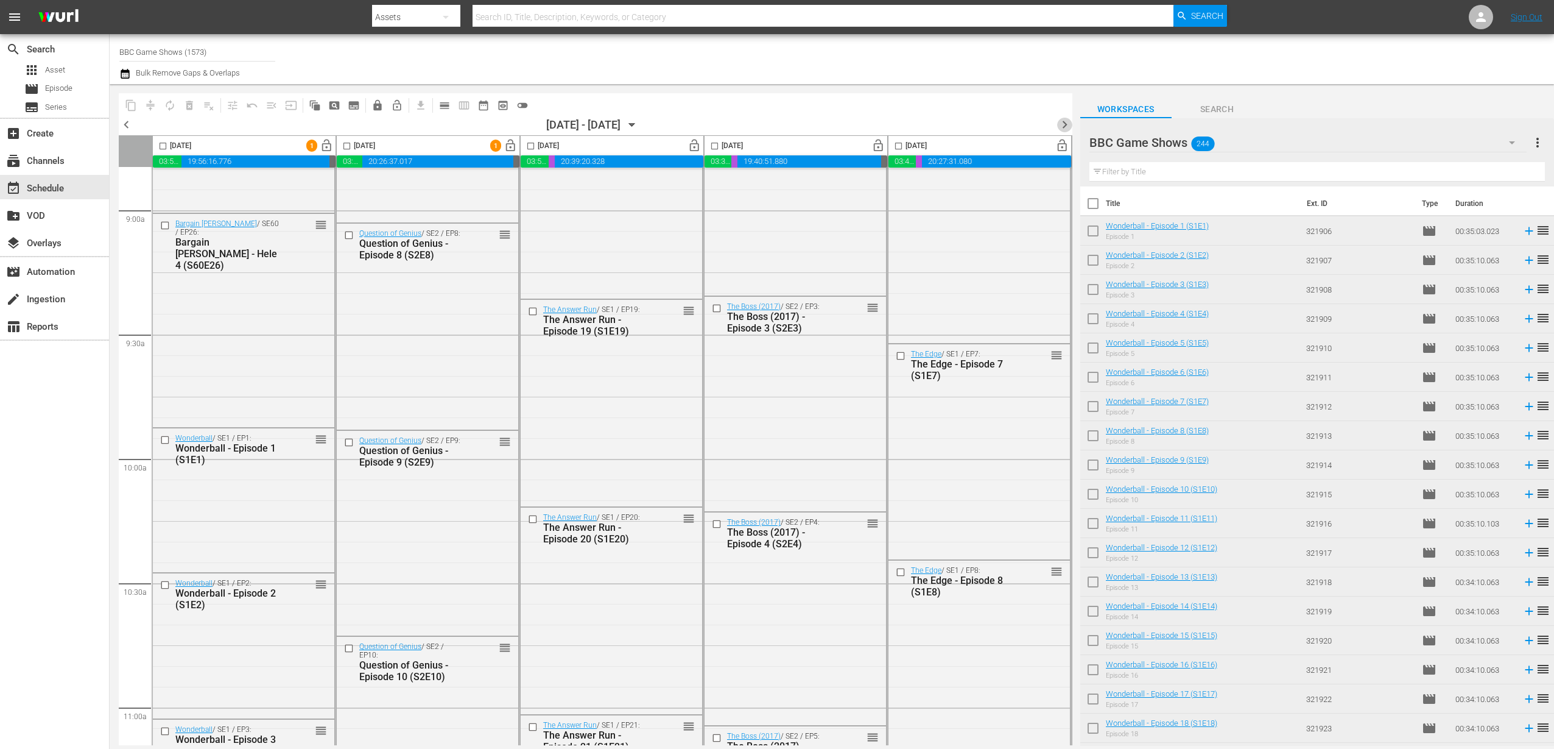
click at [1067, 122] on span "chevron_right" at bounding box center [1064, 124] width 15 height 15
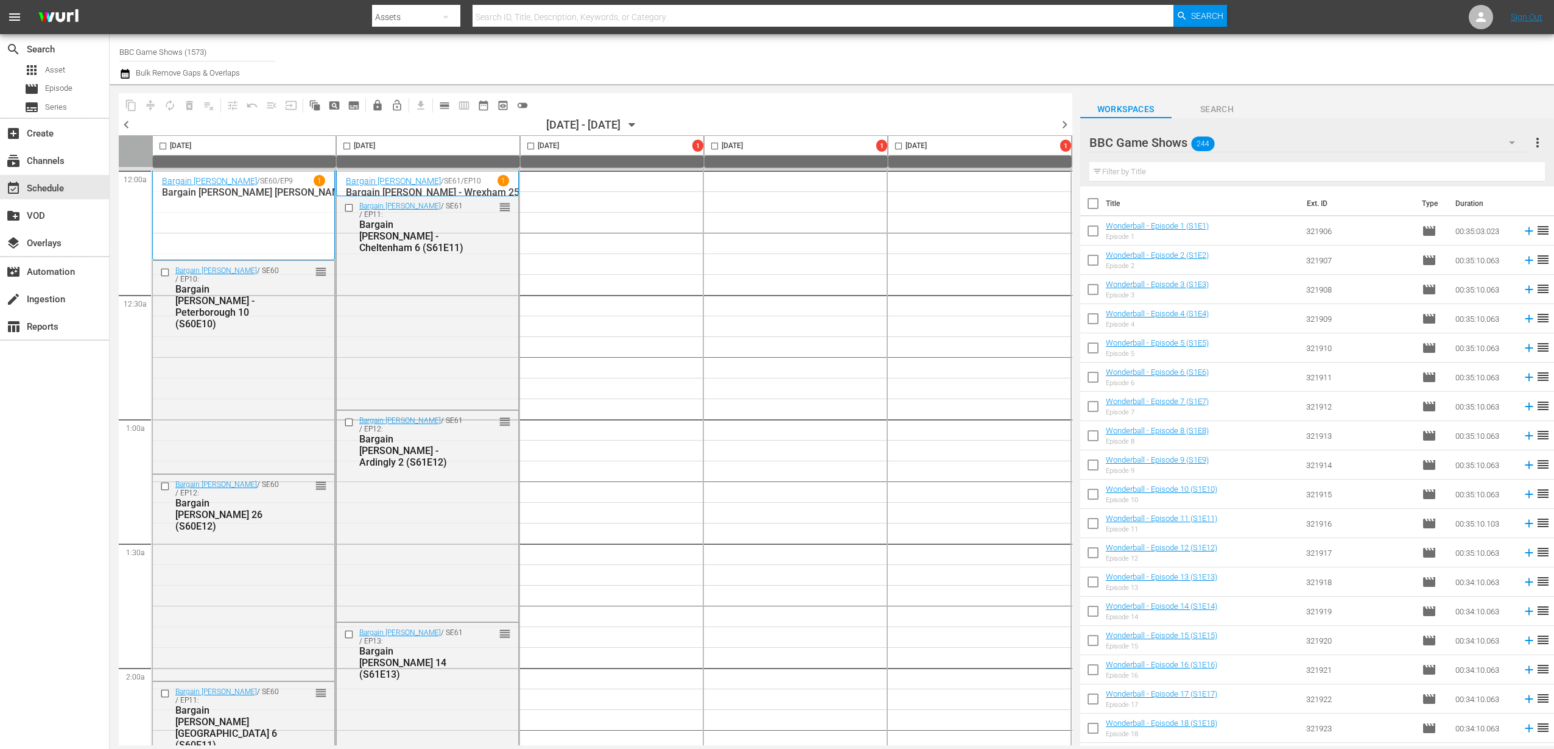
click at [1081, 204] on input "checkbox" at bounding box center [1094, 206] width 26 height 26
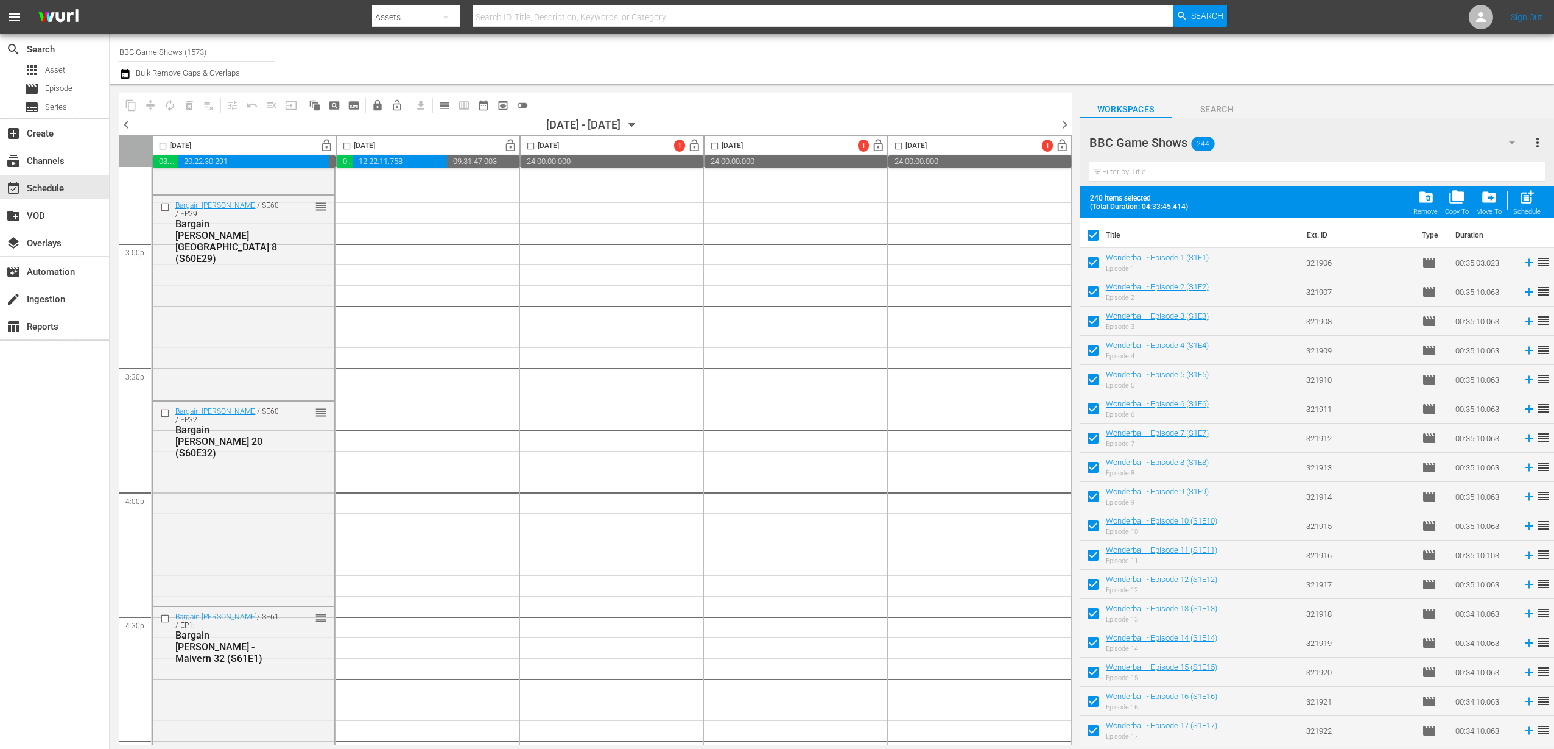
scroll to position [3274, 0]
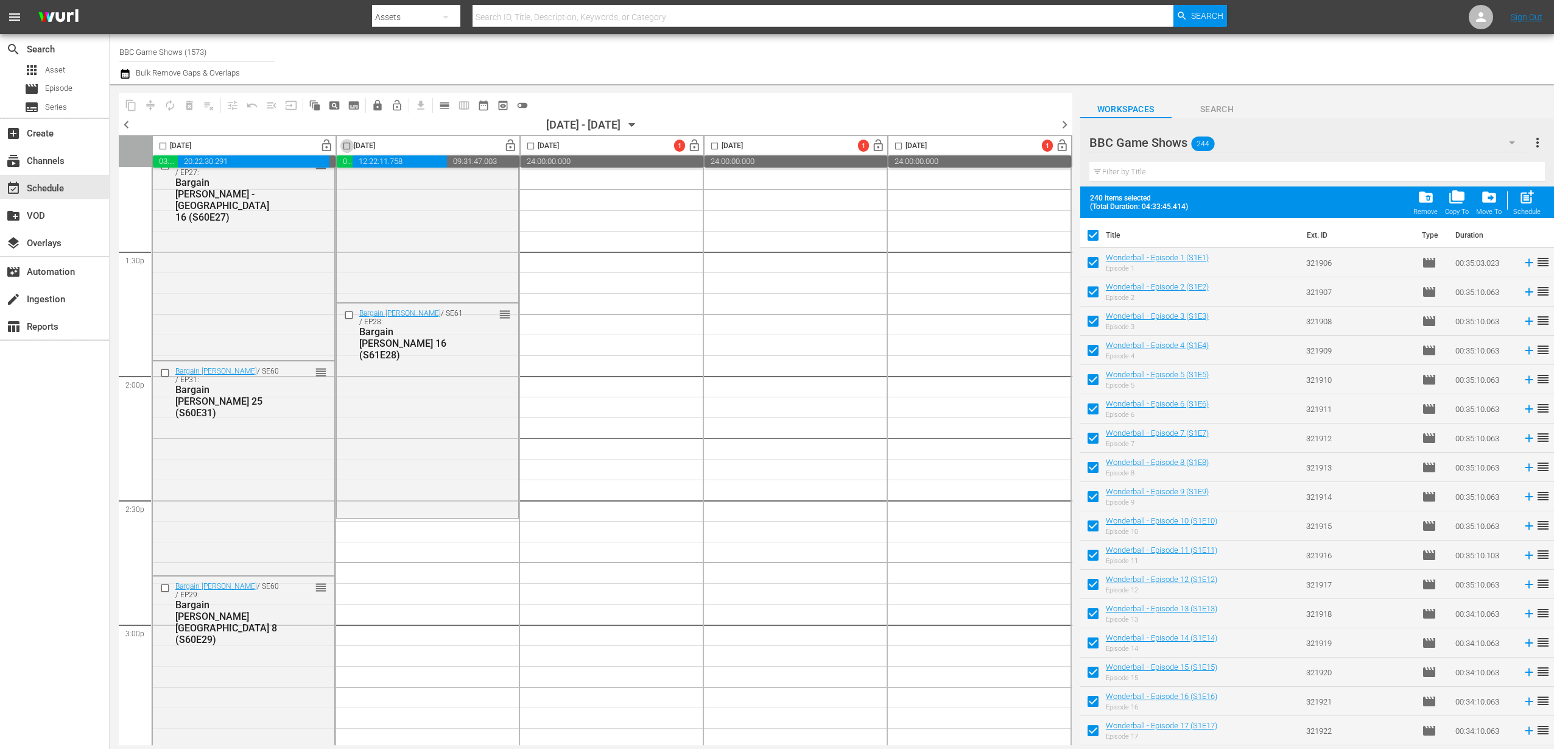
click at [345, 143] on input "checkbox" at bounding box center [347, 148] width 14 height 14
click at [1081, 194] on span "post_add" at bounding box center [1527, 197] width 16 height 16
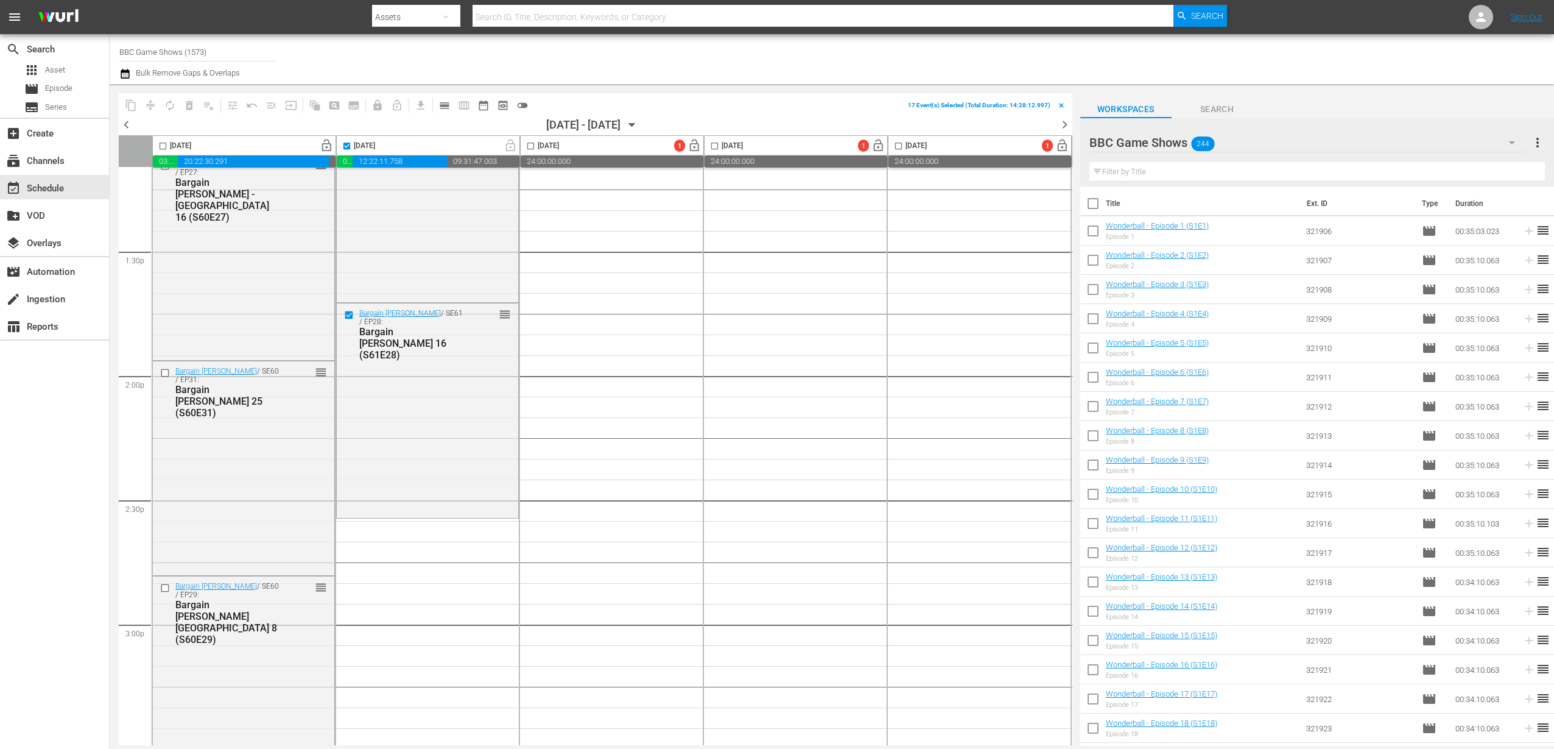
click at [1081, 204] on input "checkbox" at bounding box center [1094, 206] width 26 height 26
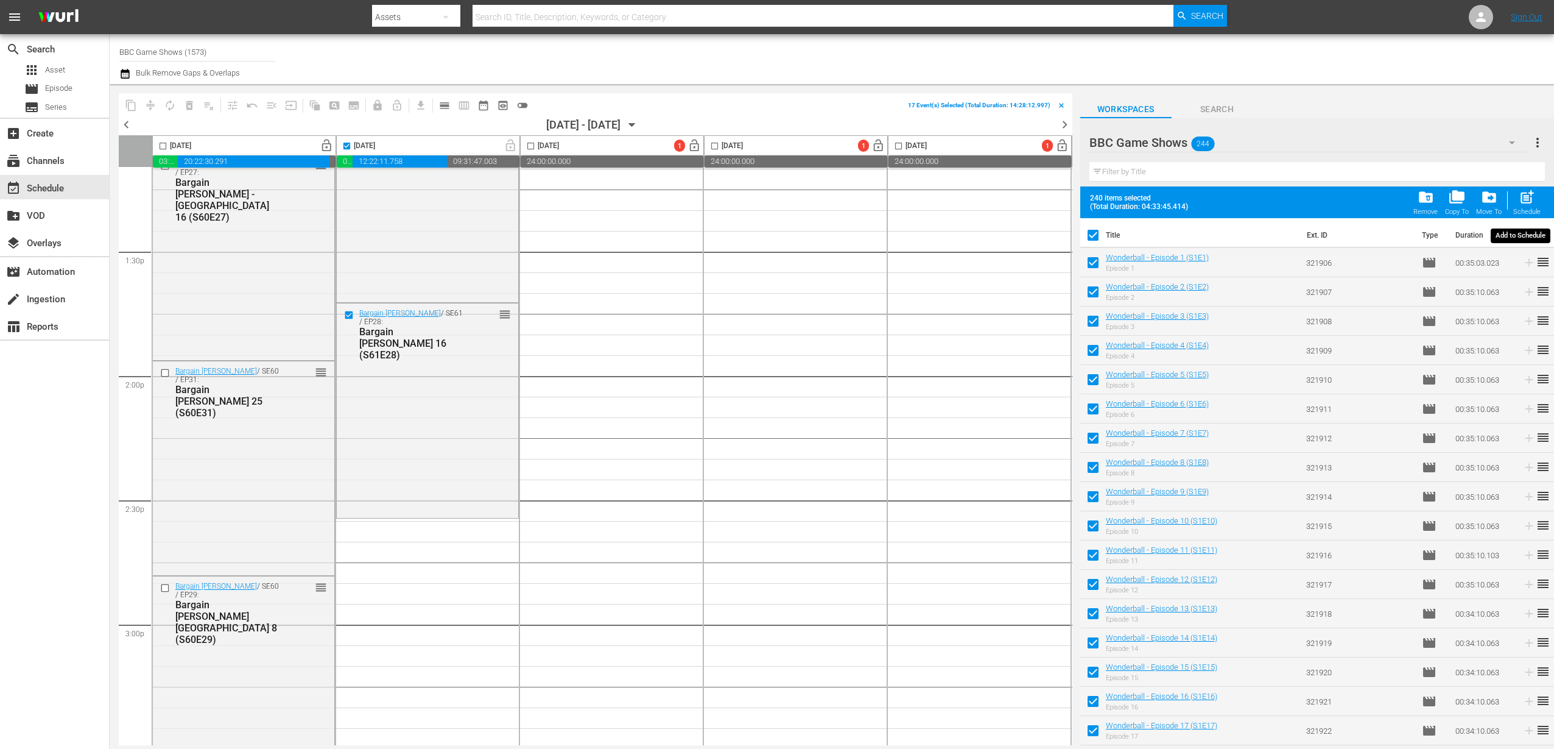
click at [1081, 204] on span "post_add" at bounding box center [1527, 197] width 16 height 16
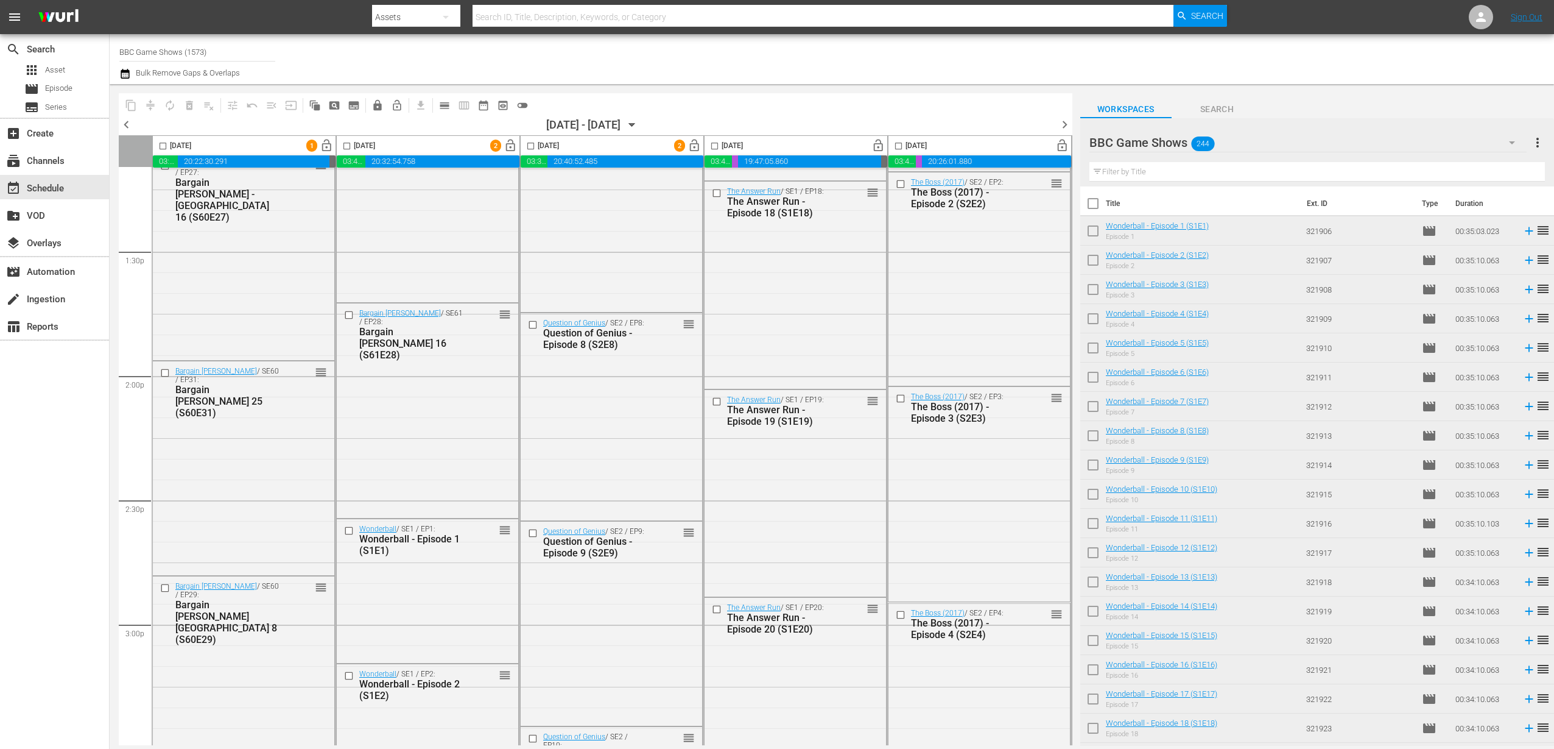
click at [639, 122] on icon "button" at bounding box center [632, 124] width 13 height 13
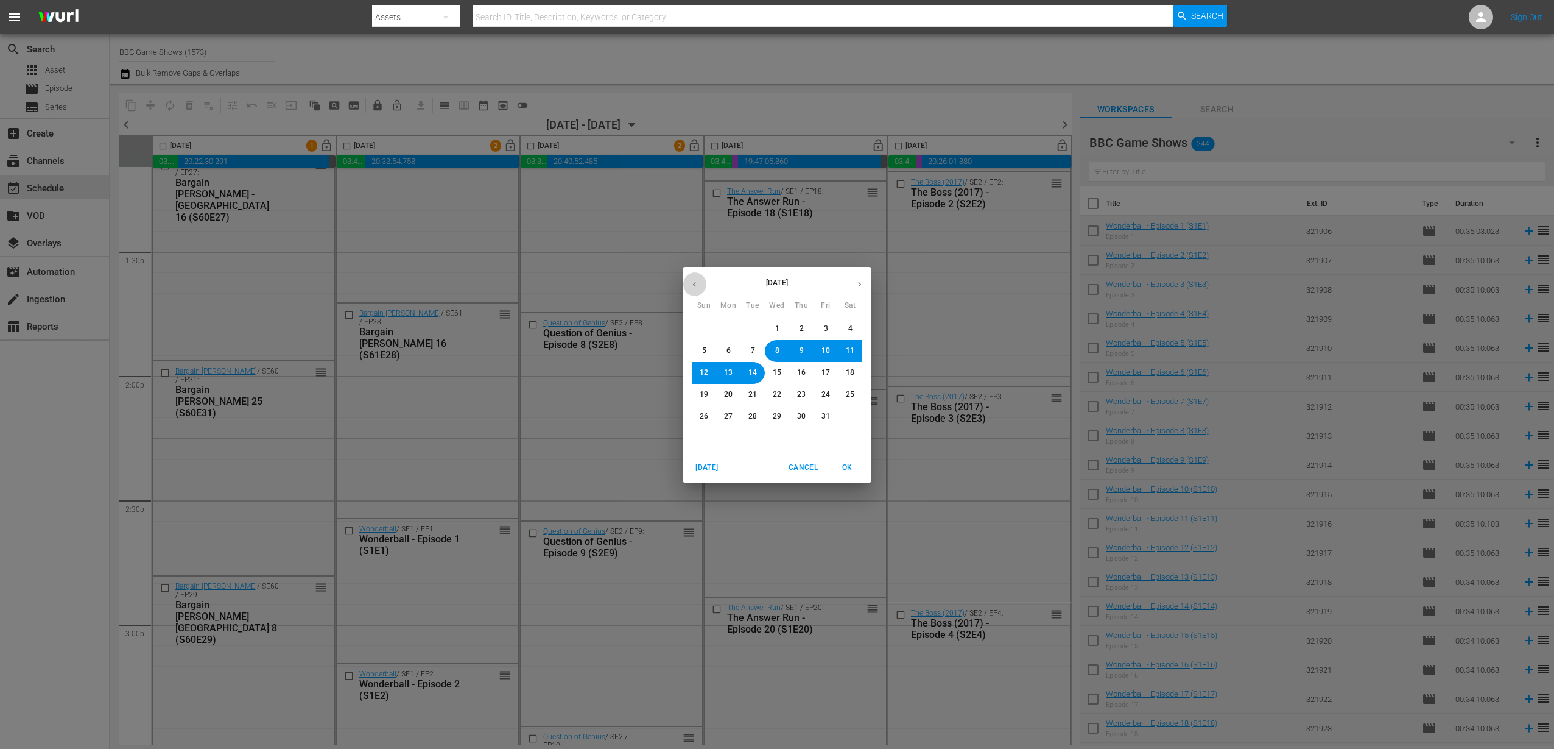
click at [687, 284] on button "button" at bounding box center [695, 284] width 24 height 24
click at [829, 367] on span "19" at bounding box center [826, 372] width 9 height 10
click at [854, 471] on span "OK" at bounding box center [847, 467] width 29 height 13
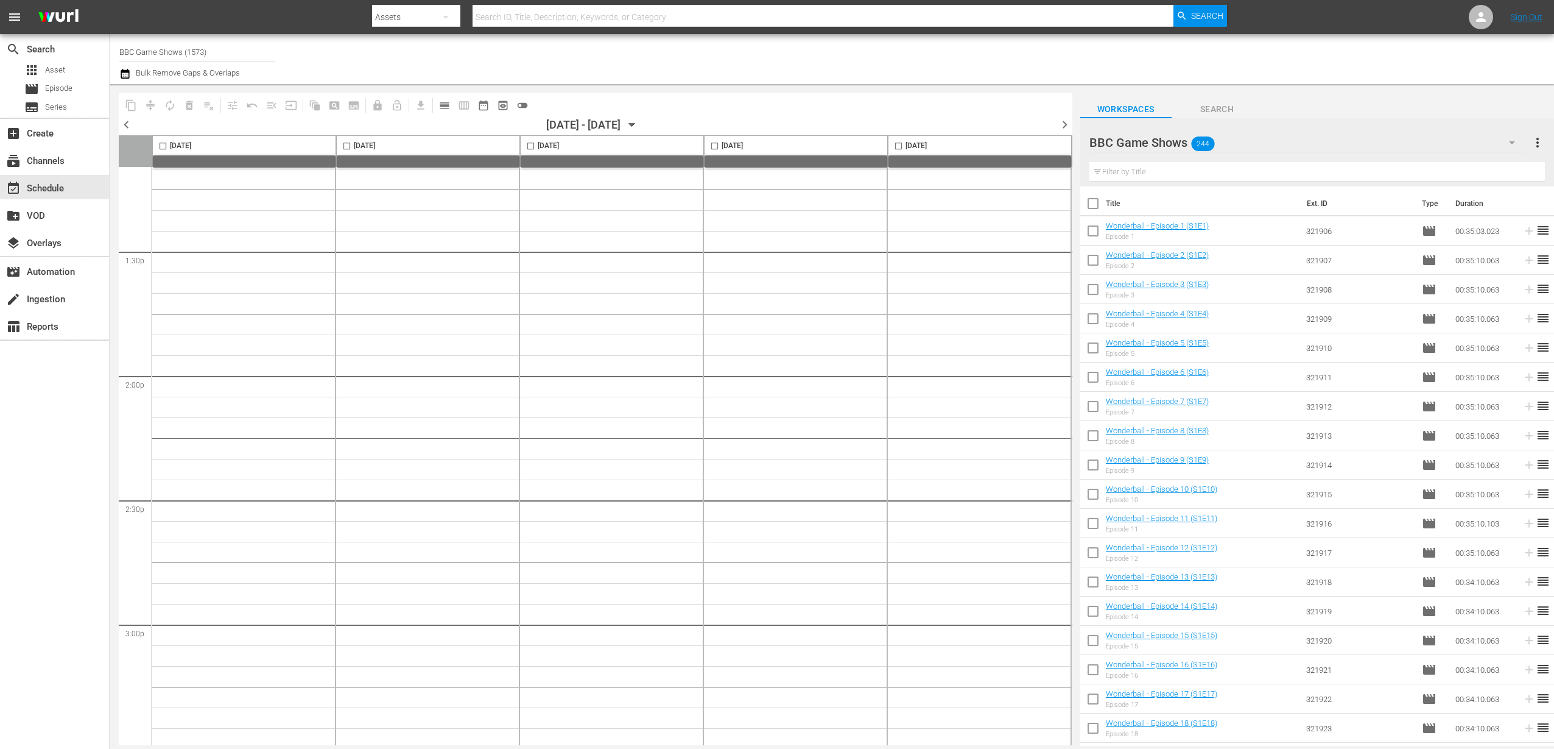
scroll to position [5395, 0]
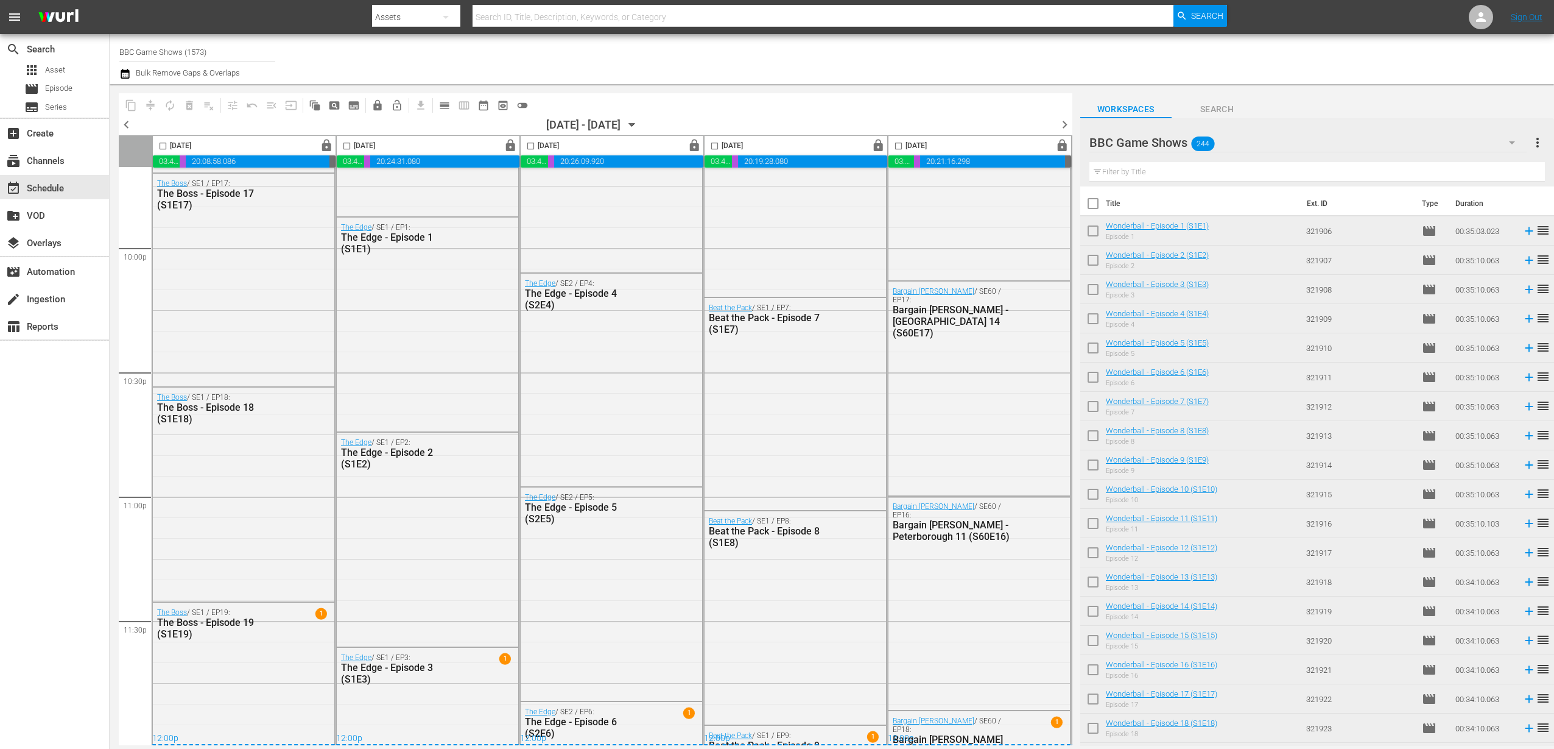
click at [961, 78] on div at bounding box center [1221, 59] width 648 height 44
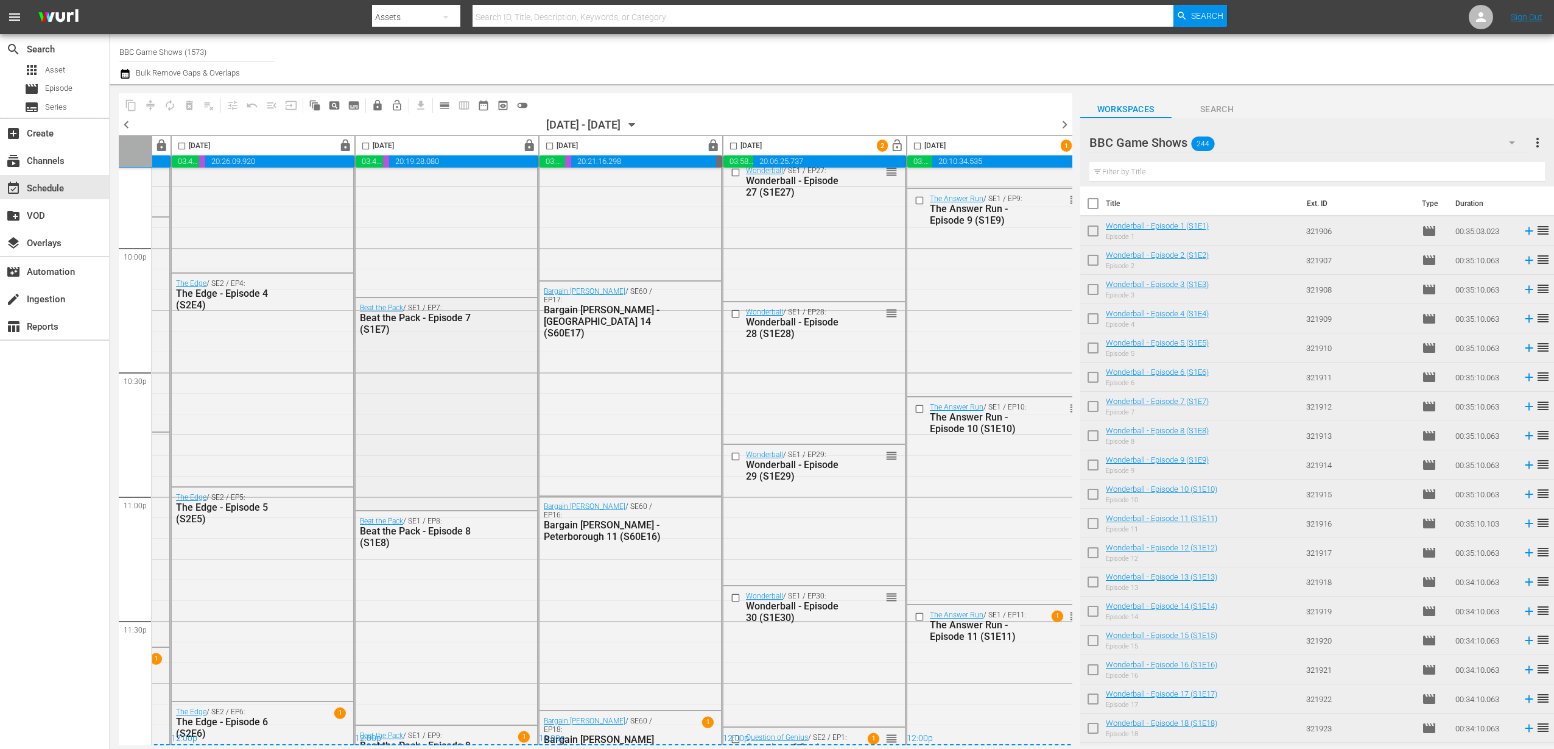
scroll to position [5395, 372]
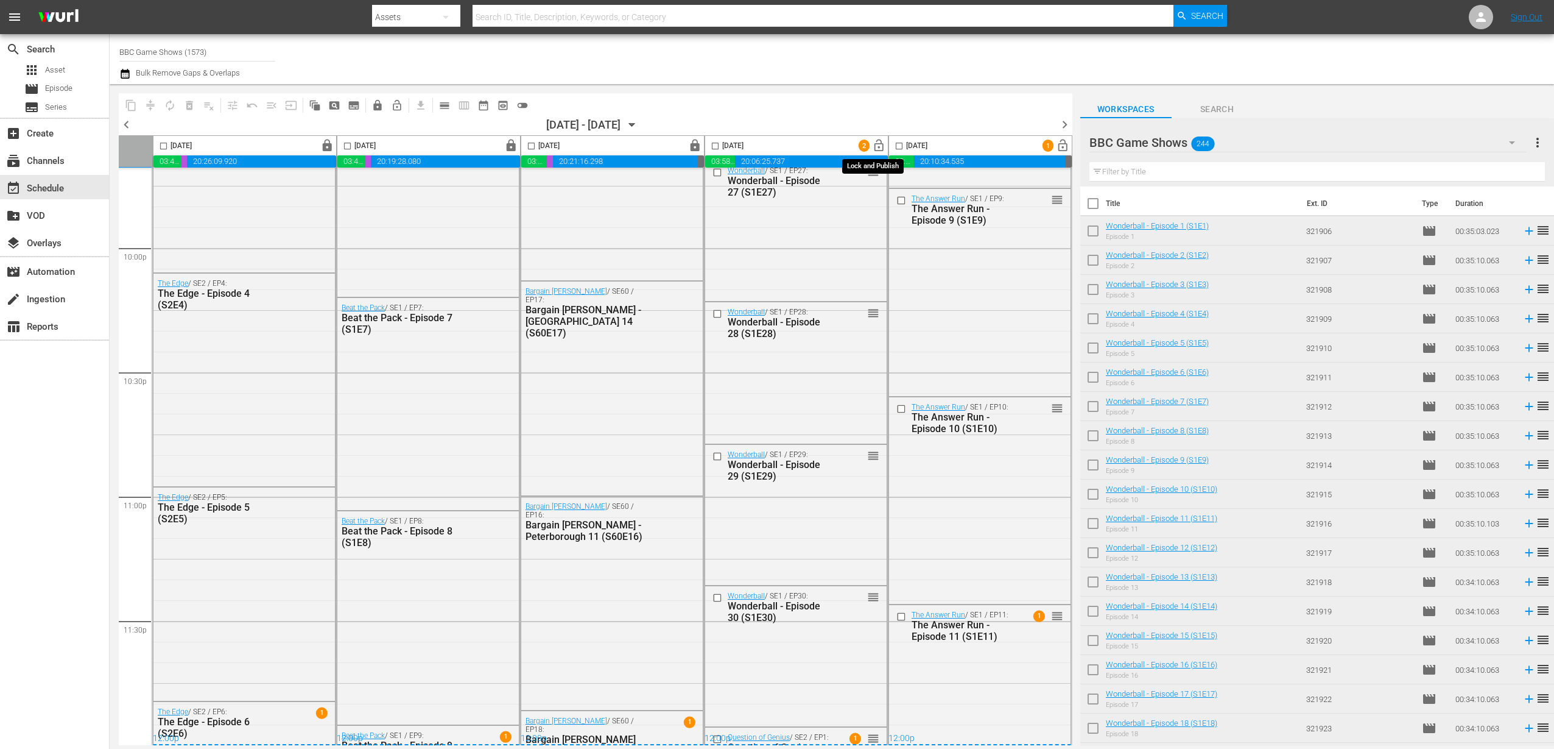
click at [872, 139] on span "lock_open" at bounding box center [879, 146] width 14 height 14
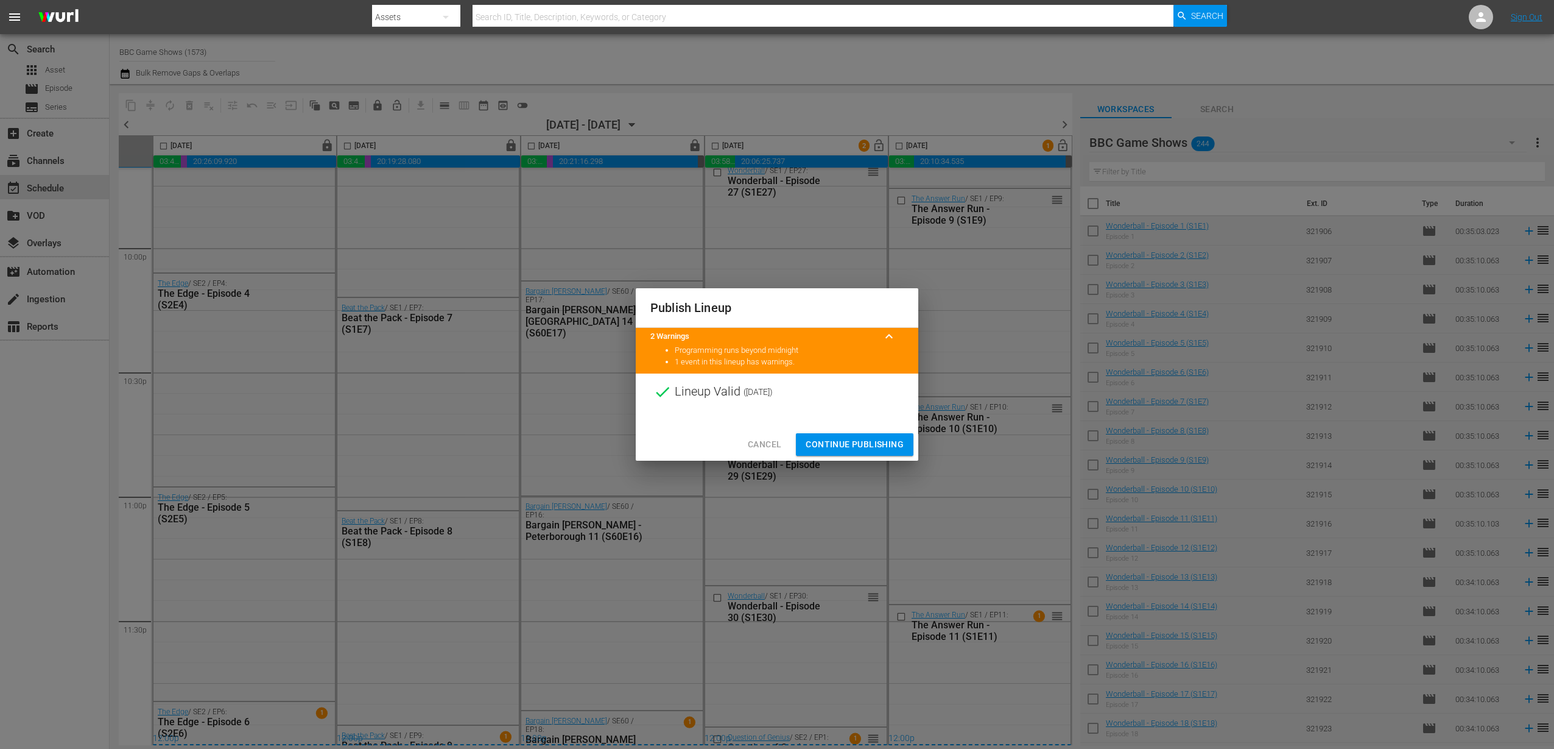
click at [875, 445] on span "Continue Publishing" at bounding box center [855, 444] width 98 height 15
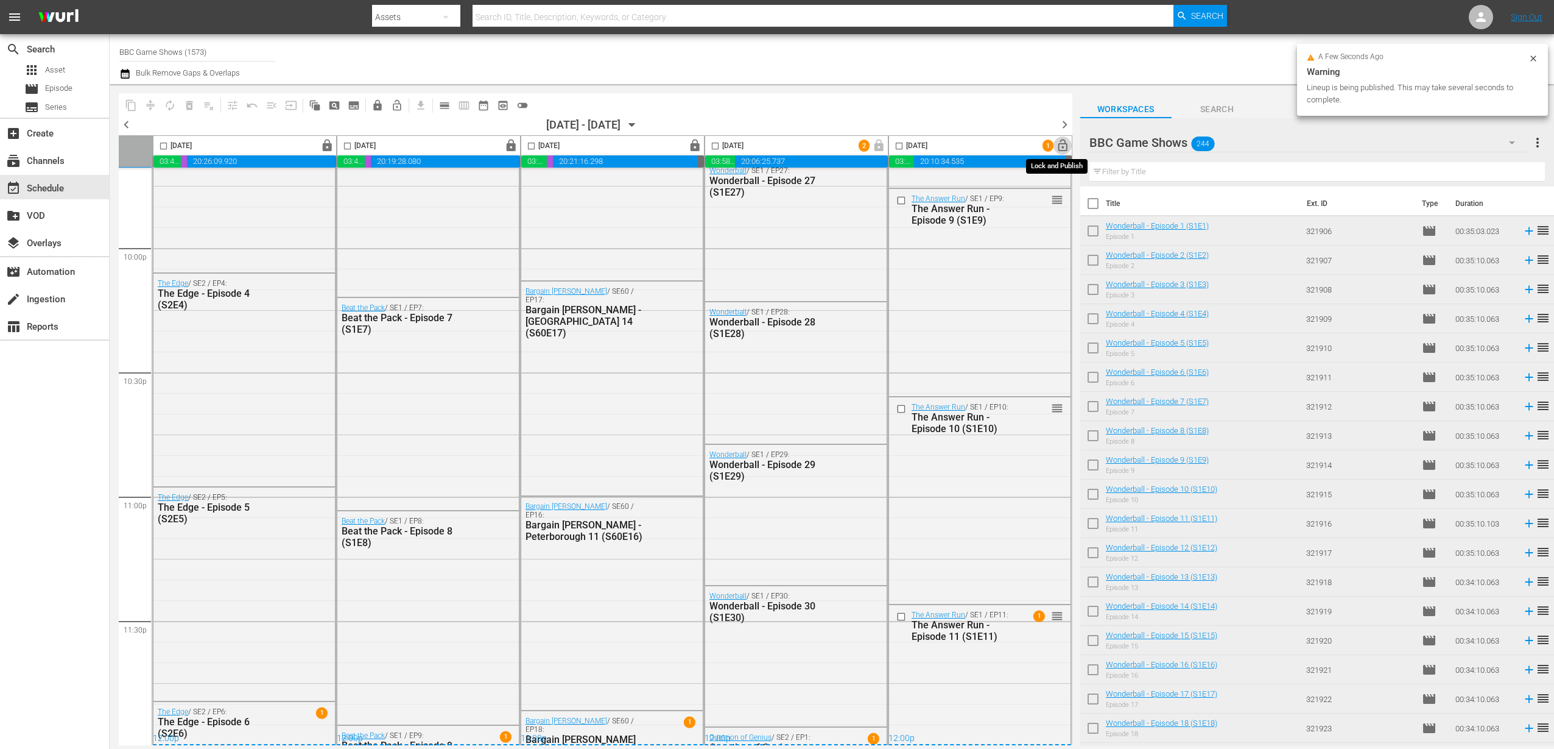
click at [1057, 150] on span "lock_open" at bounding box center [1063, 146] width 14 height 14
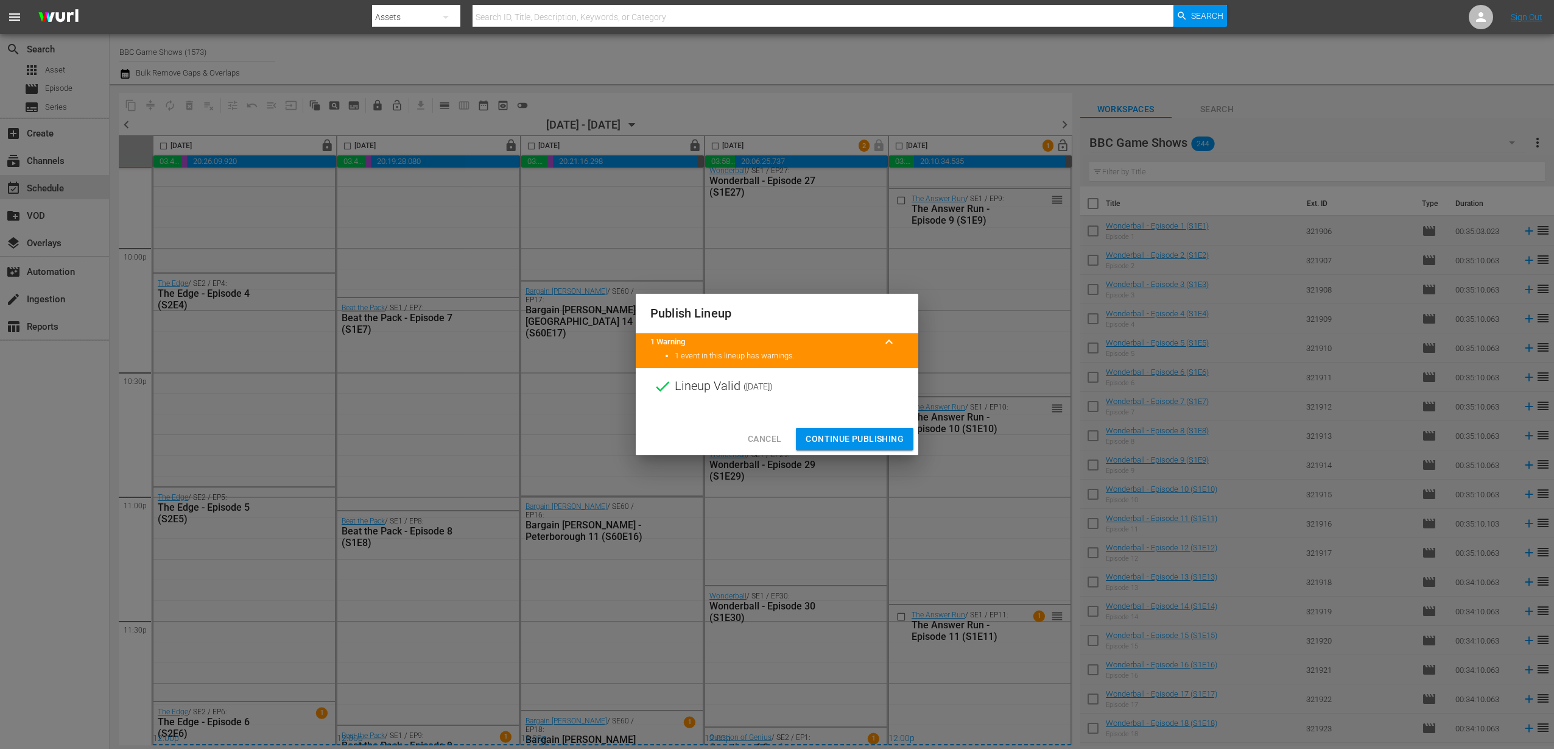
click at [825, 423] on div "Cancel Continue Publishing" at bounding box center [777, 439] width 283 height 32
click at [836, 437] on span "Continue Publishing" at bounding box center [855, 438] width 98 height 15
